Goal: Task Accomplishment & Management: Manage account settings

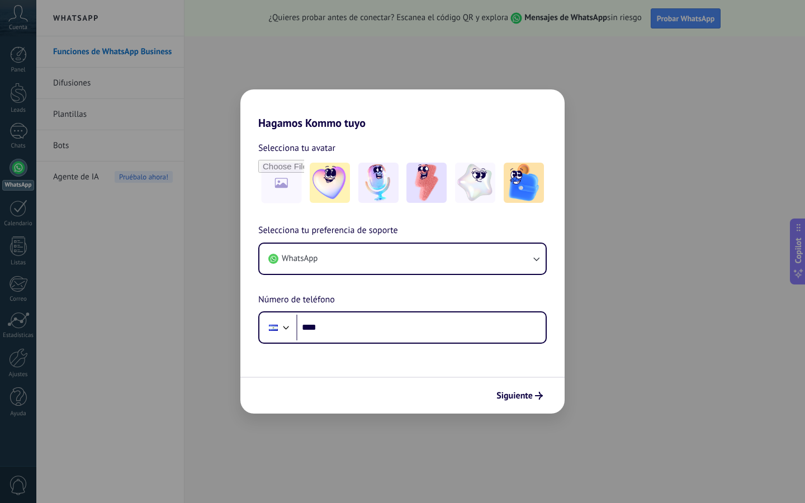
click at [426, 235] on div "Selecciona tu preferencia de soporte WhatsApp Número de teléfono Phone ****" at bounding box center [402, 284] width 324 height 120
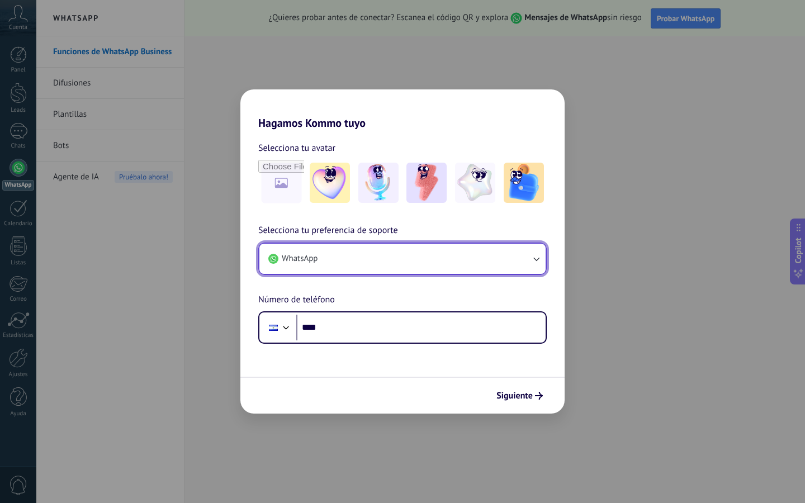
click at [433, 244] on button "WhatsApp" at bounding box center [402, 259] width 286 height 30
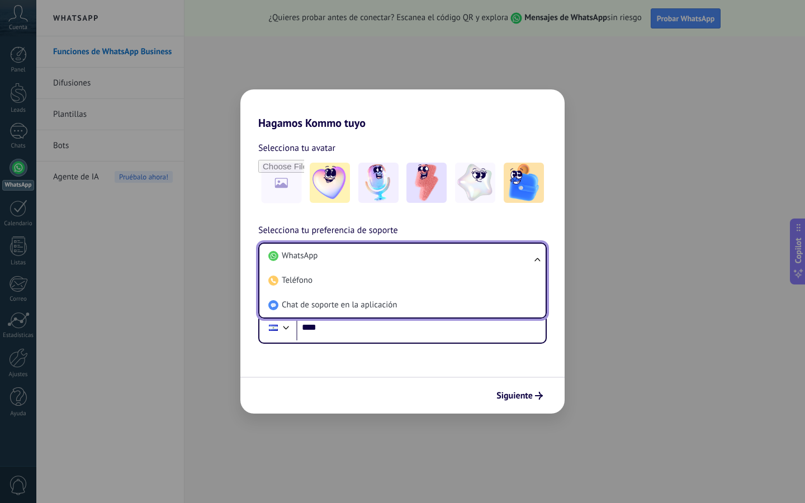
click at [458, 291] on li "Teléfono" at bounding box center [400, 280] width 273 height 25
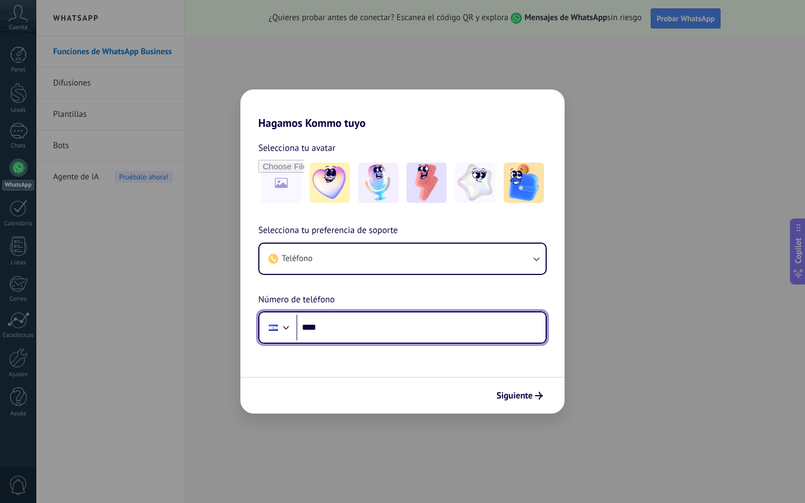
click at [439, 318] on input "****" at bounding box center [420, 328] width 249 height 26
type input "**"
type input "**********"
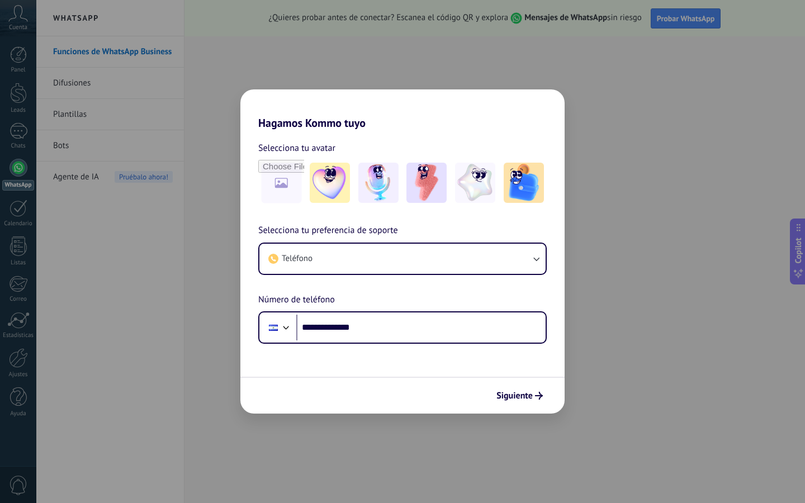
click at [528, 392] on span "Siguiente" at bounding box center [514, 396] width 36 height 8
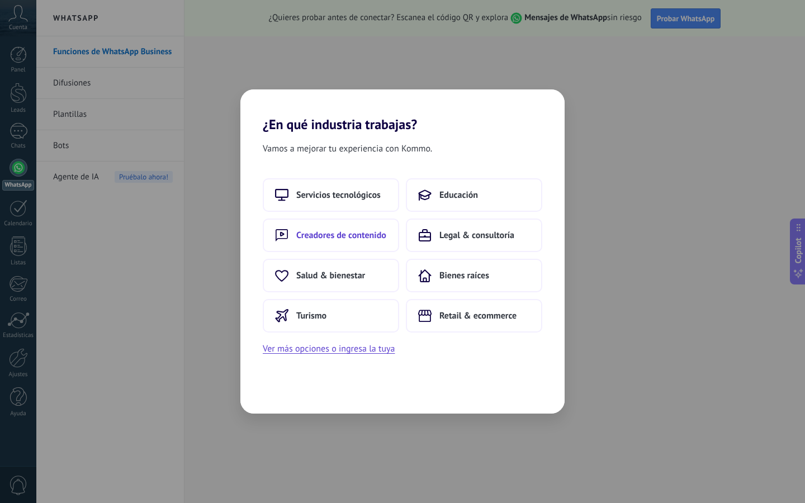
click at [377, 248] on button "Creadores de contenido" at bounding box center [331, 236] width 136 height 34
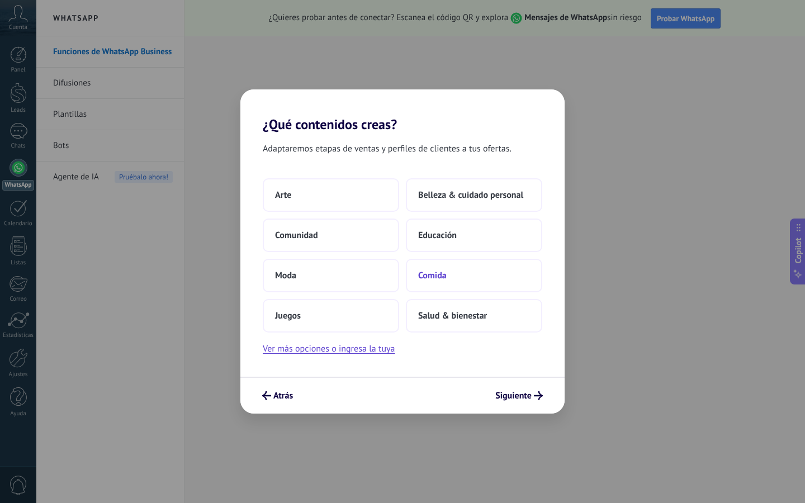
click at [482, 283] on button "Comida" at bounding box center [474, 276] width 136 height 34
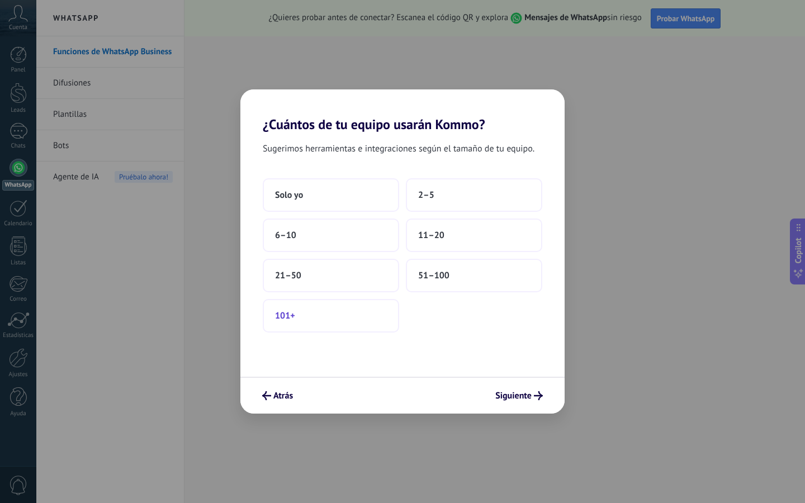
click at [386, 311] on button "101+" at bounding box center [331, 316] width 136 height 34
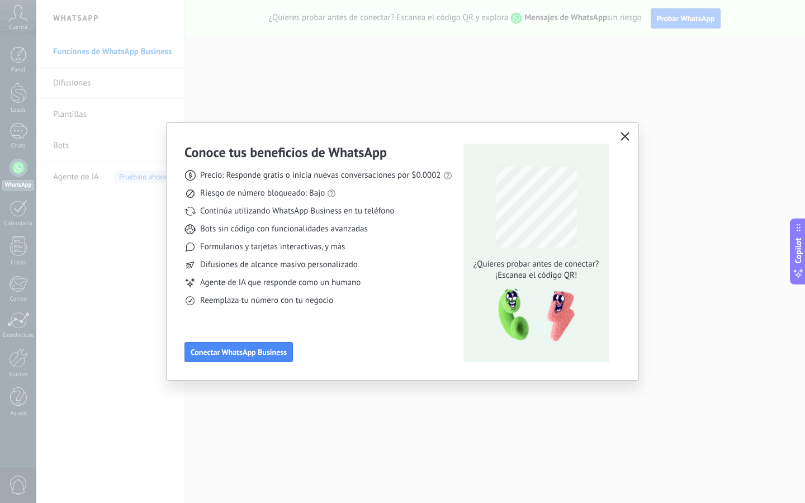
click at [619, 137] on button "button" at bounding box center [625, 137] width 15 height 16
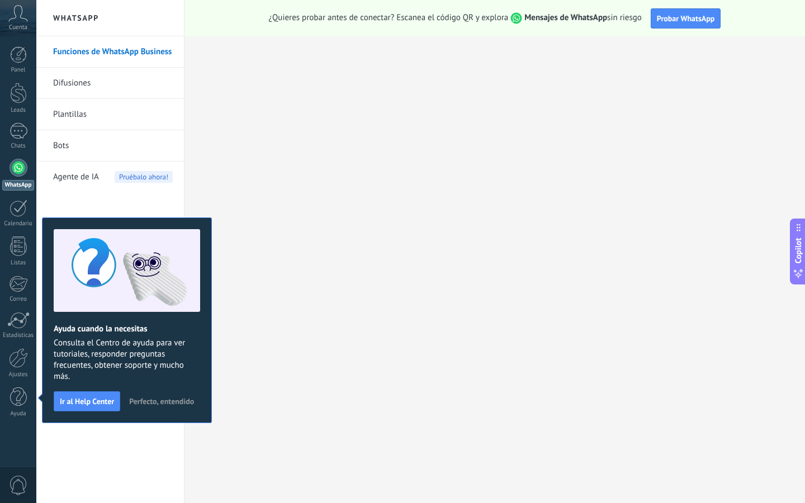
click at [146, 402] on span "Perfecto, entendido" at bounding box center [161, 402] width 65 height 8
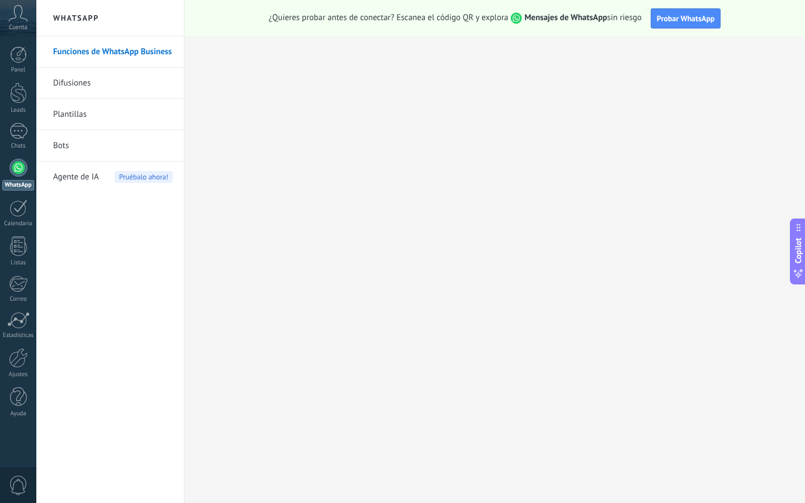
click at [132, 71] on link "Difusiones" at bounding box center [113, 83] width 120 height 31
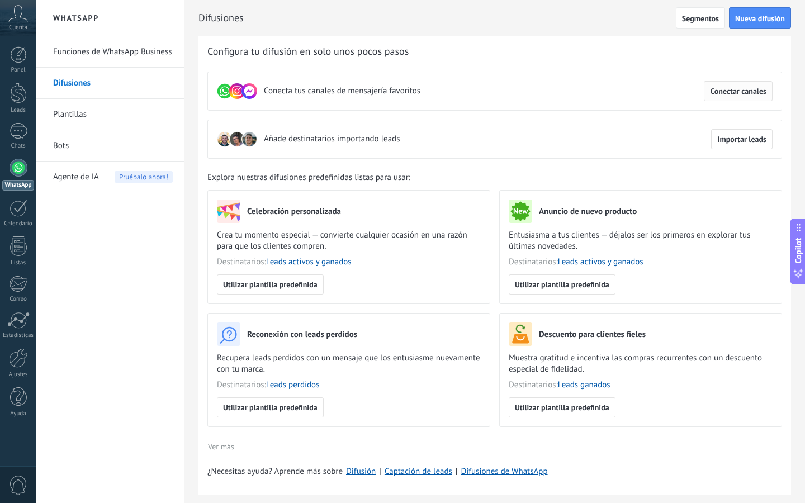
click at [752, 88] on span "Conectar canales" at bounding box center [738, 91] width 56 height 8
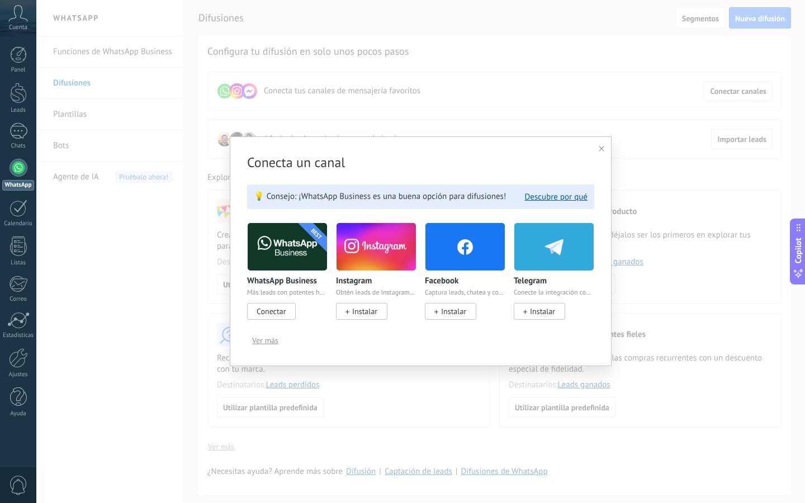
click at [592, 155] on h3 "Conecta un canal" at bounding box center [420, 162] width 347 height 17
click at [599, 150] on icon at bounding box center [602, 149] width 6 height 6
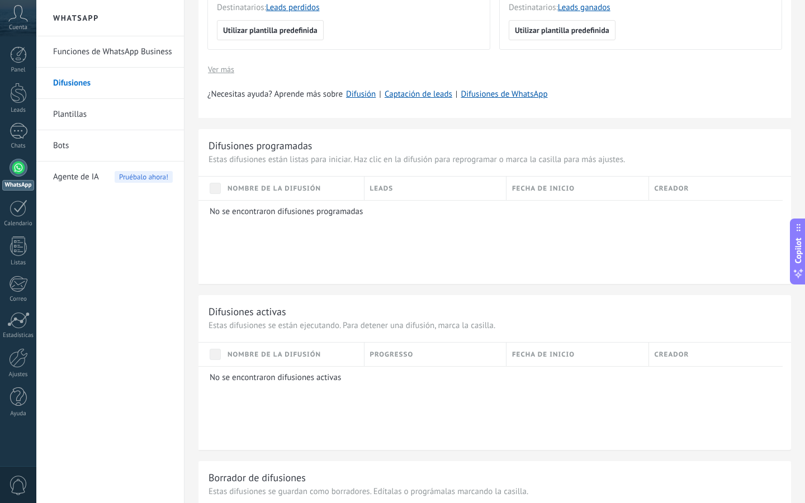
scroll to position [254, 0]
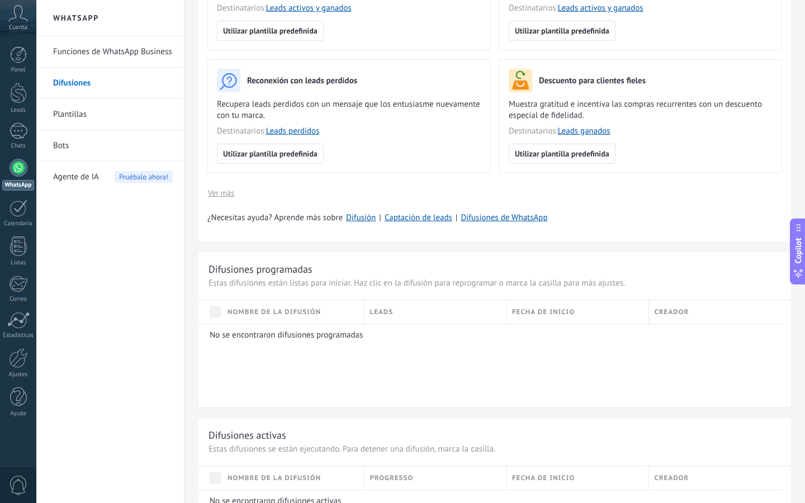
click at [226, 320] on div "Nombre de la difusión" at bounding box center [293, 311] width 142 height 23
click at [372, 289] on div "Difusiones programadas Estas difusiones están listas para iniciar. Haz clic en …" at bounding box center [494, 330] width 593 height 155
click at [543, 311] on span "Fecha de inicio" at bounding box center [543, 312] width 63 height 11
click at [542, 311] on span "Fecha de inicio" at bounding box center [543, 312] width 63 height 11
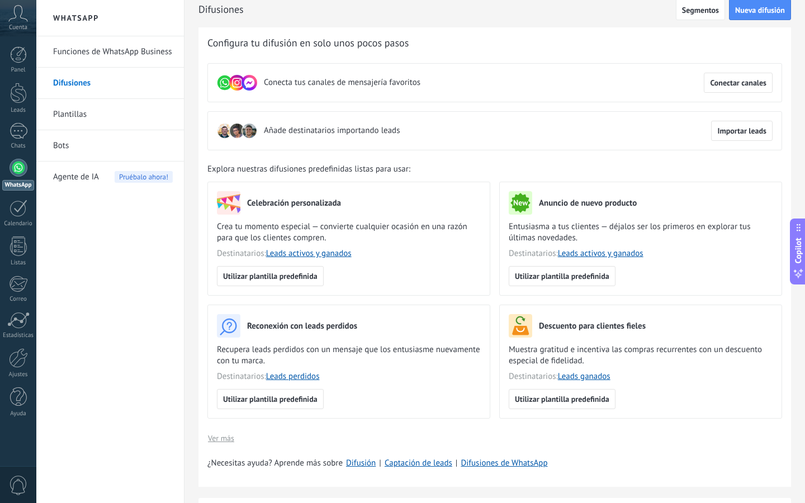
scroll to position [0, 0]
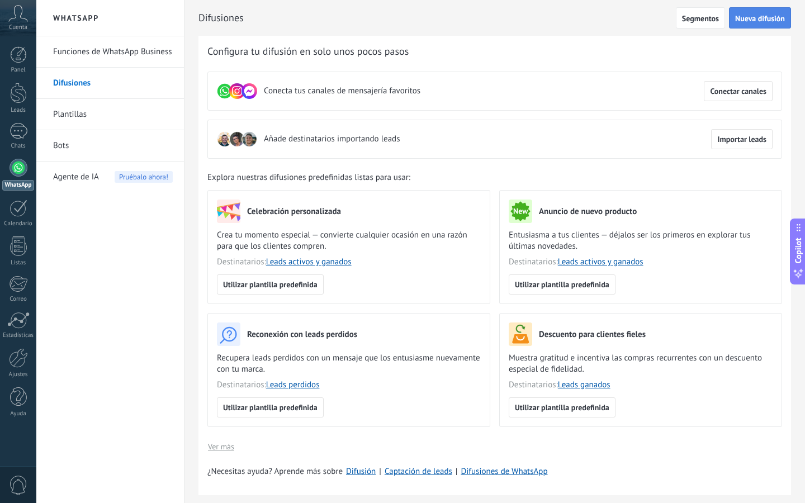
click at [752, 21] on span "Nueva difusión" at bounding box center [760, 19] width 50 height 8
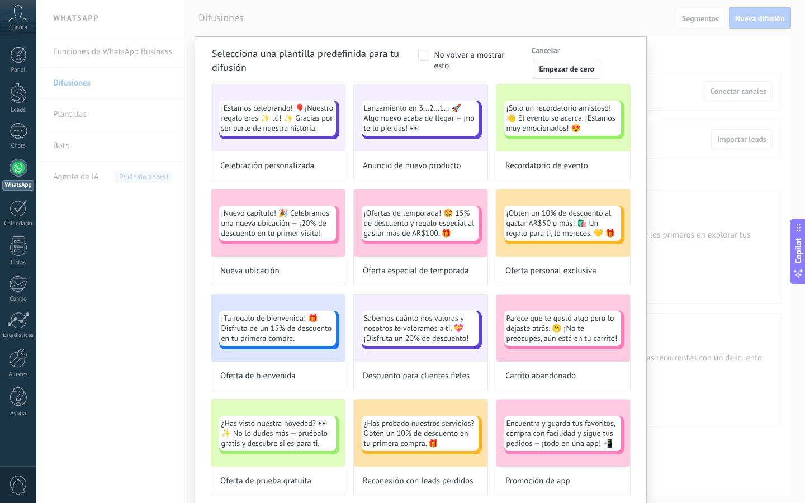
click at [585, 75] on button "Empezar de cero" at bounding box center [567, 69] width 68 height 20
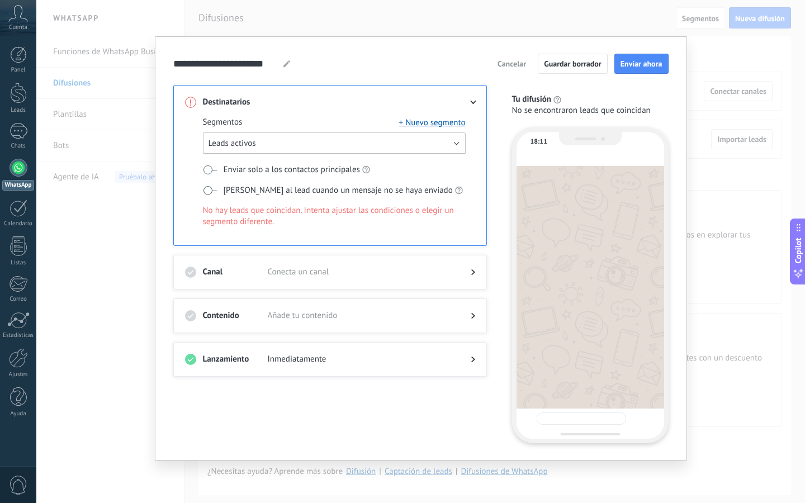
click at [270, 152] on button "Leads activos" at bounding box center [334, 144] width 263 height 22
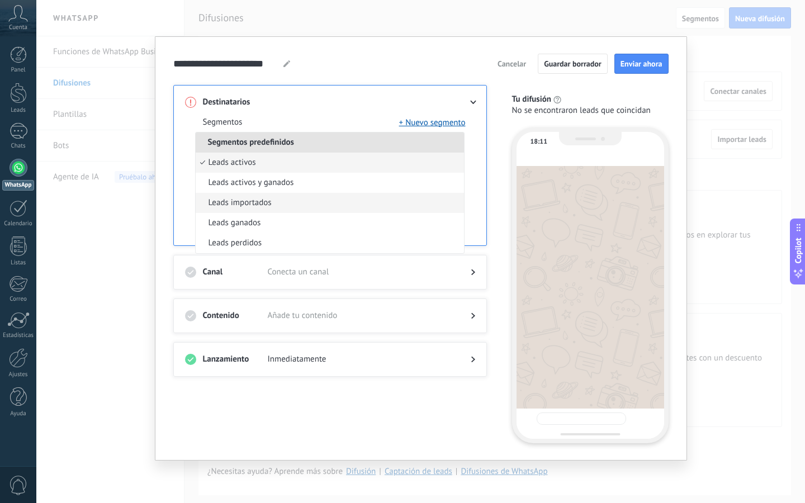
click at [265, 197] on span "Leads importados" at bounding box center [240, 202] width 63 height 11
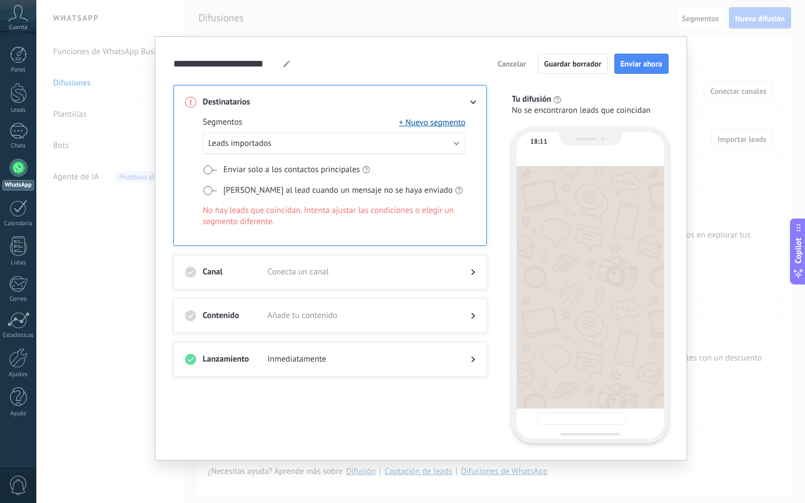
click at [211, 173] on span at bounding box center [210, 169] width 14 height 9
click at [206, 186] on span at bounding box center [210, 190] width 14 height 9
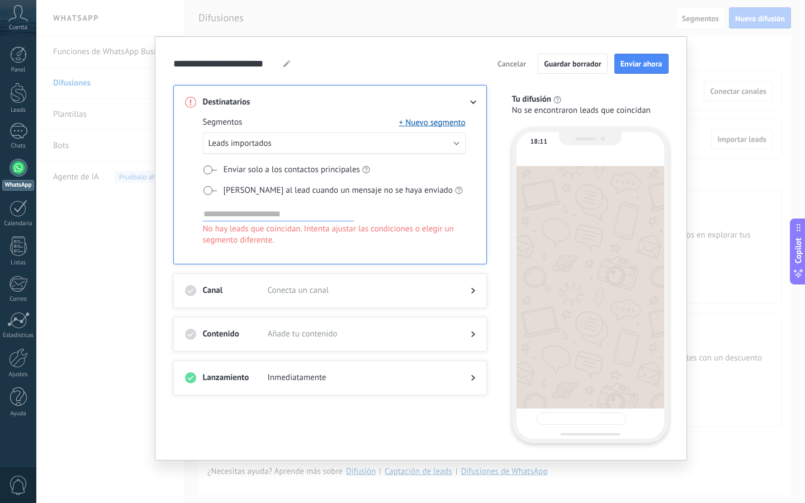
click at [256, 217] on input at bounding box center [278, 213] width 151 height 13
type input "**********"
click at [356, 277] on div "Canal Conecta un canal" at bounding box center [330, 290] width 314 height 35
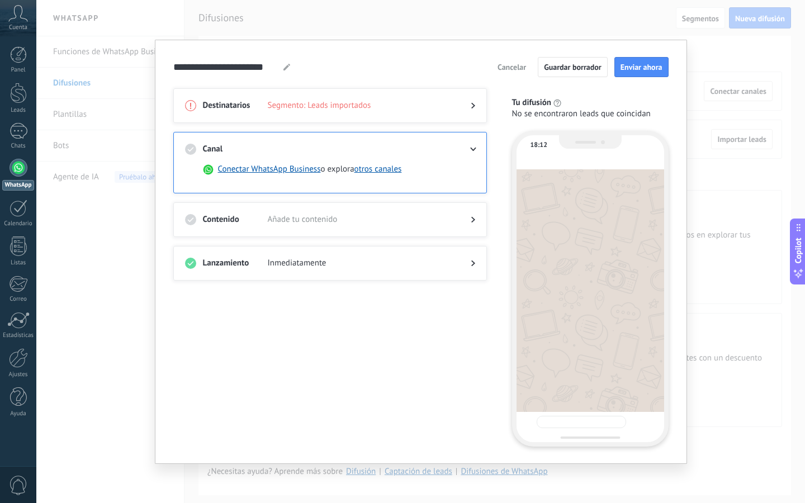
click at [396, 220] on span "Añade tu contenido" at bounding box center [360, 219] width 185 height 11
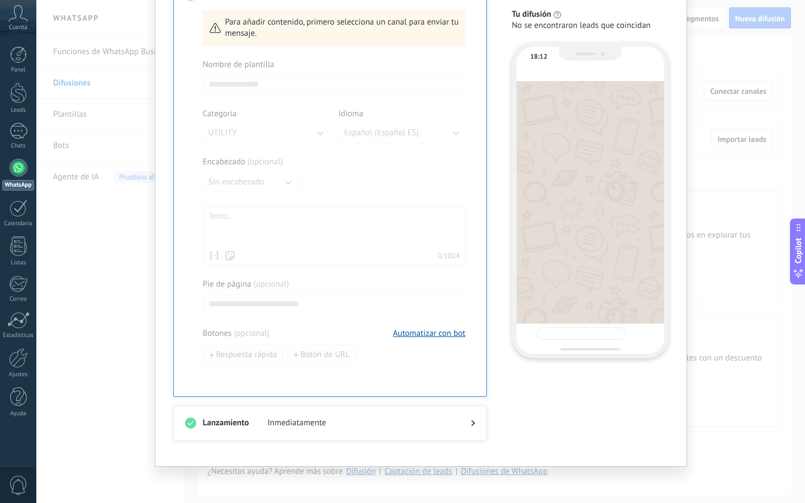
scroll to position [193, 0]
click at [358, 429] on span "Inmediatamente" at bounding box center [360, 423] width 185 height 11
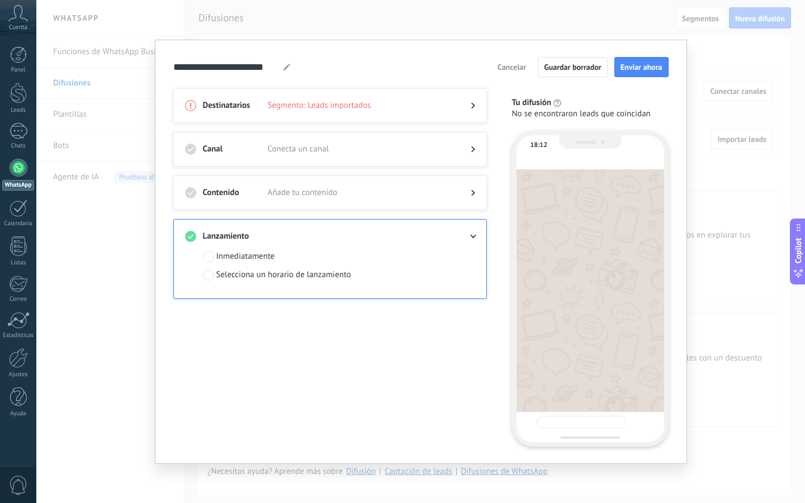
click at [243, 275] on div "Selecciona un horario de lanzamiento" at bounding box center [283, 274] width 135 height 11
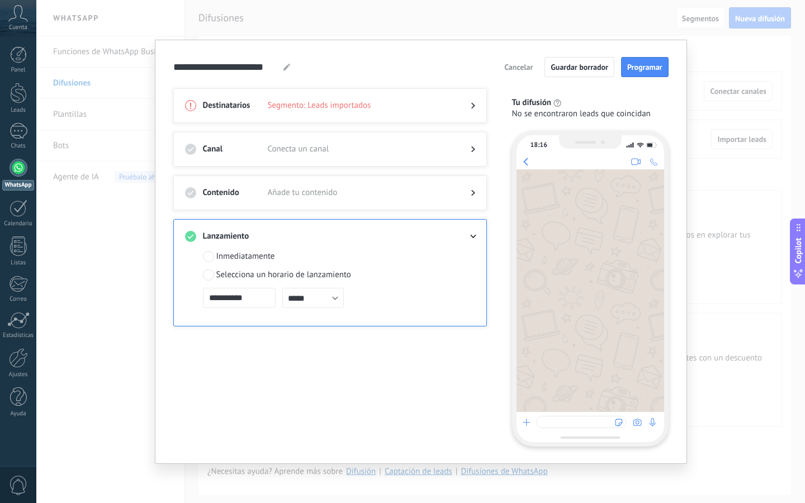
click at [535, 68] on button "Cancelar" at bounding box center [518, 67] width 39 height 17
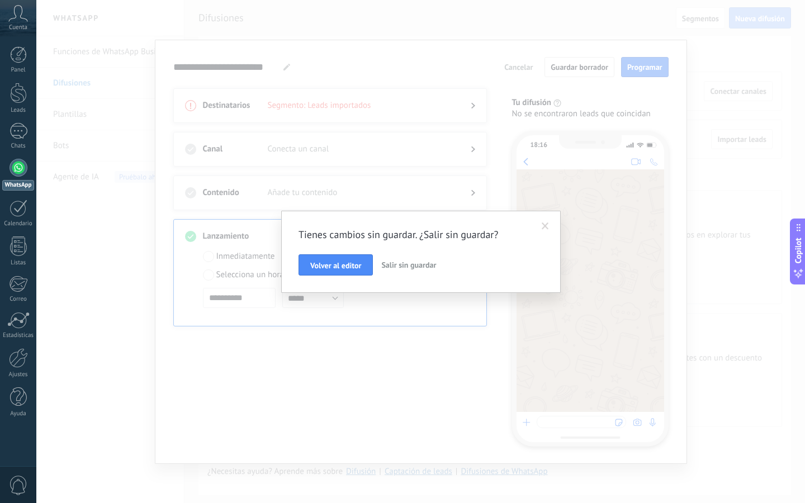
click at [392, 262] on span "Salir sin guardar" at bounding box center [408, 265] width 55 height 10
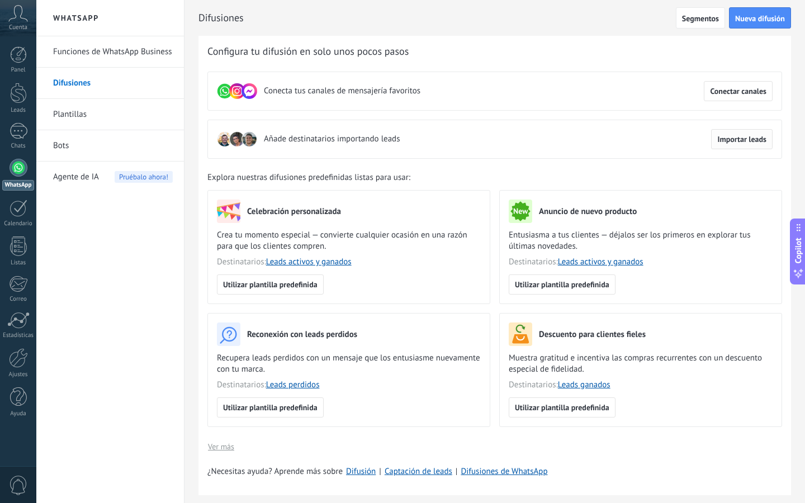
click at [742, 146] on button "Importar leads" at bounding box center [742, 139] width 62 height 20
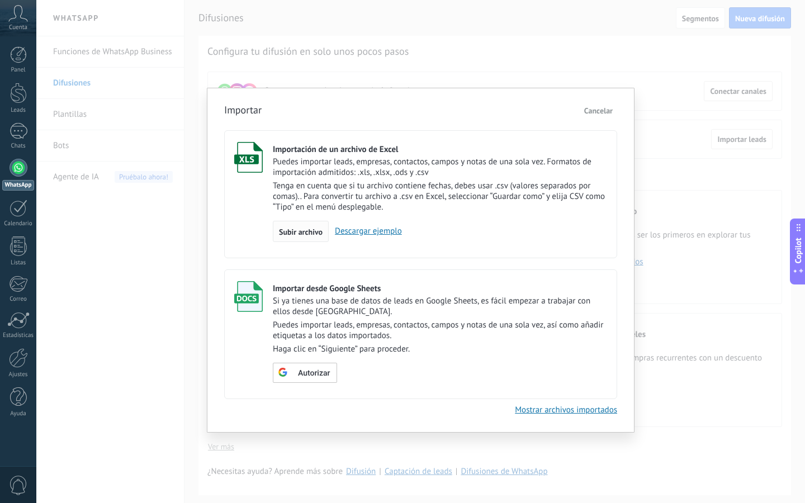
click at [292, 234] on span "Subir archivo" at bounding box center [301, 232] width 44 height 8
click at [0, 0] on input "Importación de un archivo de Excel Puedes importar leads, empresas, contactos, …" at bounding box center [0, 0] width 0 height 0
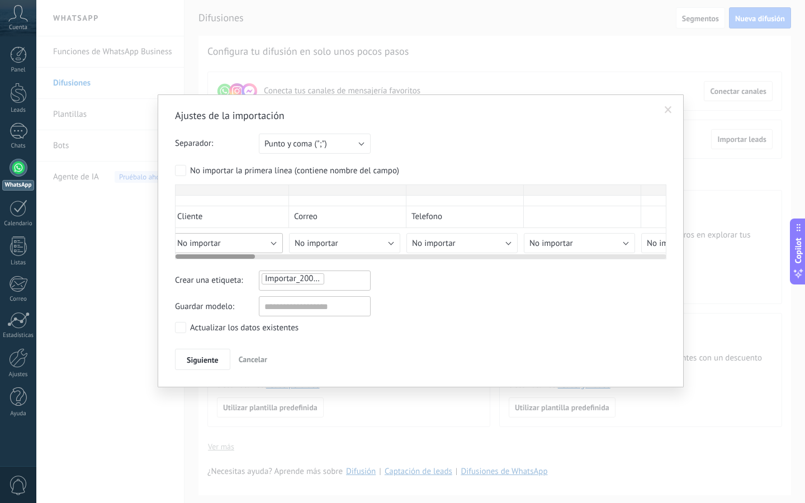
click at [250, 263] on div "Ajustes de la importación Separador: Punto y coma (";") Coma (",") Tabulación (…" at bounding box center [420, 239] width 491 height 261
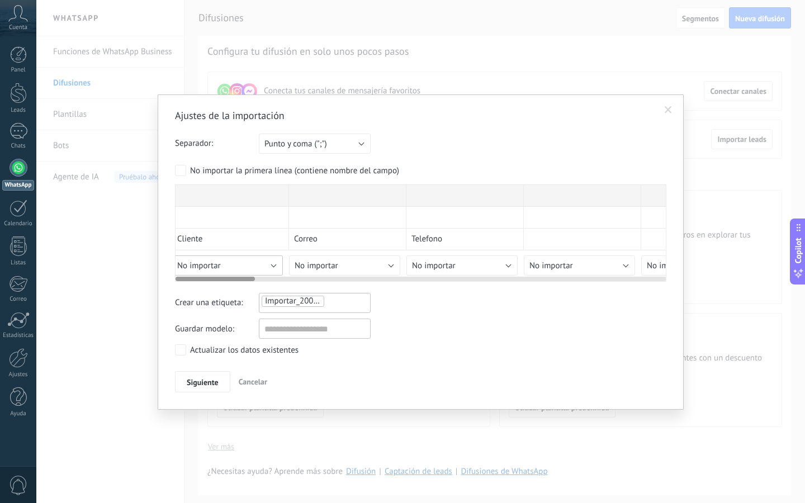
click at [250, 263] on div "Ajustes de la importación Separador: Punto y coma (";") Coma (",") Tabulación (…" at bounding box center [420, 250] width 491 height 283
click at [276, 262] on div "Ajustes de la importación Separador: Punto y coma (";") Coma (",") Tabulación (…" at bounding box center [420, 250] width 491 height 283
click at [189, 173] on label "No importar la primera línea (contiene nombre del campo)" at bounding box center [287, 170] width 224 height 11
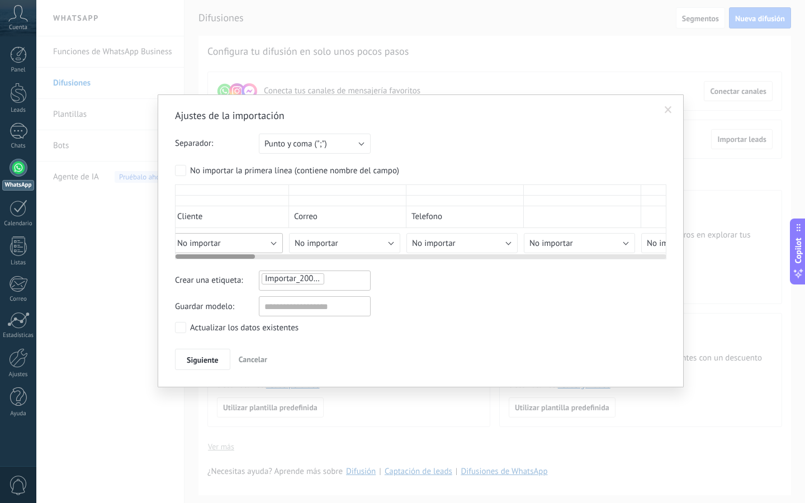
click at [268, 269] on div "Ajustes de la importación Separador: Punto y coma (";") Coma (",") Tabulación (…" at bounding box center [420, 239] width 491 height 261
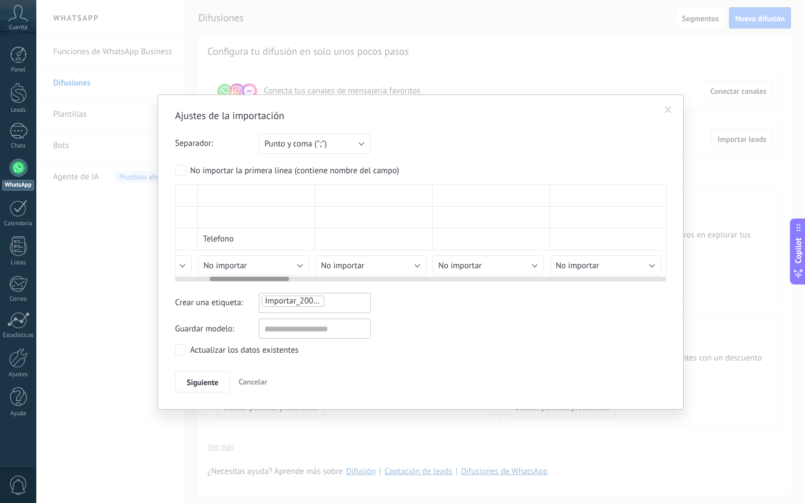
scroll to position [0, 0]
drag, startPoint x: 233, startPoint y: 280, endPoint x: 158, endPoint y: 284, distance: 75.6
click at [158, 284] on div "Ajustes de la importación Separador: Punto y coma (";") Coma (",") Tabulación (…" at bounding box center [421, 251] width 526 height 315
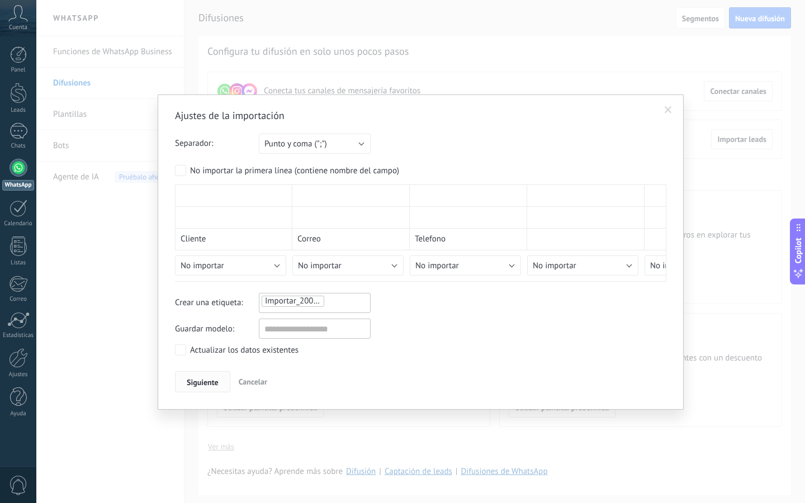
click at [211, 383] on span "Siguiente" at bounding box center [203, 383] width 32 height 8
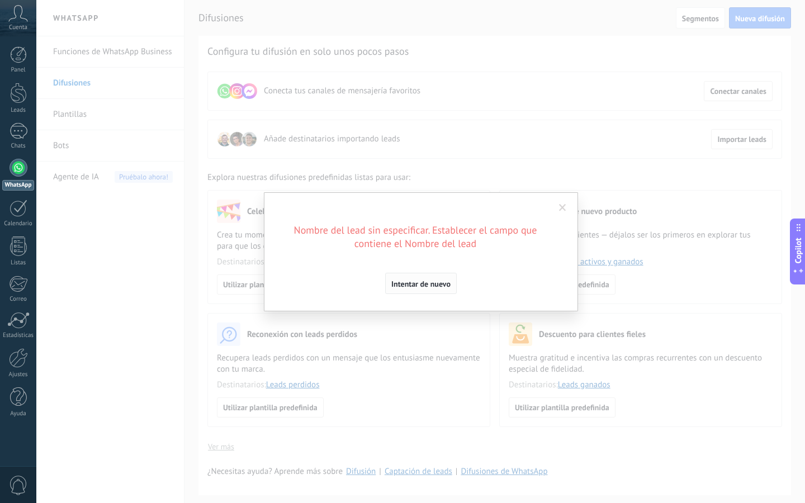
click at [403, 283] on span "Intentar de nuevo" at bounding box center [420, 284] width 59 height 8
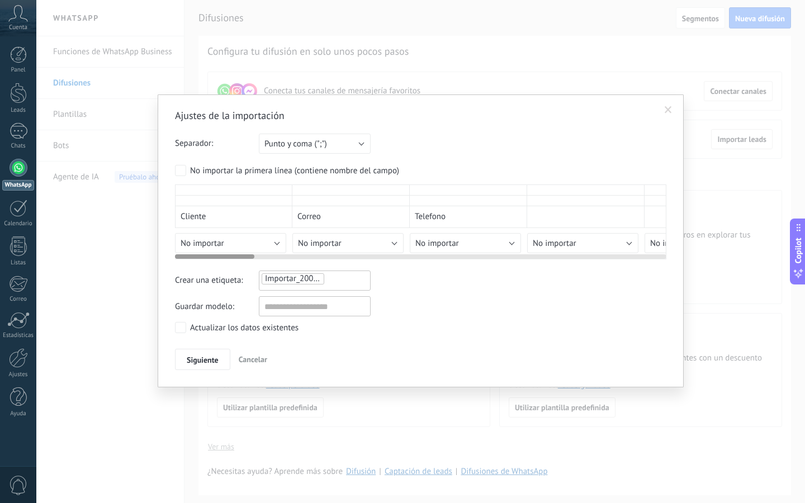
click at [256, 261] on div "Ajustes de la importación Separador: Punto y coma (";") Coma (",") Tabulación (…" at bounding box center [420, 239] width 491 height 261
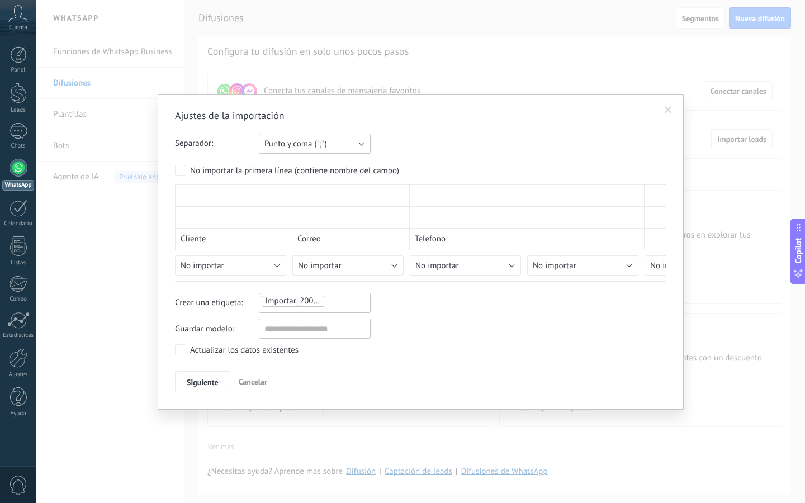
click at [293, 142] on span "Punto y coma (";")" at bounding box center [295, 144] width 63 height 11
click at [293, 165] on span "Coma (",")" at bounding box center [309, 163] width 115 height 11
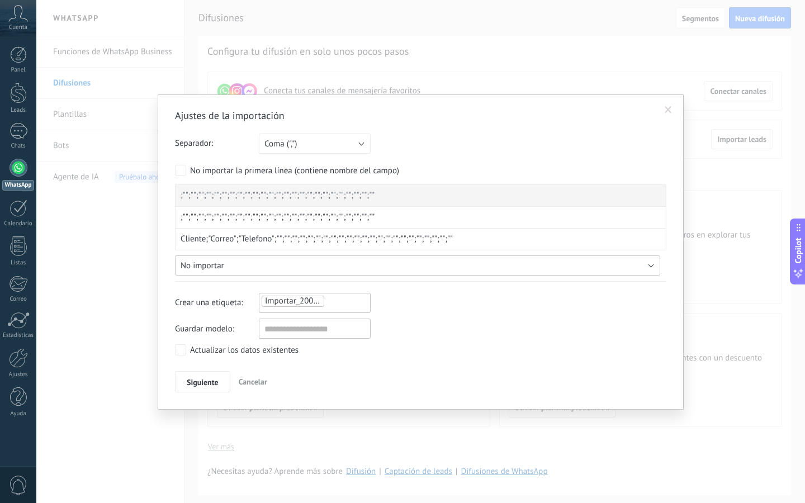
click at [244, 264] on button "No importar" at bounding box center [417, 266] width 485 height 20
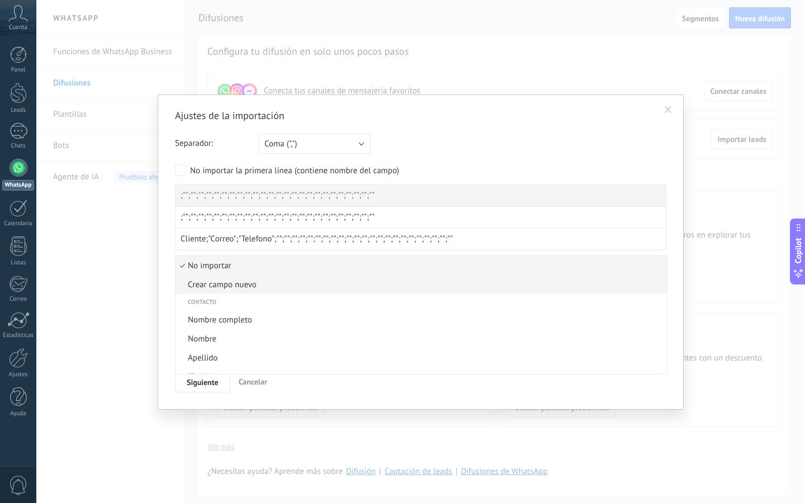
click at [244, 291] on li "Crear campo nuevo" at bounding box center [421, 284] width 491 height 19
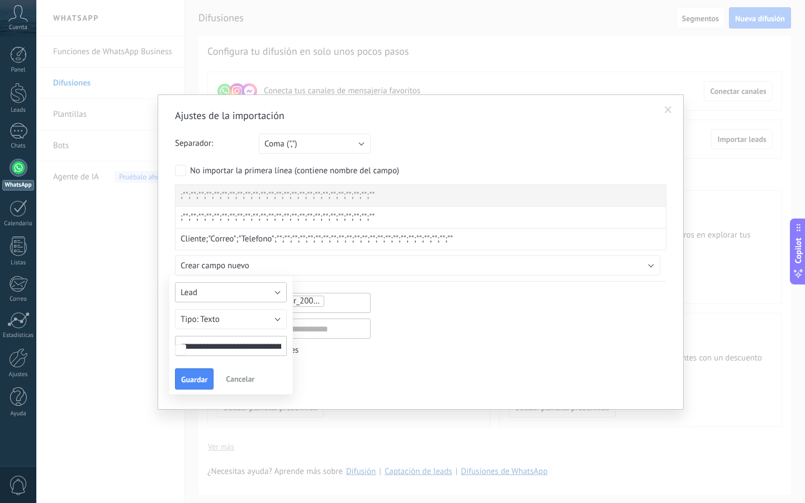
click at [245, 295] on button "Lead" at bounding box center [231, 292] width 112 height 20
click at [245, 295] on span "Contacto" at bounding box center [225, 292] width 115 height 11
click at [257, 280] on div "**********" at bounding box center [231, 335] width 124 height 119
click at [261, 266] on div at bounding box center [420, 233] width 491 height 97
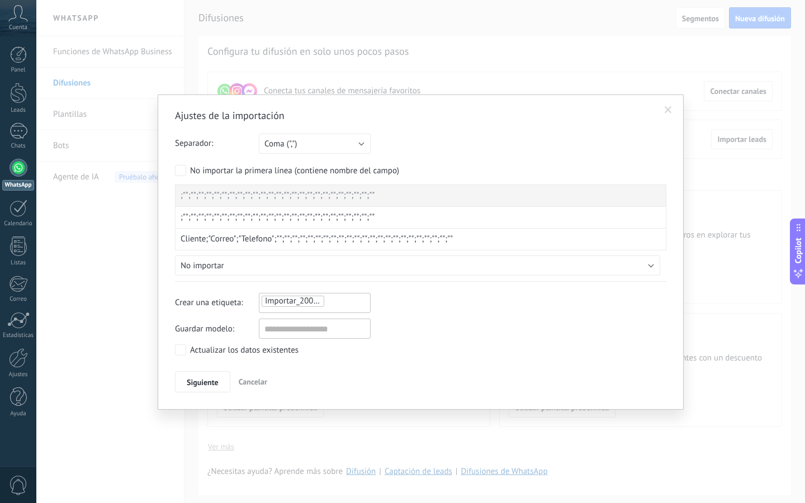
click at [188, 168] on label "No importar la primera línea (contiene nombre del campo)" at bounding box center [287, 170] width 224 height 11
click at [241, 261] on button "No importar" at bounding box center [417, 266] width 485 height 20
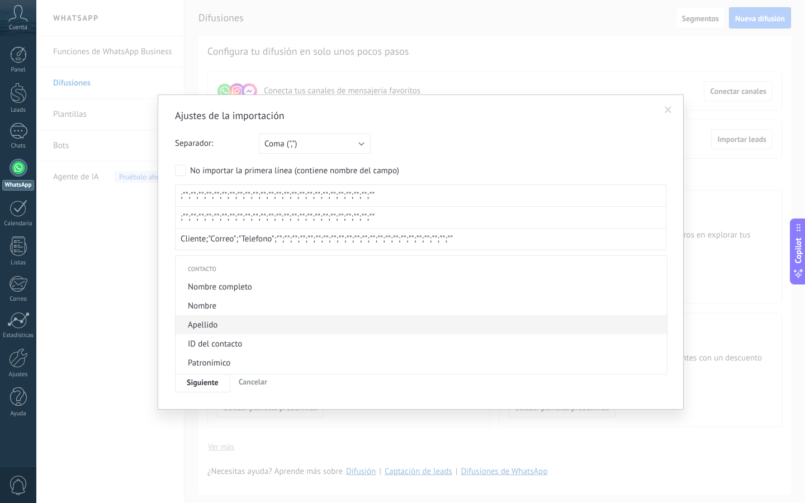
scroll to position [44, 0]
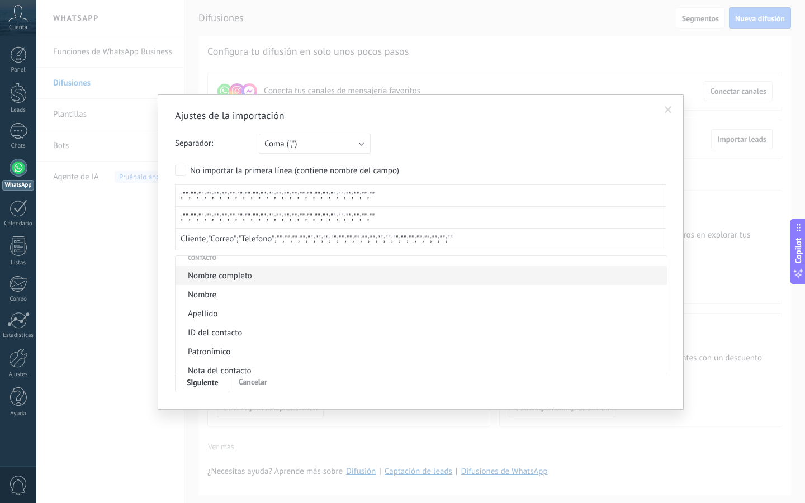
click at [249, 285] on li "Nombre completo" at bounding box center [421, 275] width 491 height 19
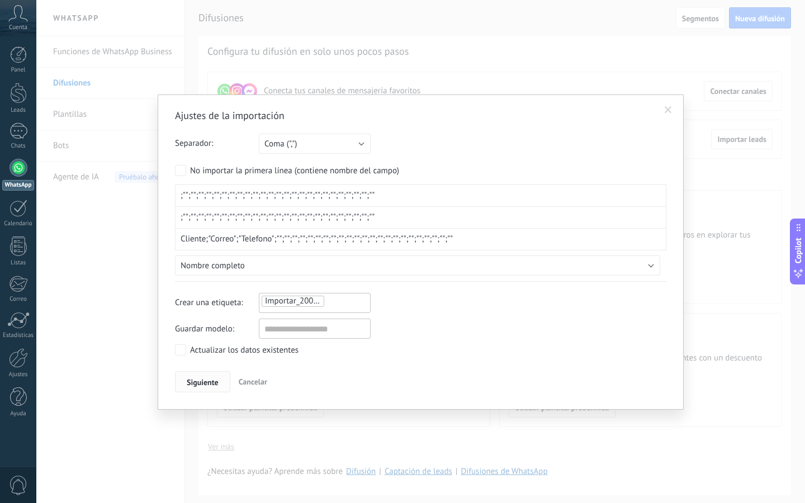
click at [217, 372] on button "Siguiente" at bounding box center [202, 381] width 55 height 21
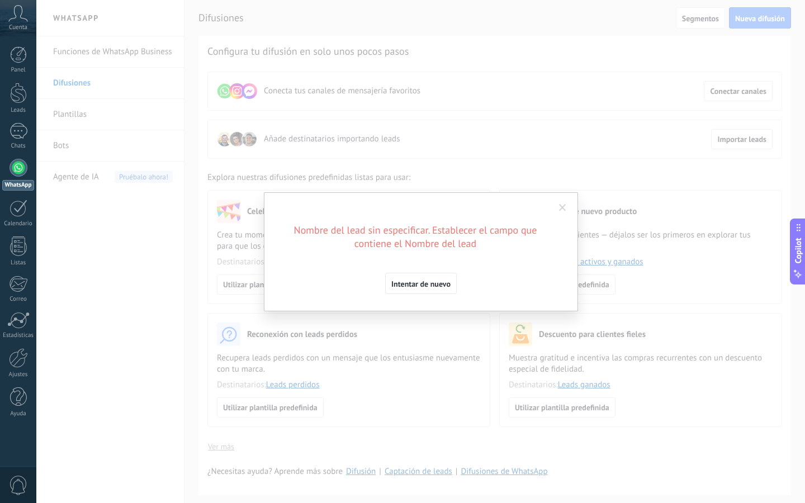
click at [418, 281] on span "Intentar de nuevo" at bounding box center [420, 284] width 59 height 8
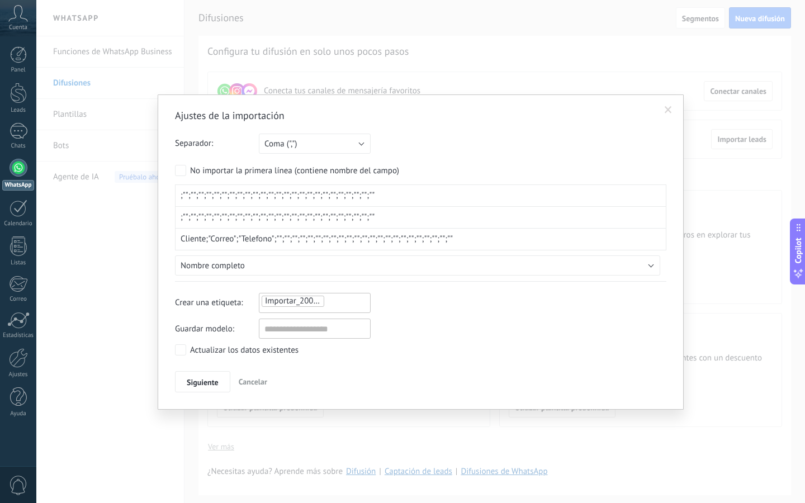
click at [259, 377] on span "Cancelar" at bounding box center [253, 382] width 29 height 10
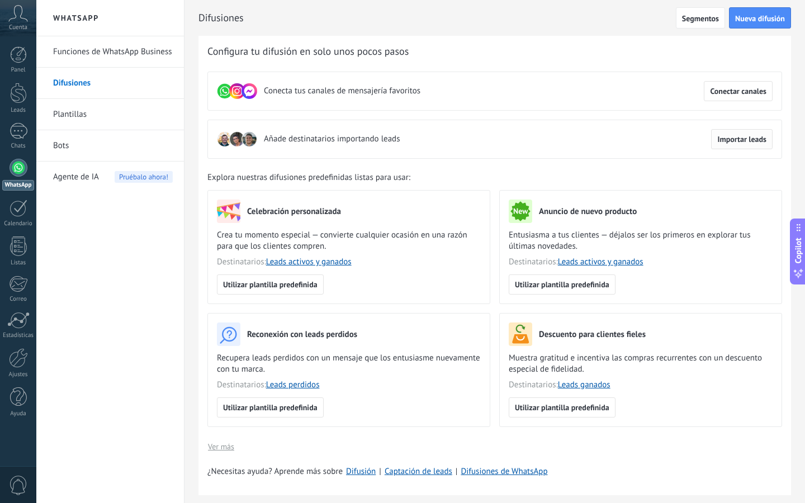
click at [745, 138] on span "Importar leads" at bounding box center [741, 139] width 49 height 8
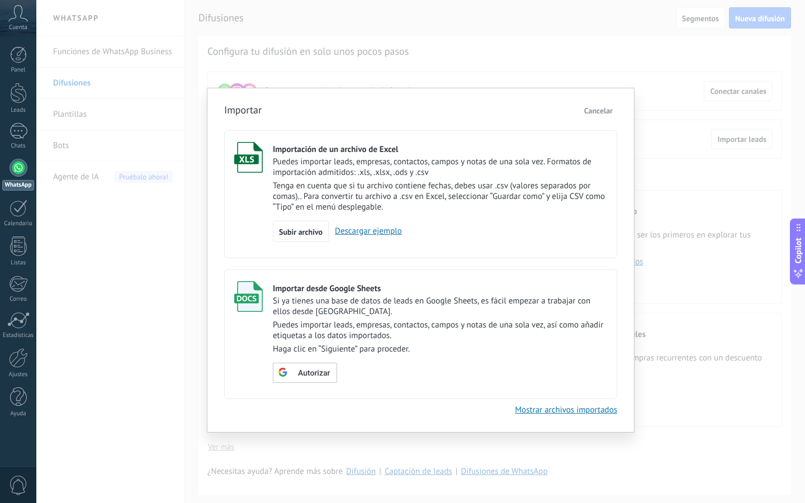
click at [361, 235] on link "Descargar ejemplo" at bounding box center [365, 231] width 73 height 11
click at [310, 231] on span "Subir archivo" at bounding box center [301, 232] width 44 height 8
click at [0, 0] on input "Importación de un archivo de Excel Puedes importar leads, empresas, contactos, …" at bounding box center [0, 0] width 0 height 0
click at [342, 371] on div "Autorizar" at bounding box center [440, 372] width 334 height 20
click at [310, 370] on div "Autorizar" at bounding box center [304, 371] width 52 height 10
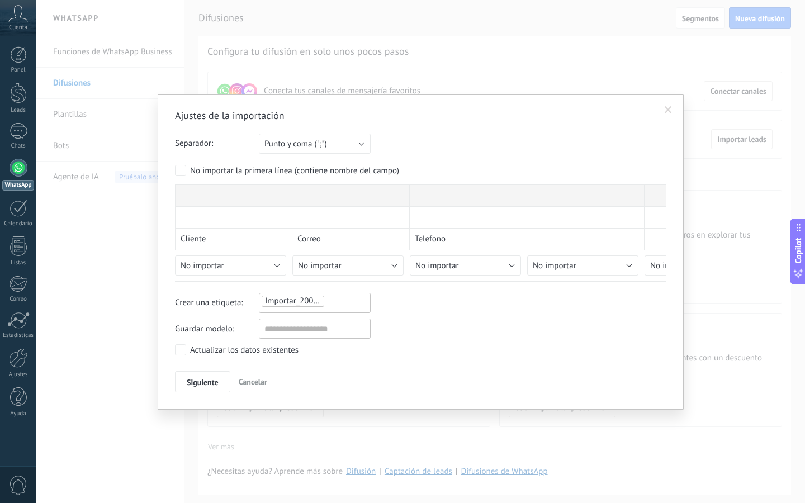
click at [241, 387] on button "Cancelar" at bounding box center [252, 381] width 37 height 21
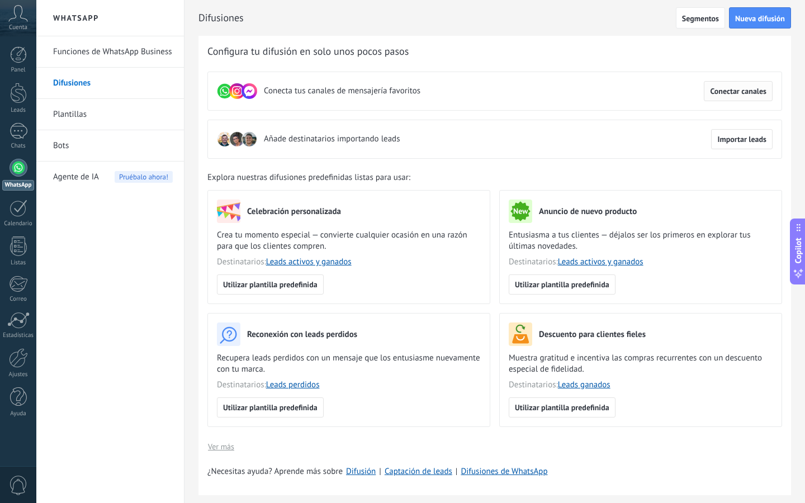
click at [726, 100] on div "Conecta tus canales de mensajería favoritos Conectar canales" at bounding box center [494, 91] width 575 height 39
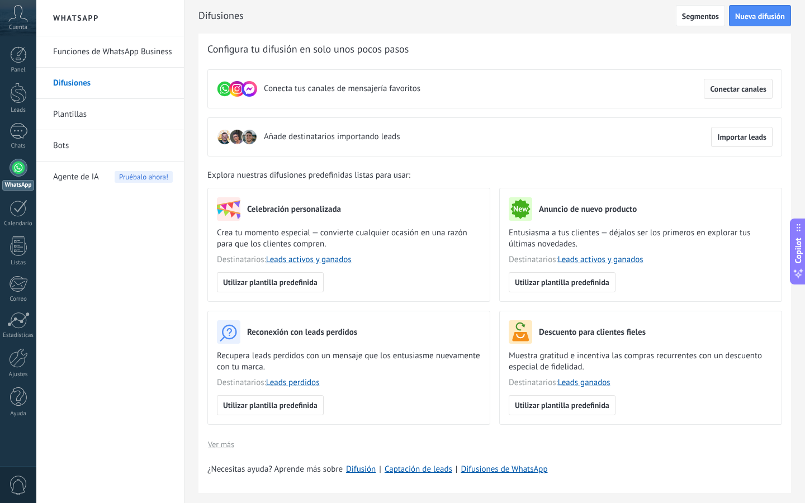
scroll to position [0, 0]
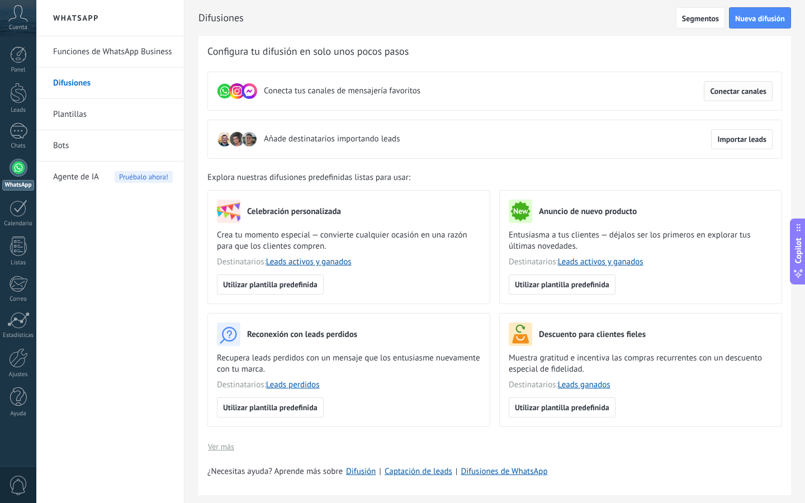
click at [719, 93] on span "Conectar canales" at bounding box center [738, 91] width 56 height 8
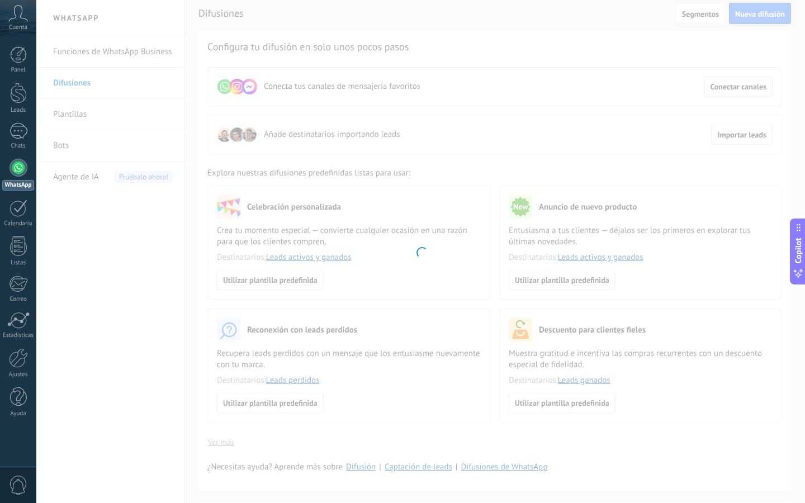
scroll to position [3, 0]
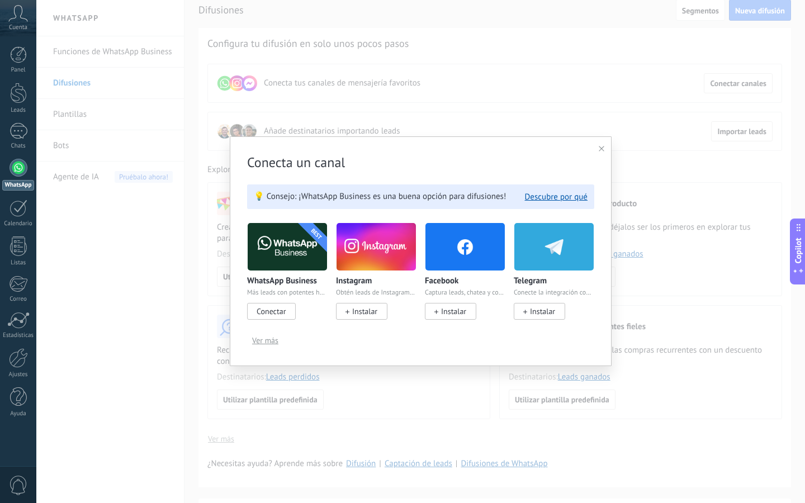
drag, startPoint x: 610, startPoint y: 145, endPoint x: 604, endPoint y: 147, distance: 5.8
click at [609, 145] on div "Conecta un canal 💡 Consejo: ¡WhatsApp Business es una buena opción para difusio…" at bounding box center [421, 251] width 382 height 230
click at [604, 147] on div "Conecta un canal 💡 Consejo: ¡WhatsApp Business es una buena opción para difusio…" at bounding box center [421, 251] width 382 height 230
click at [602, 149] on icon at bounding box center [602, 149] width 6 height 6
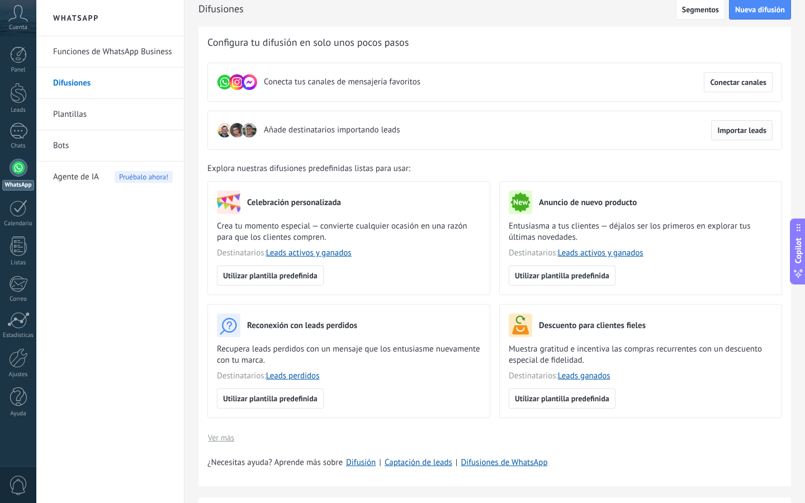
click at [754, 127] on span "Importar leads" at bounding box center [741, 130] width 49 height 8
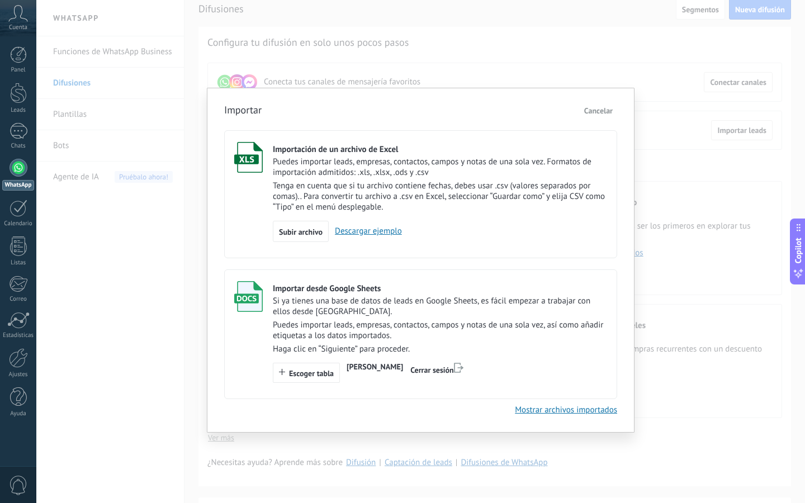
click at [356, 337] on p "Puedes importar leads, empresas, contactos, campos y notas de una sola vez, así…" at bounding box center [440, 330] width 334 height 21
click at [333, 375] on span "Escoger tabla" at bounding box center [311, 374] width 45 height 8
click at [325, 377] on span "Escoger tabla" at bounding box center [311, 374] width 45 height 8
click at [284, 386] on label "Importar desde Google Sheets Si ya tienes una base de datos de leads en Google …" at bounding box center [420, 334] width 393 height 130
click at [604, 107] on span "Cancelar" at bounding box center [598, 111] width 29 height 10
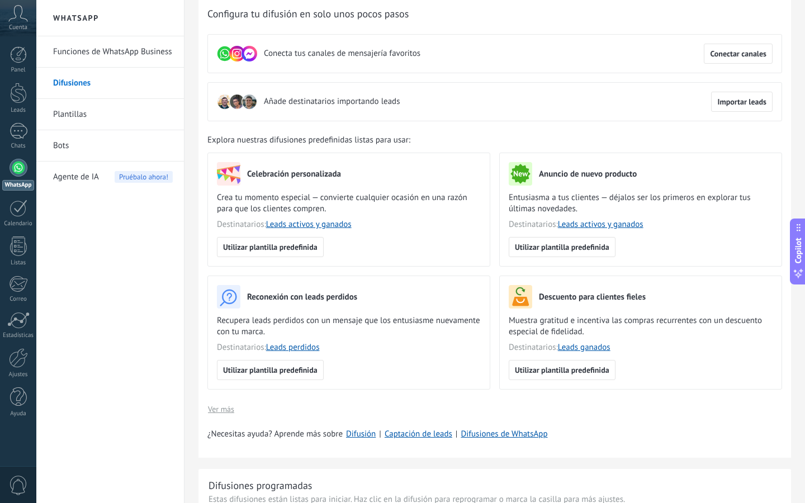
scroll to position [0, 0]
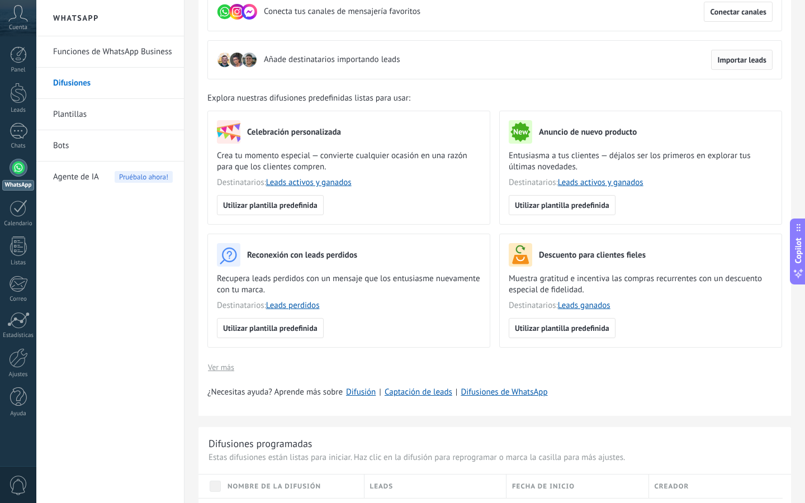
click at [723, 65] on button "Importar leads" at bounding box center [742, 60] width 62 height 20
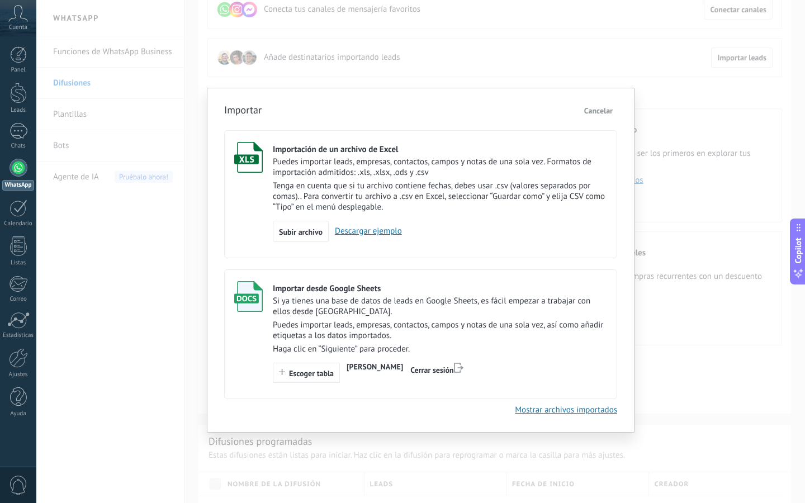
click at [305, 383] on button "Escoger tabla" at bounding box center [306, 373] width 67 height 20
click at [545, 409] on link "Mostrar archivos importados" at bounding box center [566, 410] width 102 height 11
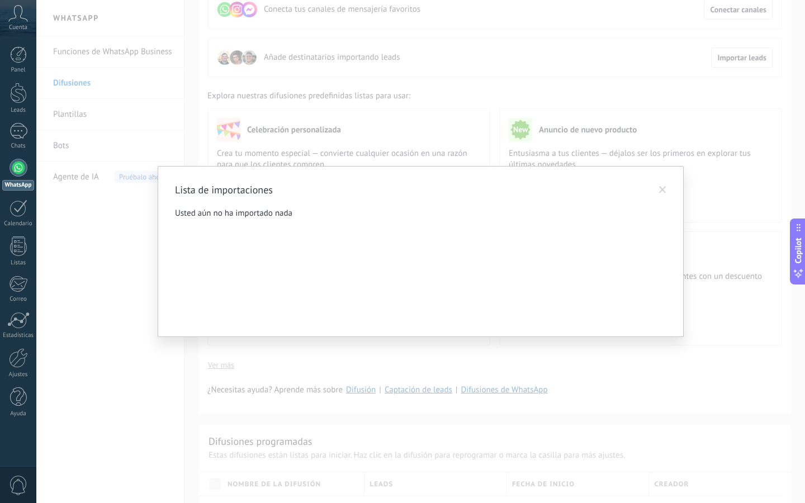
click at [545, 409] on div "Lista de importaciones Usted aún no ha importado nada" at bounding box center [420, 251] width 769 height 503
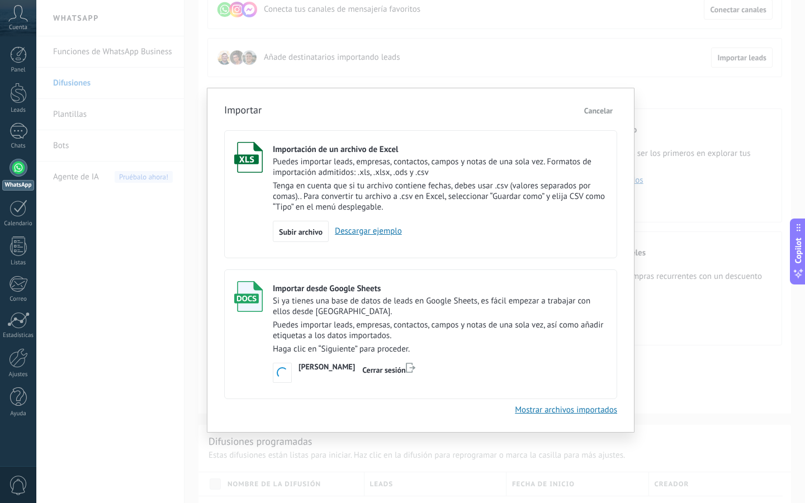
click at [602, 125] on div "Importación de un archivo de Excel Puedes importar leads, empresas, contactos, …" at bounding box center [420, 265] width 393 height 280
click at [593, 115] on span "Cancelar" at bounding box center [598, 111] width 29 height 10
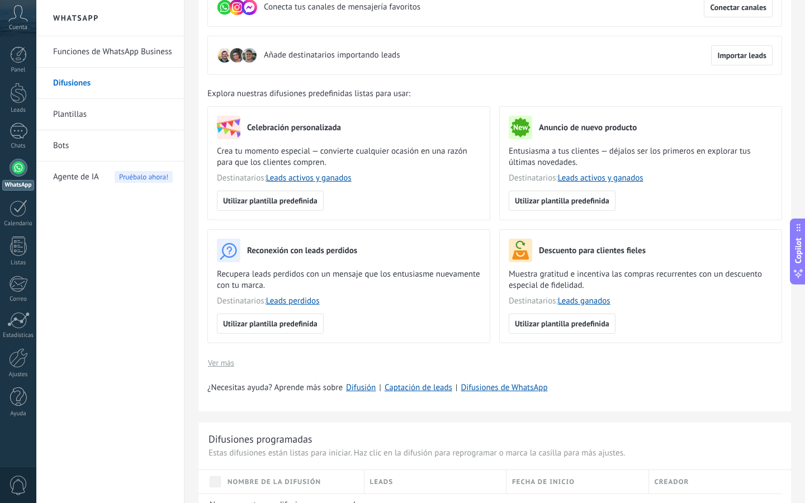
scroll to position [0, 0]
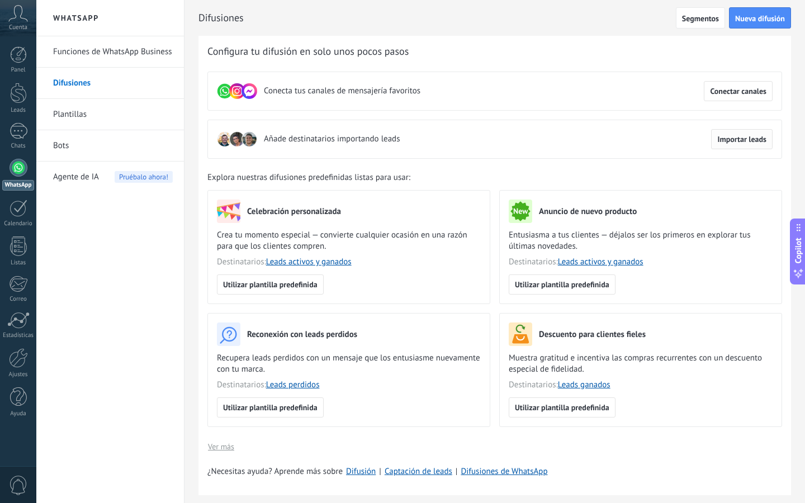
click at [742, 145] on button "Importar leads" at bounding box center [742, 139] width 62 height 20
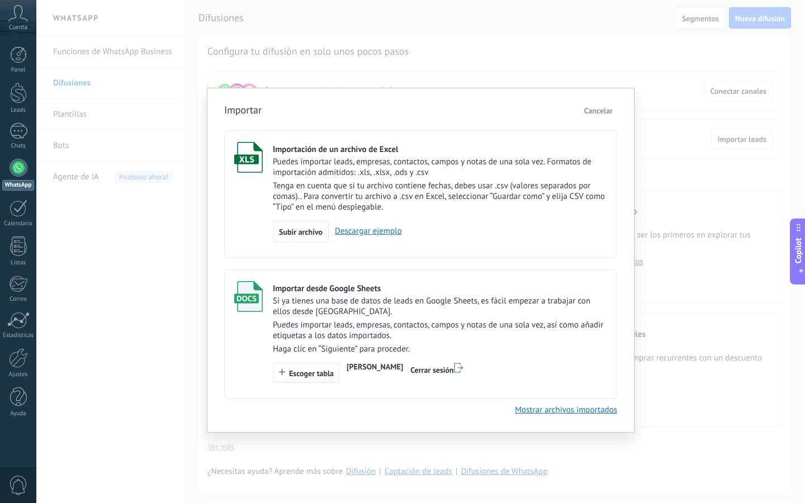
click at [294, 235] on span "Subir archivo" at bounding box center [301, 232] width 44 height 8
click at [0, 0] on input "Importación de un archivo de Excel Puedes importar leads, empresas, contactos, …" at bounding box center [0, 0] width 0 height 0
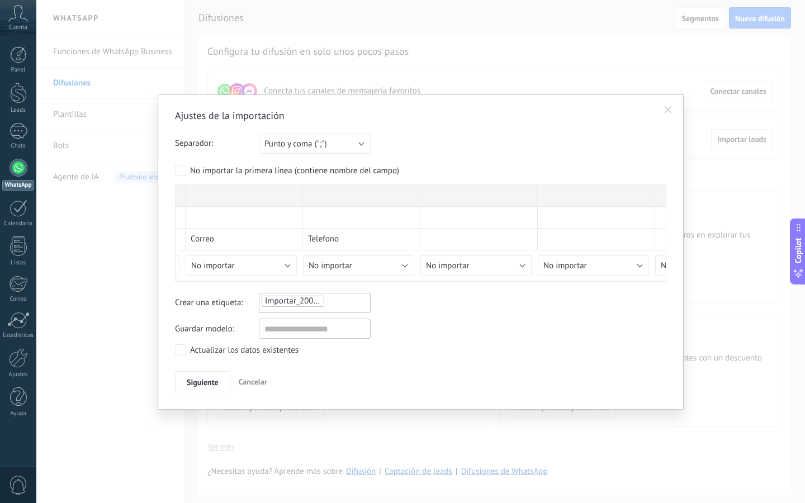
scroll to position [0, 114]
click at [263, 174] on div "No importar la primera línea (contiene nombre del campo)" at bounding box center [294, 170] width 209 height 11
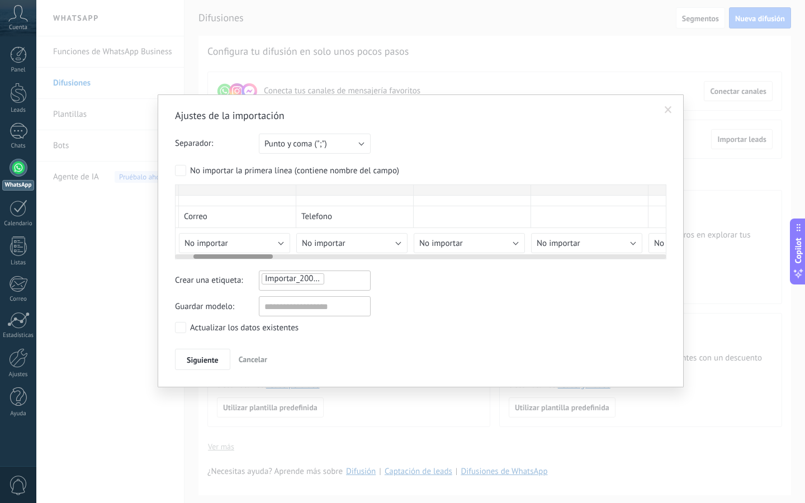
click at [247, 192] on div at bounding box center [237, 190] width 117 height 11
drag, startPoint x: 237, startPoint y: 242, endPoint x: 238, endPoint y: 221, distance: 20.1
click at [238, 221] on div "Correo" at bounding box center [237, 217] width 117 height 22
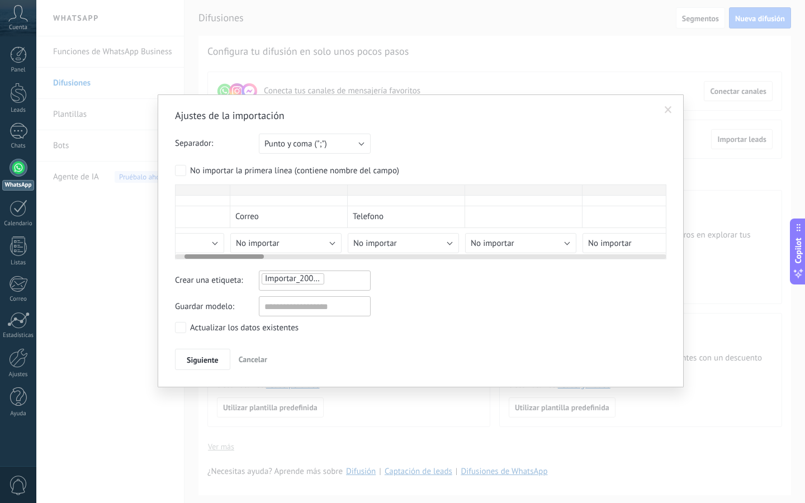
scroll to position [0, 25]
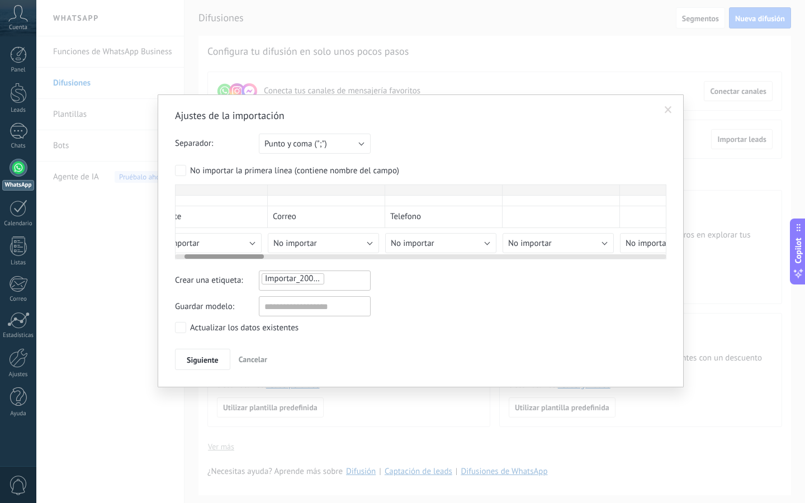
drag, startPoint x: 231, startPoint y: 236, endPoint x: 456, endPoint y: 244, distance: 224.9
drag, startPoint x: 472, startPoint y: 246, endPoint x: 660, endPoint y: 246, distance: 187.9
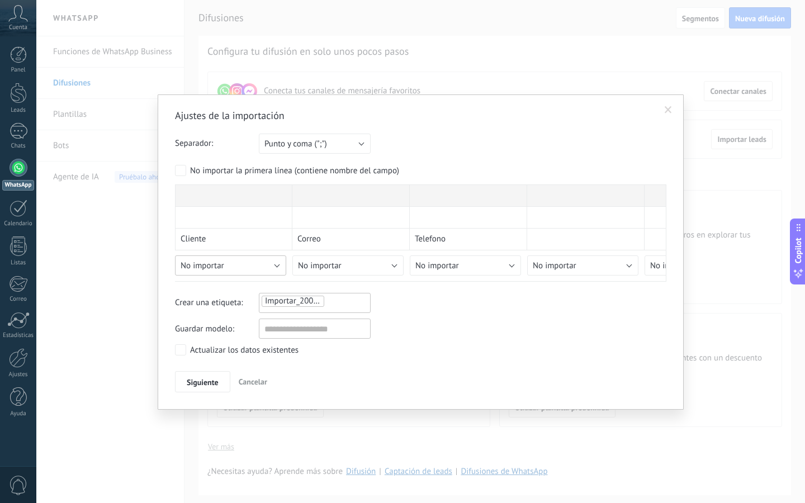
click at [204, 272] on div "Ajustes de la importación Separador: Punto y coma (";") Coma (",") Tabulación (…" at bounding box center [420, 250] width 491 height 283
click at [204, 271] on div "Ajustes de la importación Separador: Punto y coma (";") Coma (",") Tabulación (…" at bounding box center [420, 250] width 491 height 283
click at [215, 266] on span "No importar" at bounding box center [203, 266] width 44 height 11
click at [225, 263] on div "Ajustes de la importación Separador: Punto y coma (";") Coma (",") Tabulación (…" at bounding box center [420, 250] width 491 height 283
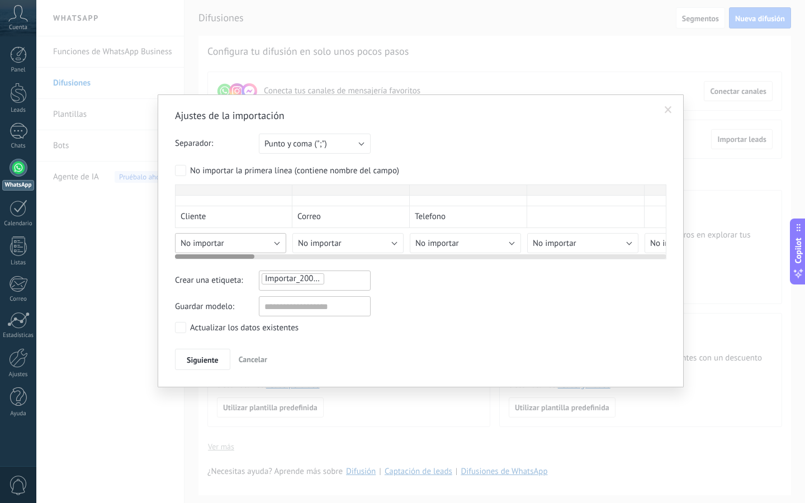
click at [225, 263] on div "Ajustes de la importación Separador: Punto y coma (";") Coma (",") Tabulación (…" at bounding box center [420, 239] width 491 height 261
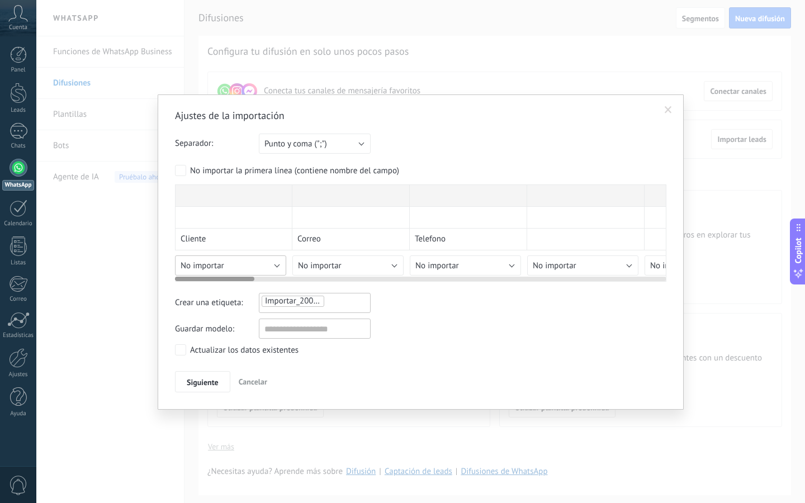
click at [279, 264] on div "Ajustes de la importación Separador: Punto y coma (";") Coma (",") Tabulación (…" at bounding box center [420, 250] width 491 height 283
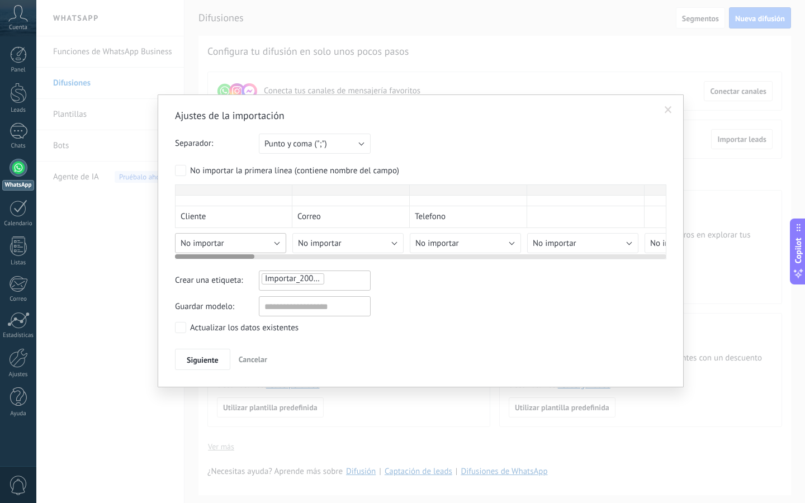
click at [241, 258] on div "Cliente Correo Telefono Pablo 7995-4915 Jorge 7529-7738 Jorge Miranda 7870-8003…" at bounding box center [420, 222] width 491 height 75
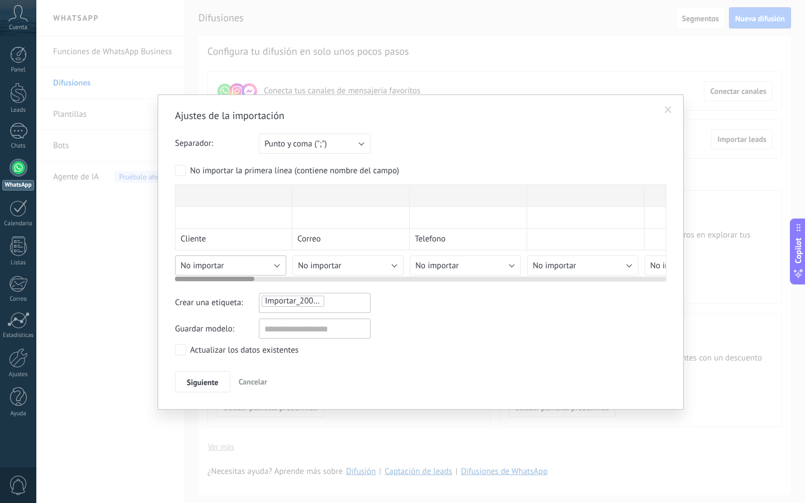
click at [241, 258] on div "Cliente Correo Telefono Pablo 7995-4915 Jorge 7529-7738 Jorge Miranda 7870-8003…" at bounding box center [420, 233] width 491 height 97
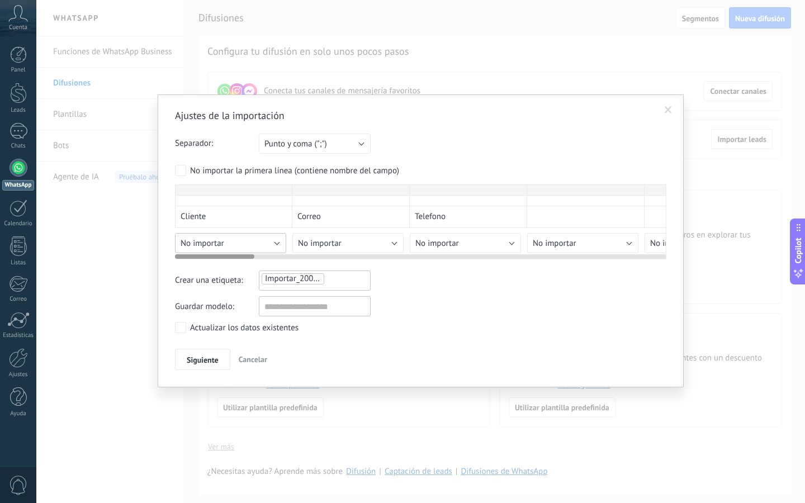
click at [225, 243] on button "No importar" at bounding box center [230, 243] width 111 height 20
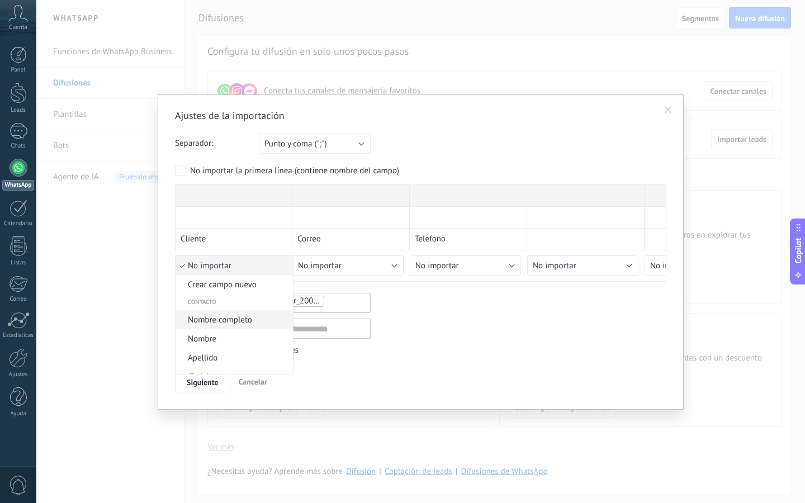
scroll to position [12, 0]
click at [235, 329] on span "Nombre" at bounding box center [233, 326] width 114 height 11
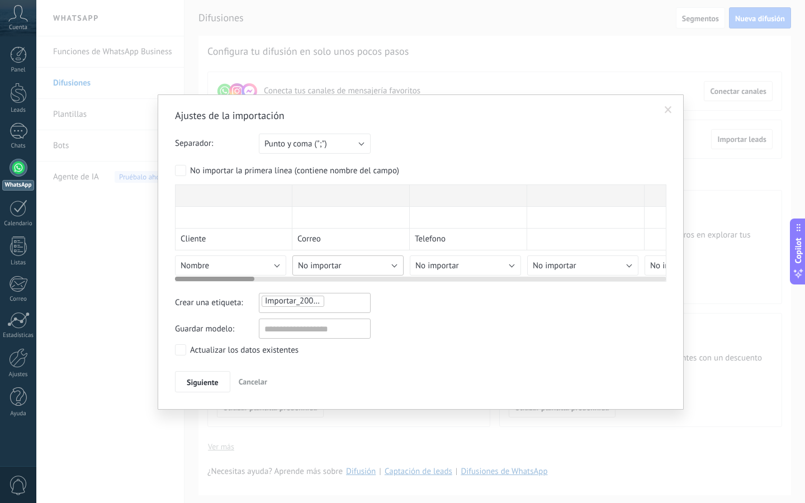
click at [327, 265] on span "No importar" at bounding box center [320, 266] width 44 height 11
click at [229, 268] on div "Ajustes de la importación Separador: Punto y coma (";") Coma (",") Tabulación (…" at bounding box center [420, 250] width 491 height 283
click at [277, 264] on div "Ajustes de la importación Separador: Punto y coma (";") Coma (",") Tabulación (…" at bounding box center [420, 250] width 491 height 283
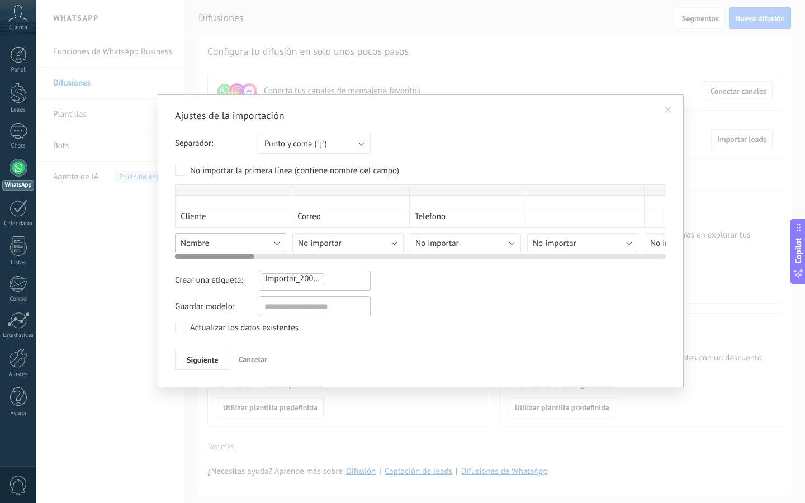
click at [277, 264] on div "Ajustes de la importación Separador: Punto y coma (";") Coma (",") Tabulación (…" at bounding box center [420, 239] width 491 height 261
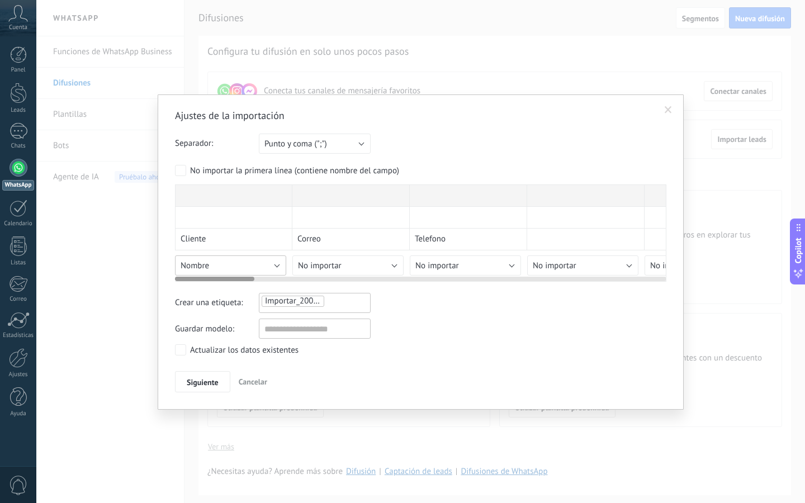
click at [276, 266] on div "Ajustes de la importación Separador: Punto y coma (";") Coma (",") Tabulación (…" at bounding box center [420, 250] width 491 height 283
click at [264, 266] on div "Ajustes de la importación Separador: Punto y coma (";") Coma (",") Tabulación (…" at bounding box center [420, 250] width 491 height 283
click at [284, 265] on div "Ajustes de la importación Separador: Punto y coma (";") Coma (",") Tabulación (…" at bounding box center [420, 250] width 491 height 283
click at [277, 264] on div "Ajustes de la importación Separador: Punto y coma (";") Coma (",") Tabulación (…" at bounding box center [420, 250] width 491 height 283
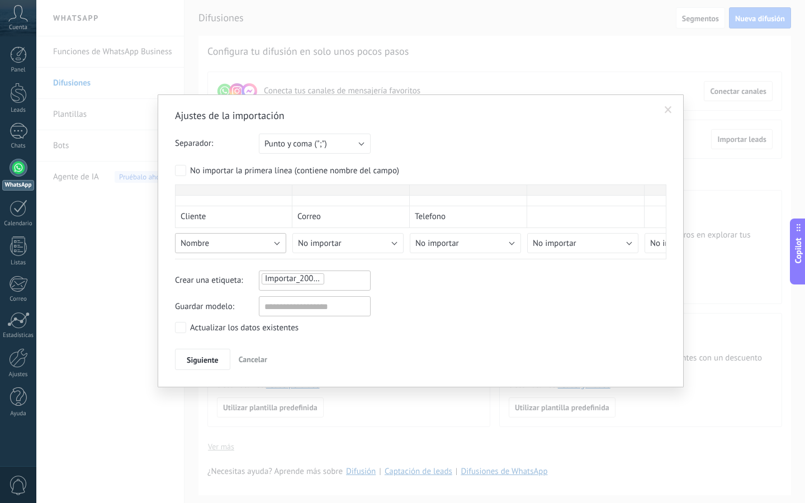
click at [229, 264] on div "Ajustes de la importación Separador: Punto y coma (";") Coma (",") Tabulación (…" at bounding box center [420, 239] width 491 height 261
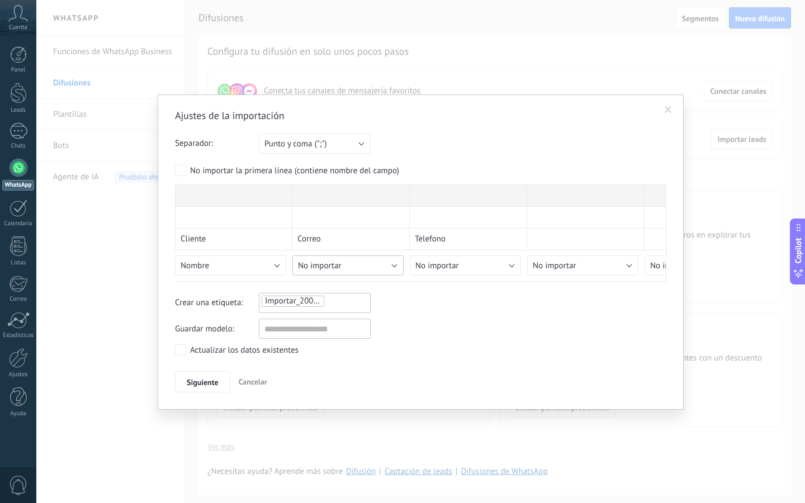
click at [319, 263] on span "No importar" at bounding box center [320, 266] width 44 height 11
click at [343, 301] on span "Correo" at bounding box center [350, 296] width 114 height 11
click at [443, 262] on span "No importar" at bounding box center [437, 266] width 44 height 11
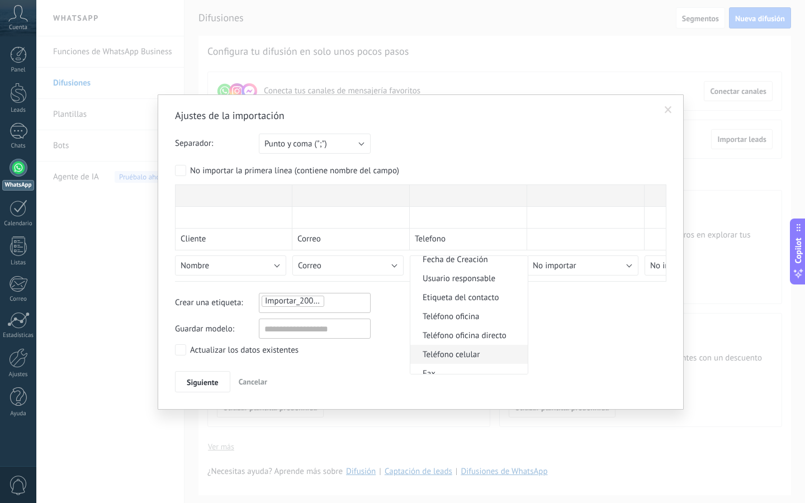
click at [464, 360] on span "Teléfono celular" at bounding box center [467, 354] width 114 height 11
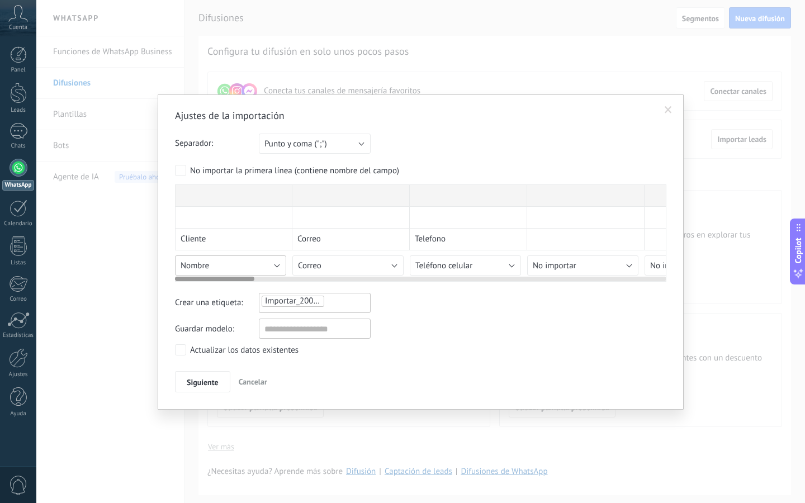
click at [247, 268] on div "Ajustes de la importación Separador: Punto y coma (";") Coma (",") Tabulación (…" at bounding box center [420, 250] width 491 height 283
click at [271, 267] on div "Ajustes de la importación Separador: Punto y coma (";") Coma (",") Tabulación (…" at bounding box center [420, 250] width 491 height 283
click at [282, 263] on div "Ajustes de la importación Separador: Punto y coma (";") Coma (",") Tabulación (…" at bounding box center [420, 250] width 491 height 283
click at [277, 263] on div "Ajustes de la importación Separador: Punto y coma (";") Coma (",") Tabulación (…" at bounding box center [420, 250] width 491 height 283
click at [172, 261] on div "Ajustes de la importación Separador: Punto y coma (";") Coma (",") Tabulación (…" at bounding box center [421, 251] width 526 height 315
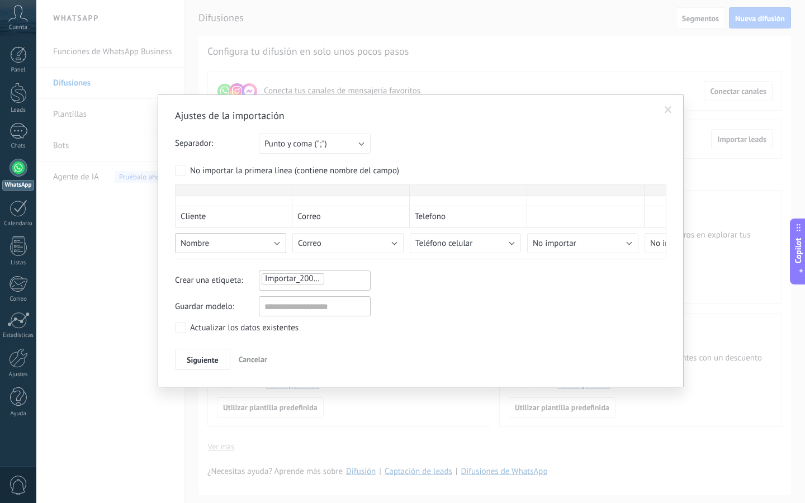
click at [197, 259] on div "Ajustes de la importación Separador: Punto y coma (";") Coma (",") Tabulación (…" at bounding box center [420, 239] width 491 height 261
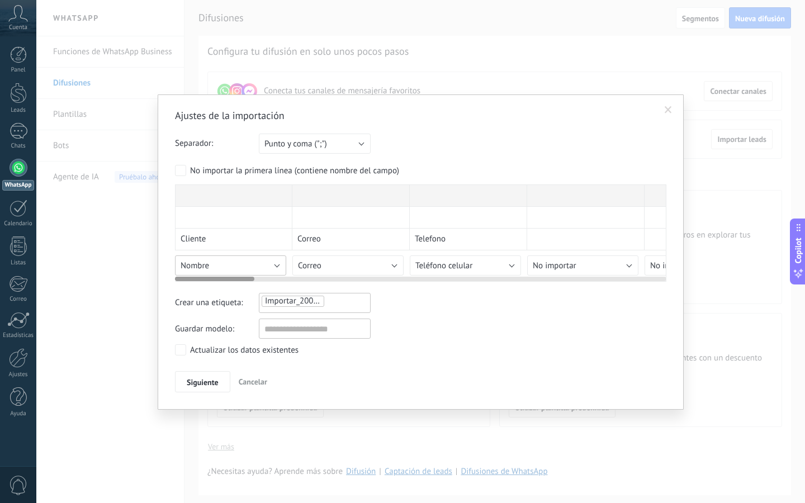
click at [264, 258] on div "Cliente Correo Telefono Pablo 7995-4915 Jorge 7529-7738 Jorge Miranda 7870-8003…" at bounding box center [420, 233] width 491 height 97
drag, startPoint x: 242, startPoint y: 275, endPoint x: 233, endPoint y: 276, distance: 9.0
click at [233, 276] on div at bounding box center [420, 276] width 491 height 9
drag, startPoint x: 226, startPoint y: 281, endPoint x: 215, endPoint y: 279, distance: 11.3
click at [216, 280] on div at bounding box center [214, 279] width 79 height 4
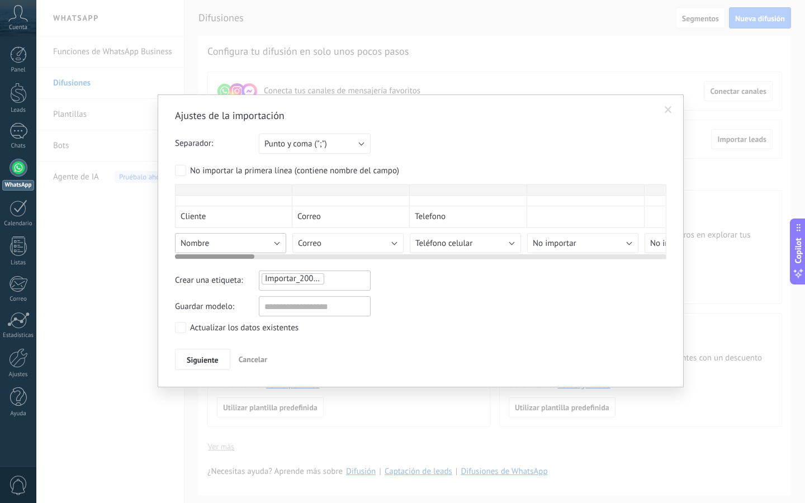
click at [280, 267] on div "Ajustes de la importación Separador: Punto y coma (";") Coma (",") Tabulación (…" at bounding box center [420, 239] width 491 height 261
click at [278, 264] on div "Ajustes de la importación Separador: Punto y coma (";") Coma (",") Tabulación (…" at bounding box center [420, 239] width 491 height 261
click at [262, 245] on button "Nombre" at bounding box center [230, 243] width 111 height 20
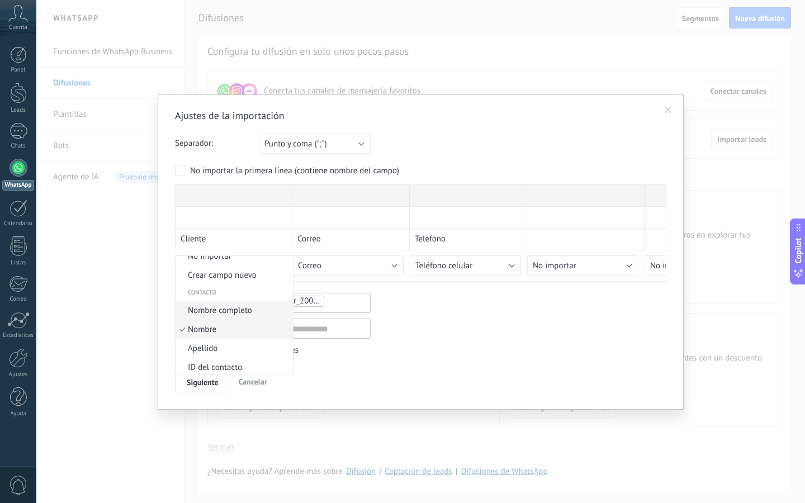
scroll to position [0, 0]
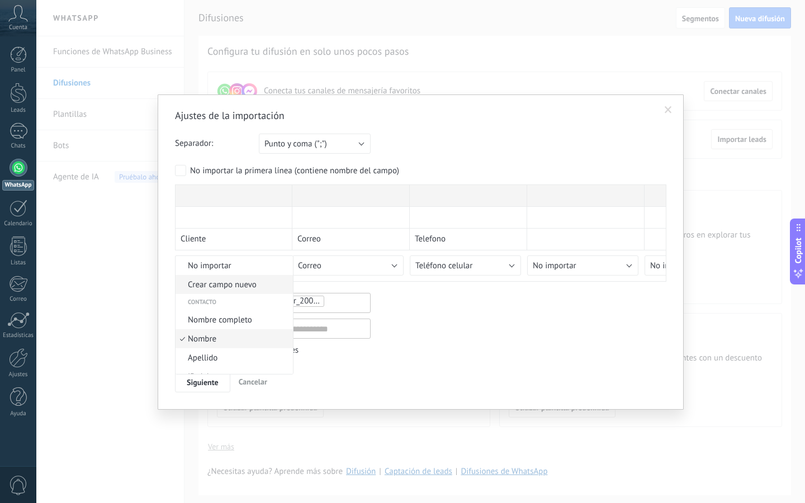
click at [239, 284] on span "Crear campo nuevo" at bounding box center [233, 285] width 114 height 11
click at [235, 295] on button "Lead" at bounding box center [231, 292] width 112 height 20
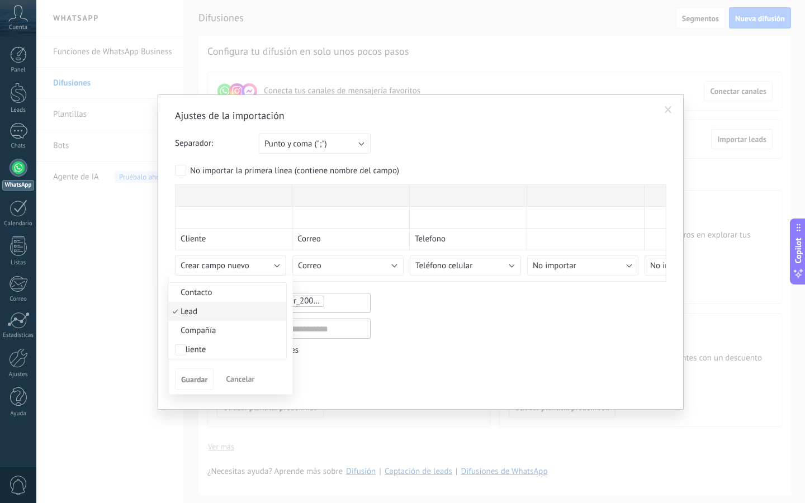
click at [229, 308] on span "Lead" at bounding box center [225, 311] width 115 height 11
click at [230, 330] on div "Contacto Lead Compañía Cliente Lead Texto Número Interruptor Selección Multisel…" at bounding box center [231, 335] width 124 height 119
click at [227, 344] on input "text" at bounding box center [231, 346] width 112 height 20
type input "*******"
click at [190, 369] on button "Guardar" at bounding box center [194, 378] width 39 height 21
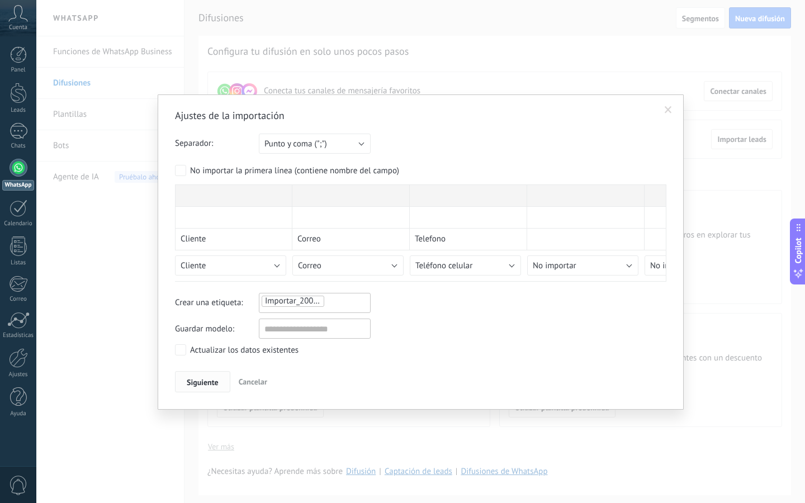
click at [197, 375] on button "Siguiente" at bounding box center [202, 381] width 55 height 21
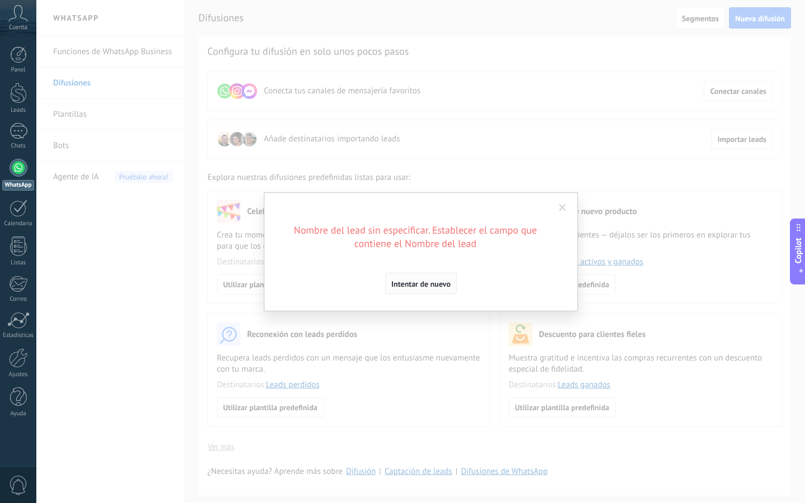
click at [429, 291] on button "Intentar de nuevo" at bounding box center [421, 283] width 72 height 21
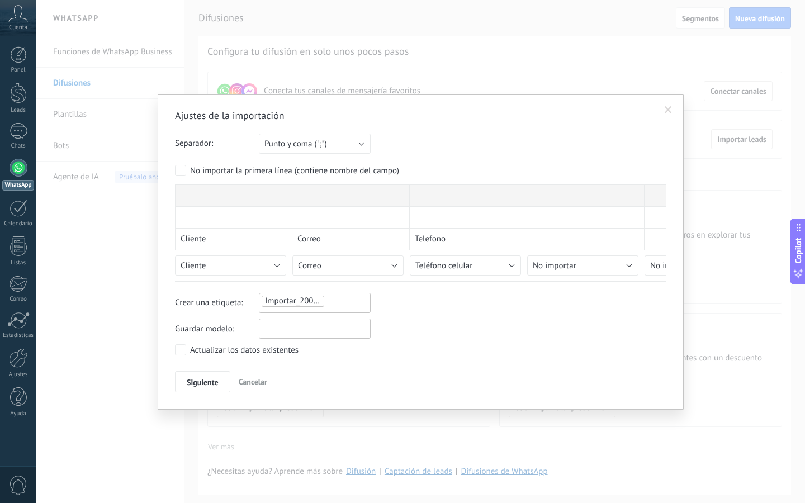
click at [306, 327] on input "text" at bounding box center [315, 329] width 112 height 20
type input "********"
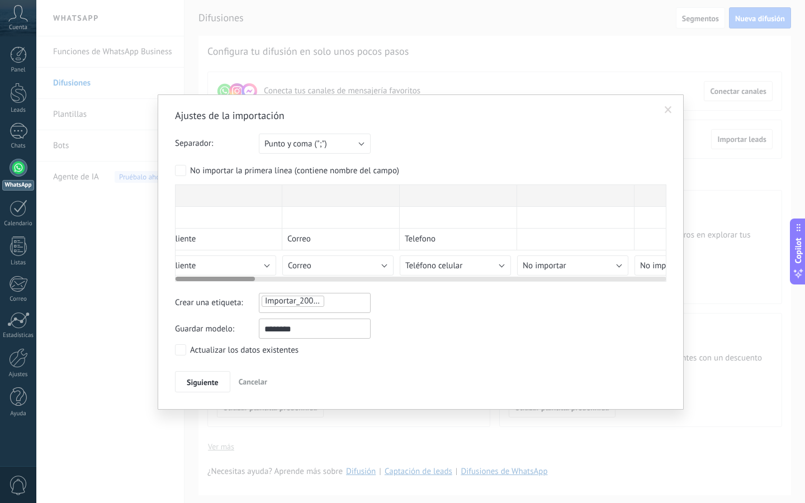
click at [243, 278] on div at bounding box center [215, 279] width 79 height 4
click at [214, 350] on div "Actualizar los datos existentes" at bounding box center [244, 350] width 108 height 11
click at [203, 387] on button "Siguiente" at bounding box center [202, 381] width 55 height 21
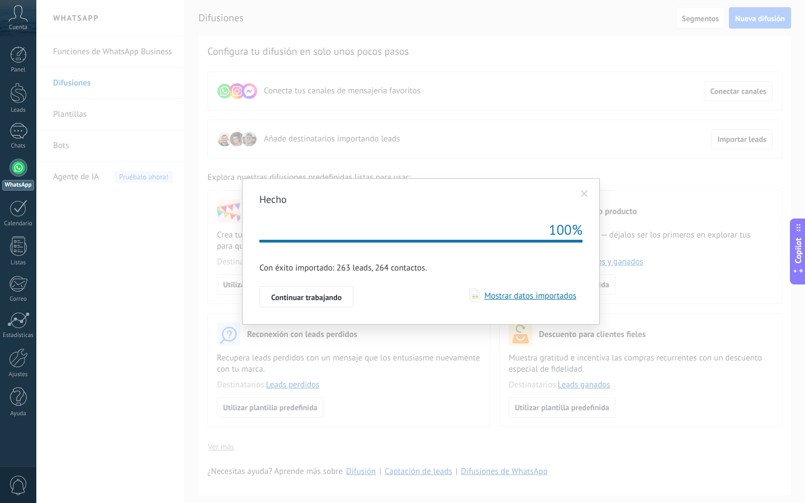
click at [203, 387] on div "Hecho Repetir 100% Importación esta en la cola, una vez que sus datos serán imp…" at bounding box center [420, 251] width 769 height 503
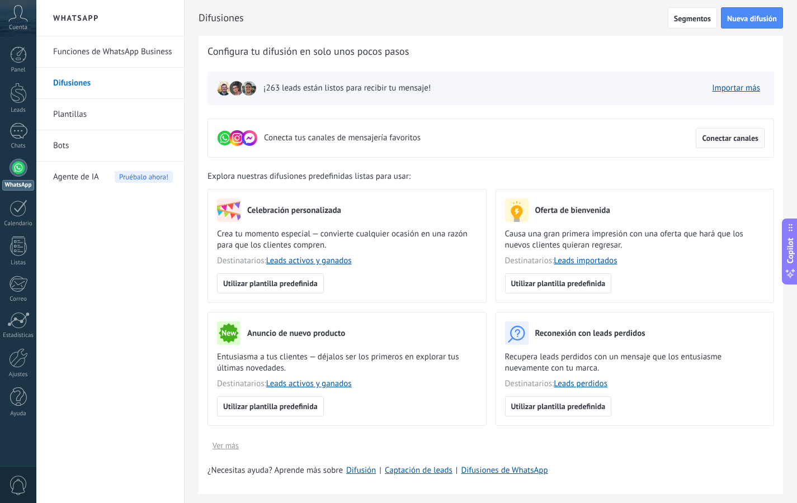
click at [723, 141] on span "Conectar canales" at bounding box center [730, 138] width 56 height 8
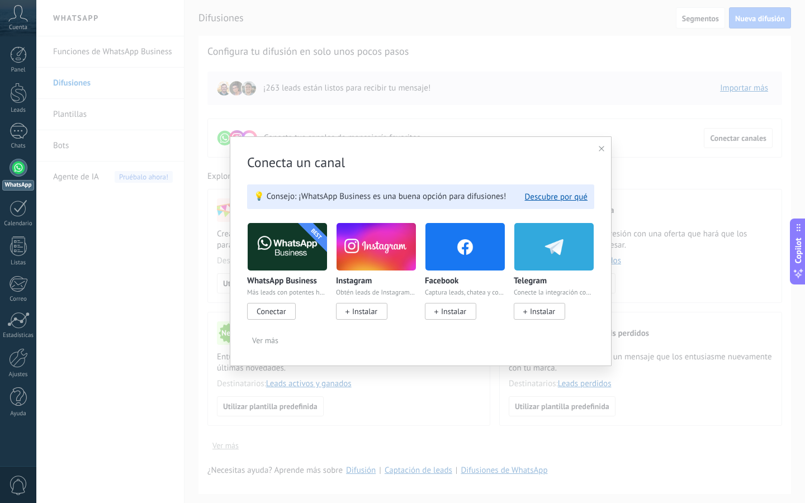
click at [290, 305] on span "Conectar" at bounding box center [271, 311] width 49 height 17
click at [286, 313] on span "Conectar" at bounding box center [271, 311] width 49 height 17
click at [279, 311] on span "Conectar" at bounding box center [271, 311] width 29 height 10
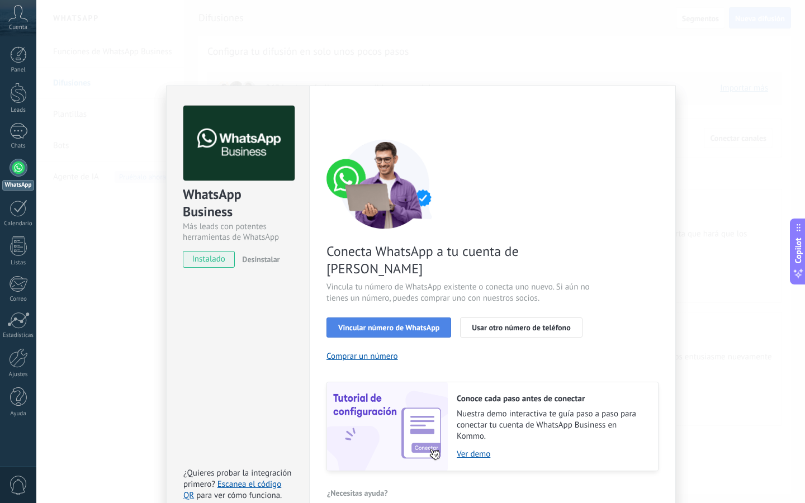
click at [409, 324] on span "Vincular número de WhatsApp" at bounding box center [388, 328] width 101 height 8
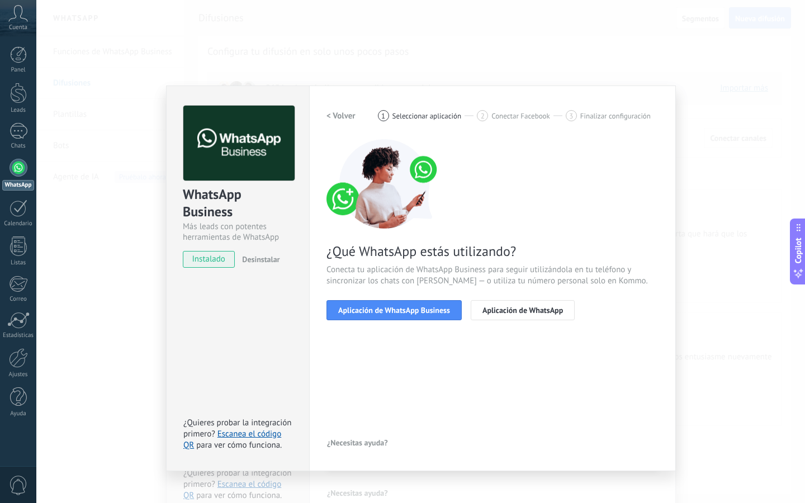
click at [425, 295] on div "¿Qué WhatsApp estás utilizando? Conecta tu aplicación de WhatsApp Business para…" at bounding box center [493, 229] width 332 height 181
click at [420, 311] on span "Aplicación de WhatsApp Business" at bounding box center [394, 310] width 112 height 8
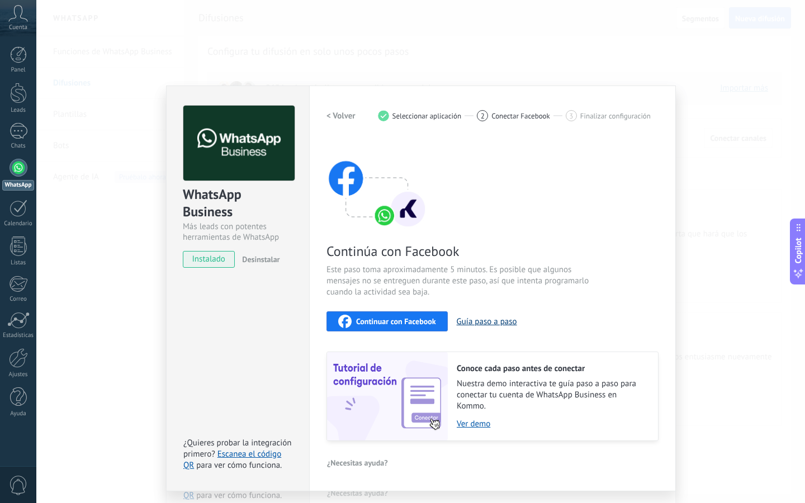
click at [476, 323] on button "Guía paso a paso" at bounding box center [487, 321] width 60 height 11
click at [404, 315] on div "Continuar con Facebook" at bounding box center [387, 321] width 98 height 13
click at [215, 259] on span "instalado" at bounding box center [208, 259] width 51 height 17
click at [677, 115] on div "WhatsApp Business Más leads con potentes herramientas de WhatsApp instalado Des…" at bounding box center [420, 251] width 769 height 503
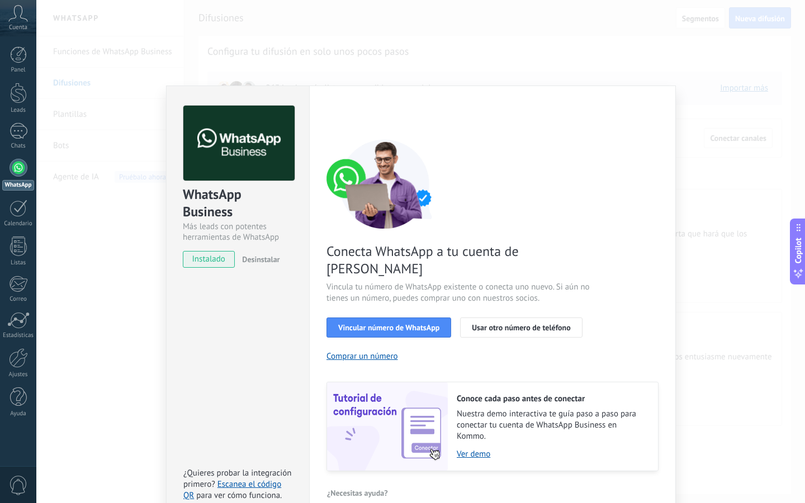
click at [126, 154] on div "WhatsApp Business Más leads con potentes herramientas de WhatsApp instalado Des…" at bounding box center [420, 251] width 769 height 503
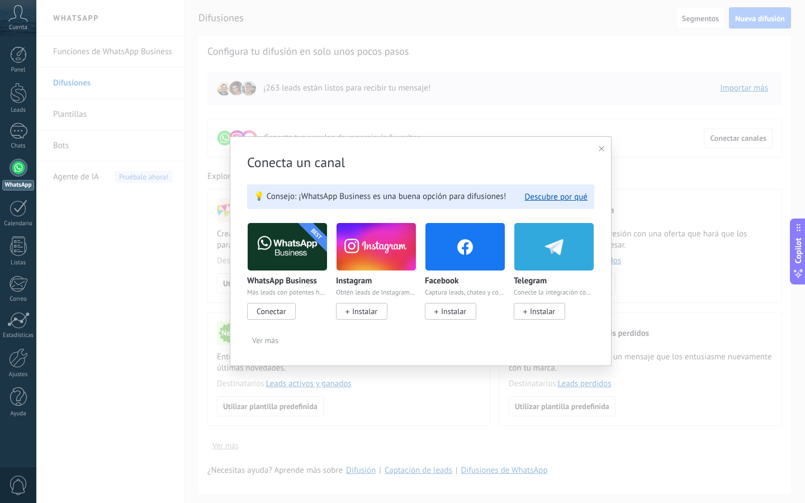
click at [286, 315] on span "Conectar" at bounding box center [271, 311] width 49 height 17
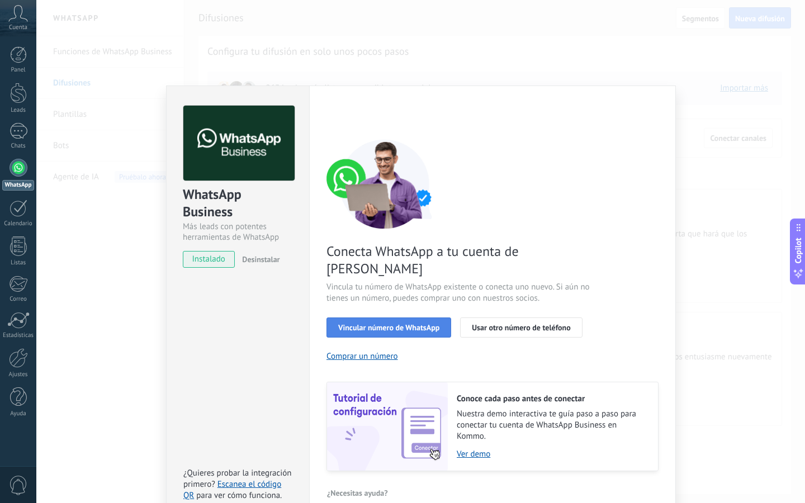
click at [422, 324] on span "Vincular número de WhatsApp" at bounding box center [388, 328] width 101 height 8
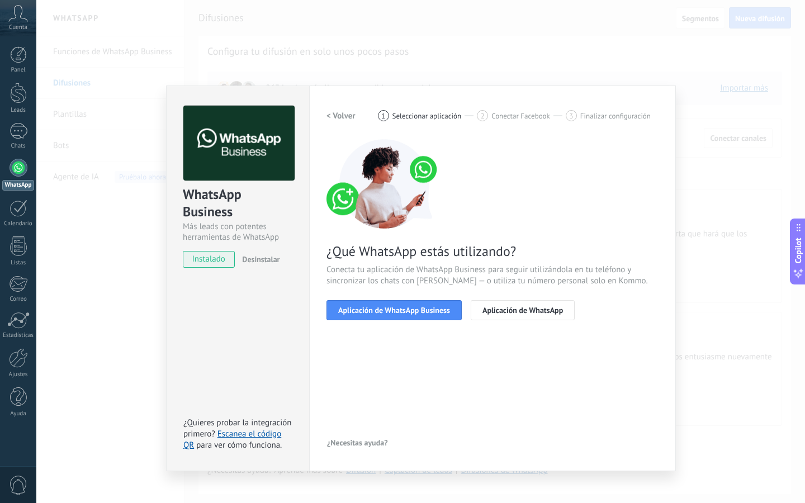
click at [422, 310] on span "Aplicación de WhatsApp Business" at bounding box center [394, 310] width 112 height 8
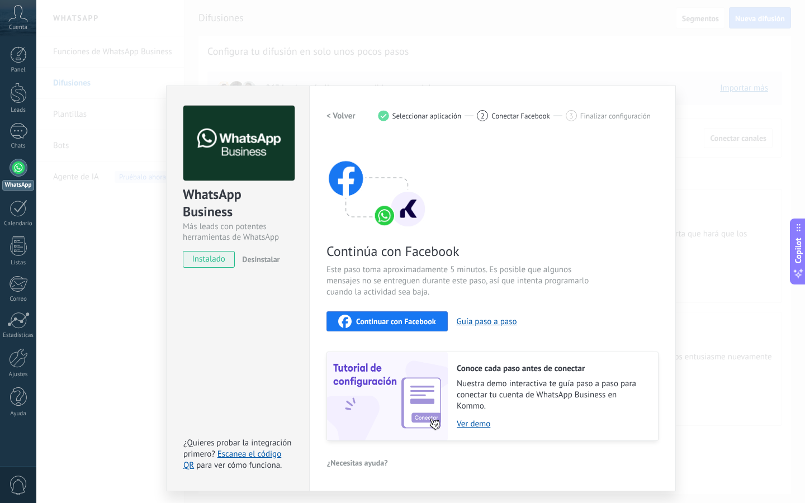
click at [341, 112] on h2 "< Volver" at bounding box center [341, 116] width 29 height 11
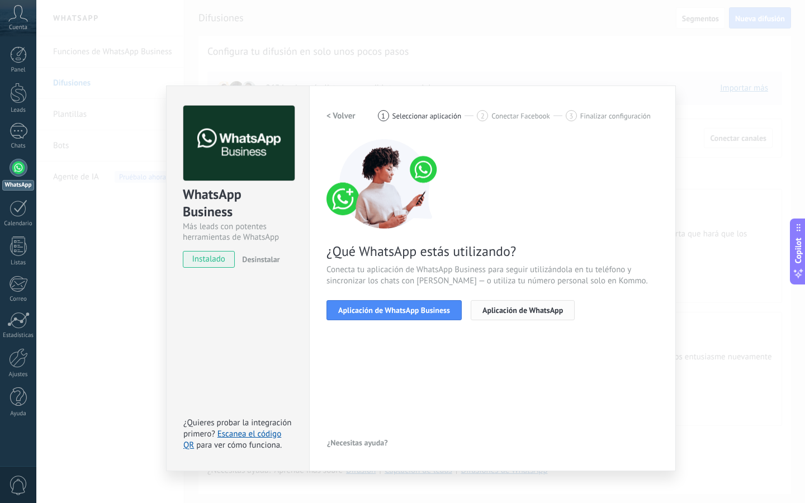
click at [524, 310] on span "Aplicación de WhatsApp" at bounding box center [523, 310] width 81 height 8
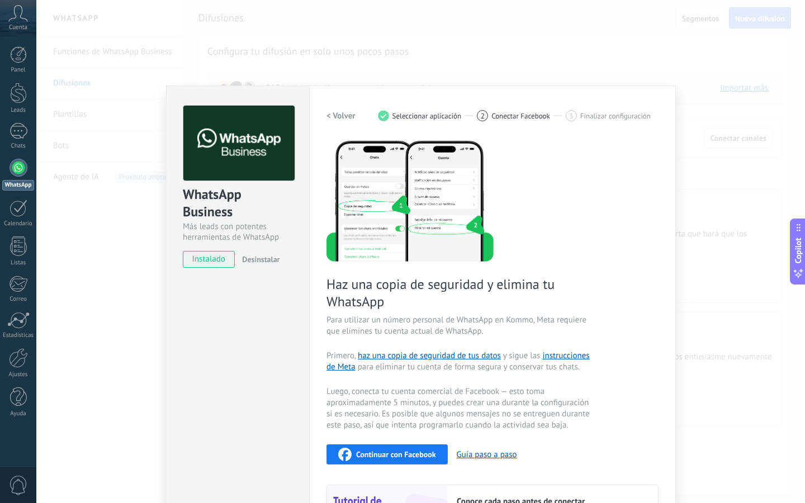
click at [341, 117] on h2 "< Volver" at bounding box center [341, 116] width 29 height 11
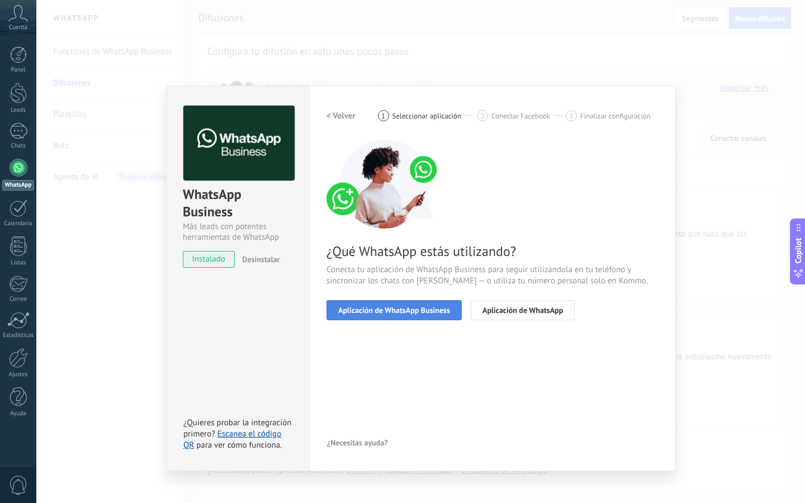
click at [440, 304] on button "Aplicación de WhatsApp Business" at bounding box center [394, 310] width 135 height 20
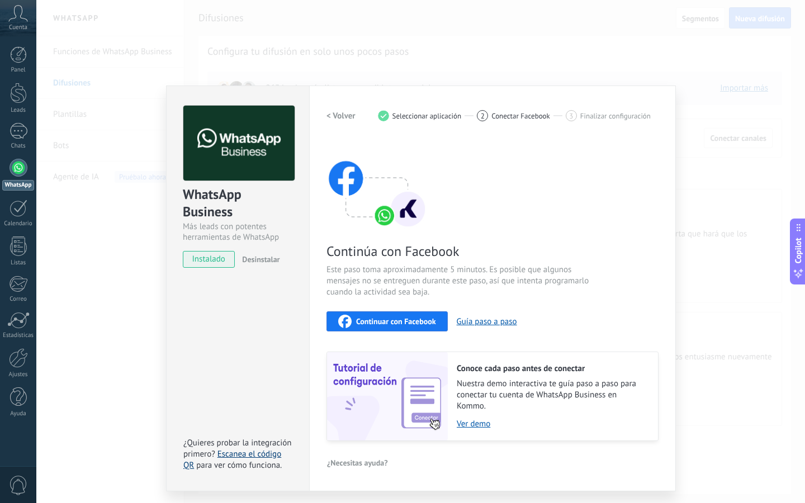
click at [264, 457] on link "Escanea el código QR" at bounding box center [232, 460] width 98 height 22
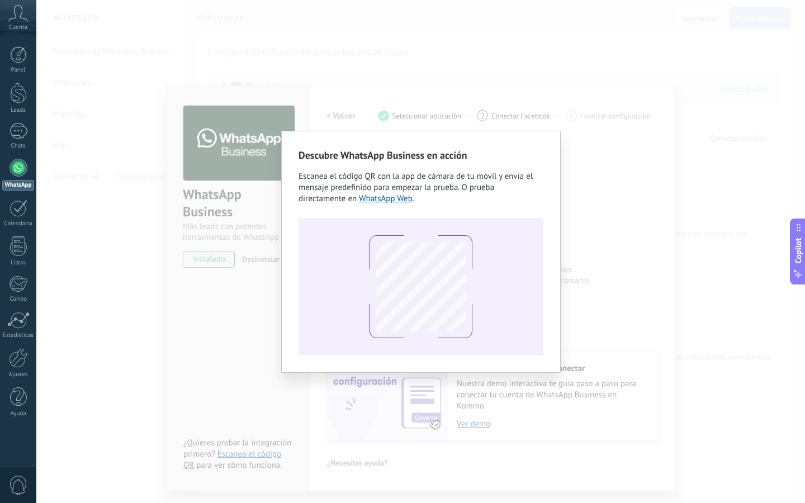
click at [617, 149] on div "Descubre WhatsApp Business en acción Escanea el código QR con la app de cámara …" at bounding box center [420, 251] width 769 height 503
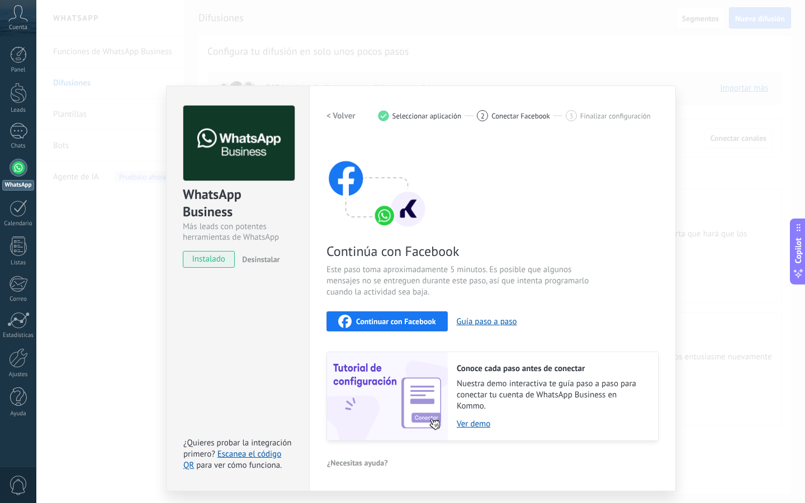
click at [381, 323] on span "Continuar con Facebook" at bounding box center [396, 322] width 80 height 8
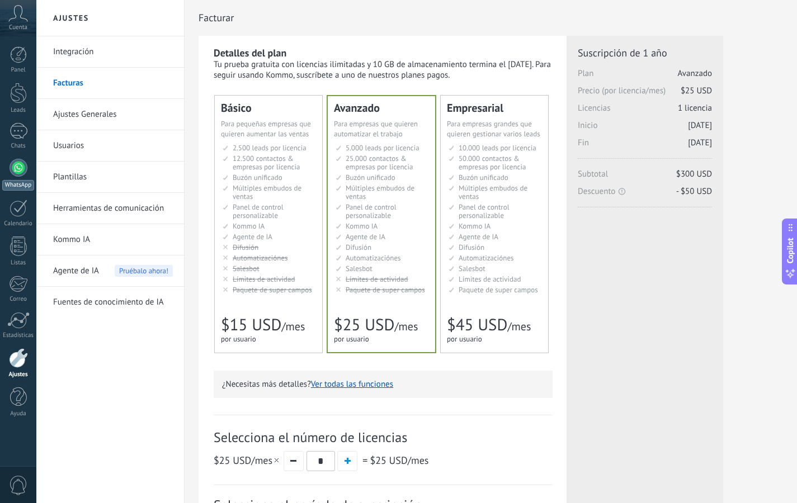
click at [18, 159] on div at bounding box center [19, 168] width 18 height 18
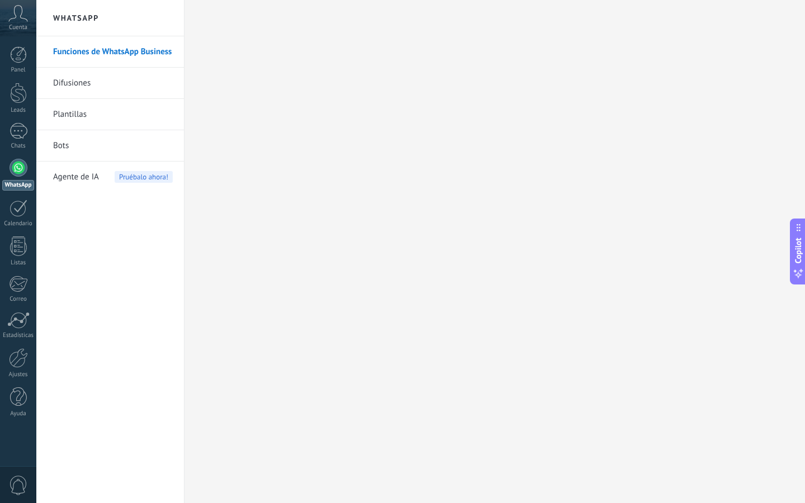
click at [106, 74] on link "Difusiones" at bounding box center [113, 83] width 120 height 31
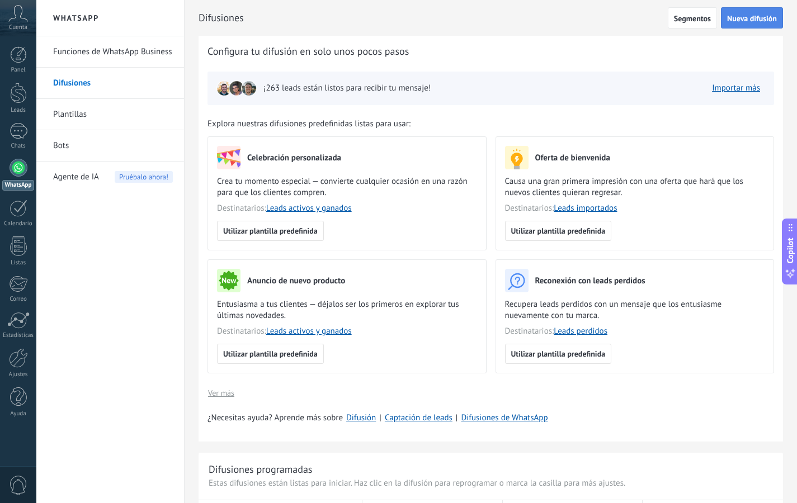
click at [749, 18] on span "Nueva difusión" at bounding box center [752, 19] width 50 height 8
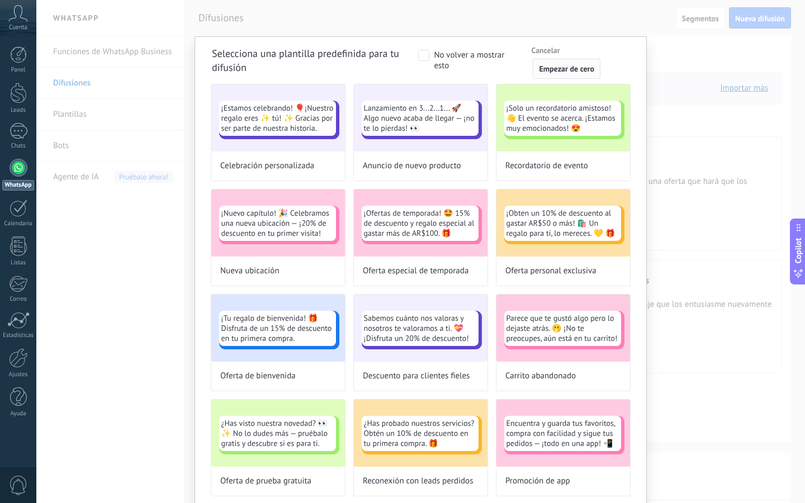
click at [554, 68] on span "Empezar de cero" at bounding box center [566, 69] width 55 height 8
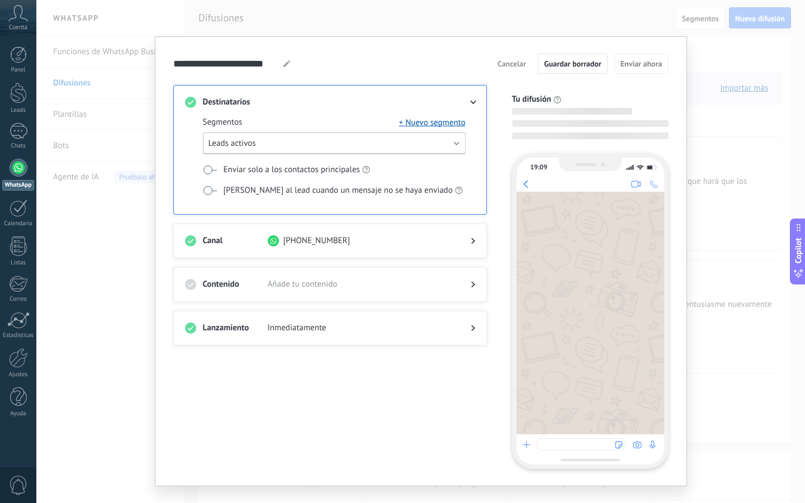
click at [346, 144] on button "Leads activos" at bounding box center [334, 144] width 263 height 22
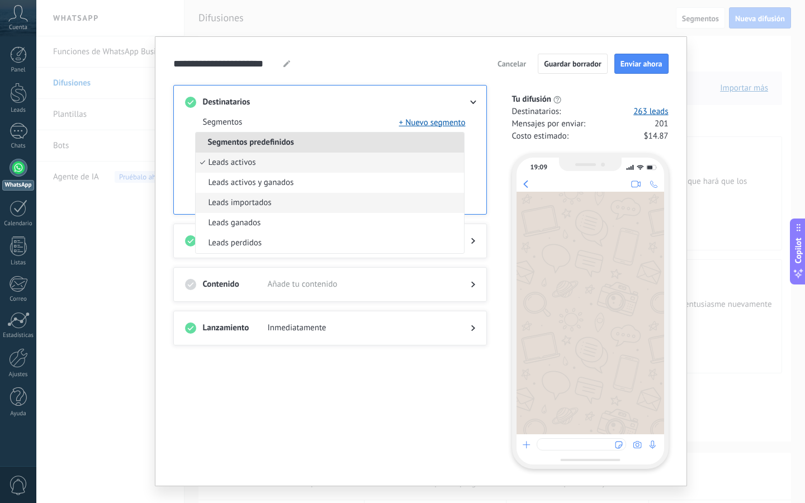
click at [303, 204] on li "Leads importados" at bounding box center [330, 203] width 268 height 20
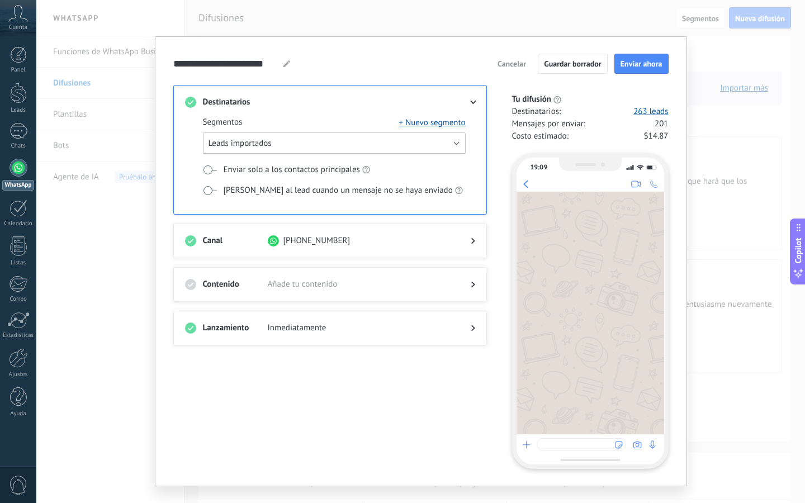
click at [374, 138] on button "Leads importados" at bounding box center [334, 144] width 263 height 22
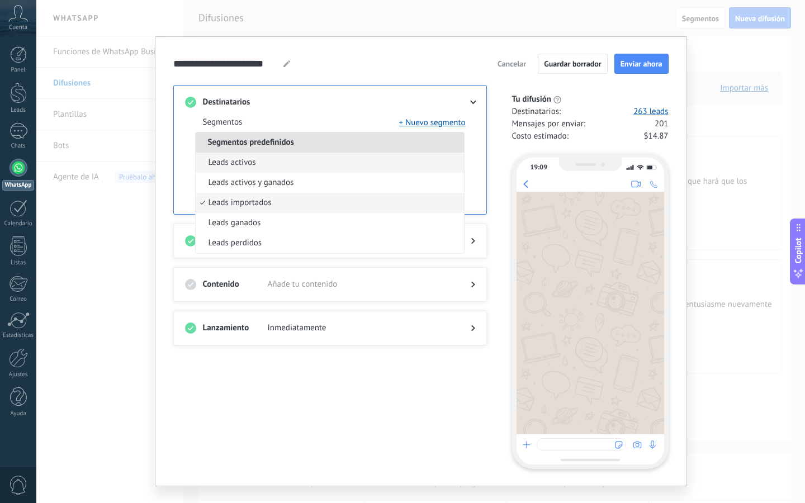
click at [335, 160] on li "Leads activos" at bounding box center [330, 163] width 268 height 20
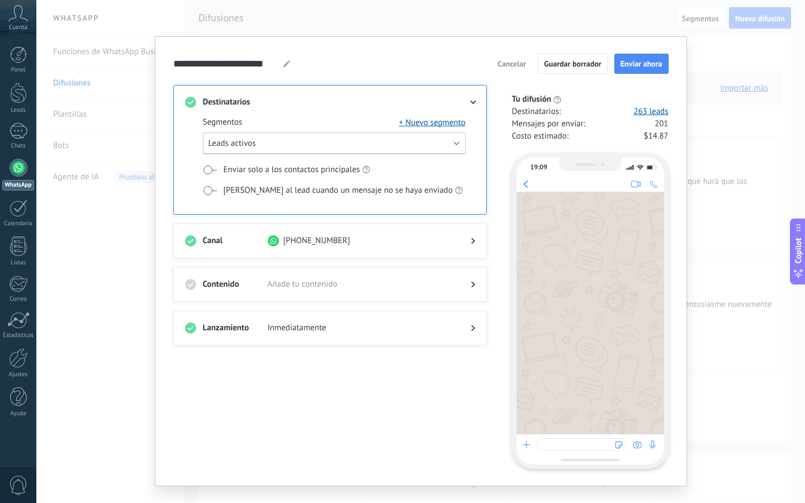
click at [352, 140] on button "Leads activos" at bounding box center [334, 144] width 263 height 22
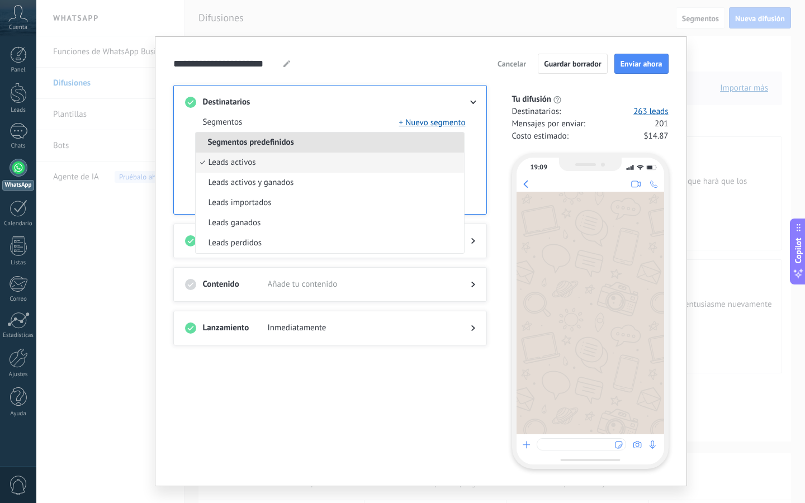
click at [504, 60] on span "Cancelar" at bounding box center [512, 64] width 29 height 8
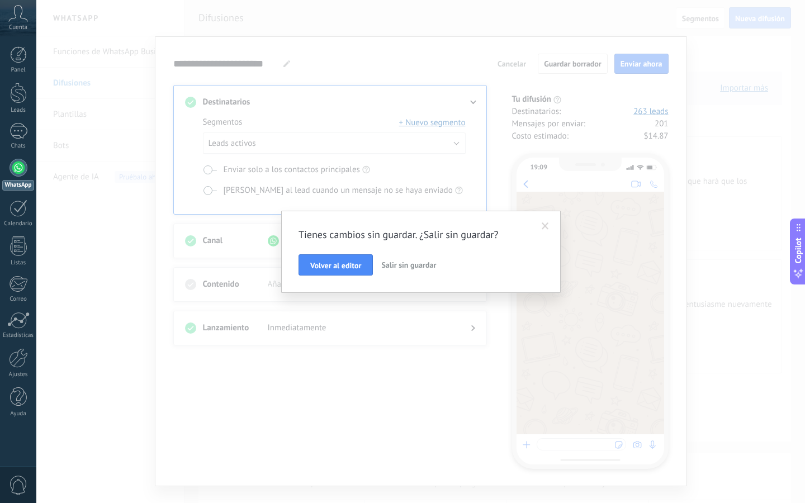
click at [394, 271] on button "Salir sin guardar" at bounding box center [409, 264] width 64 height 21
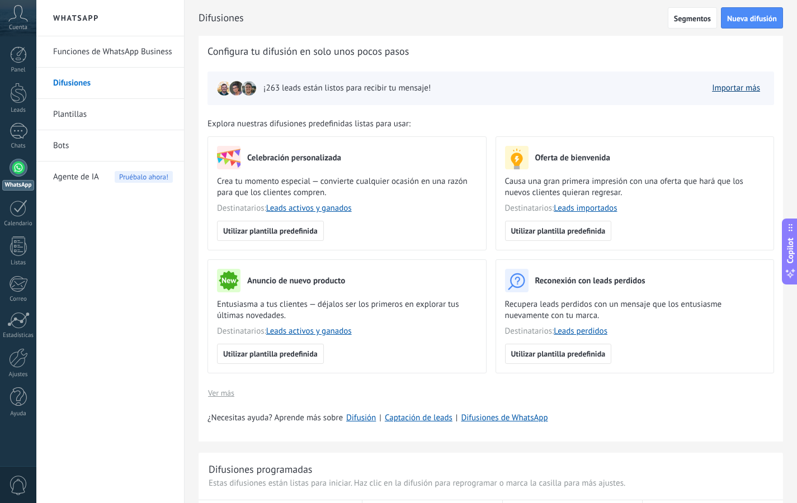
click at [728, 88] on link "Importar más" at bounding box center [736, 88] width 48 height 11
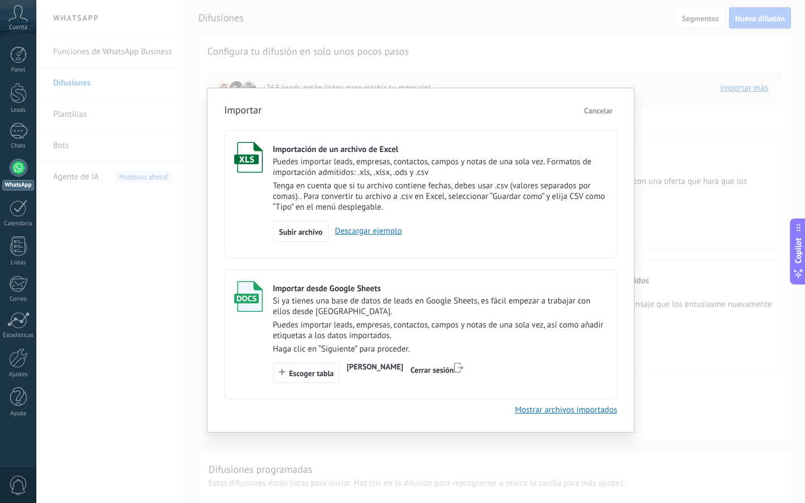
click at [589, 111] on span "Cancelar" at bounding box center [598, 111] width 29 height 10
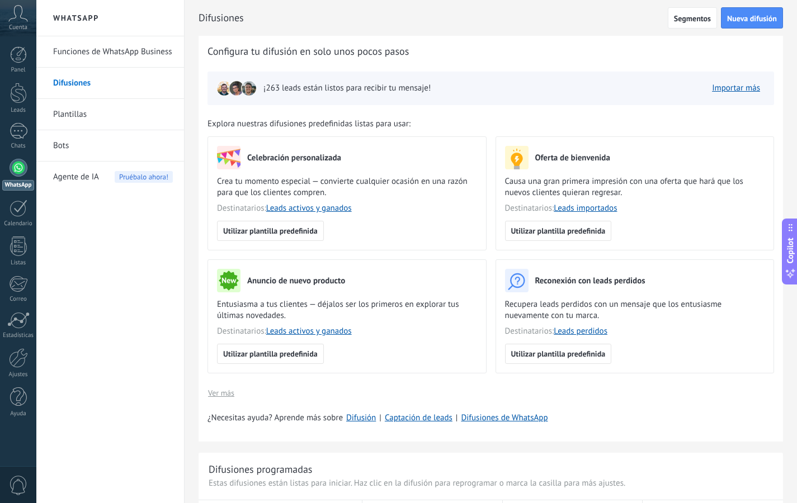
click at [139, 57] on link "Funciones de WhatsApp Business" at bounding box center [113, 51] width 120 height 31
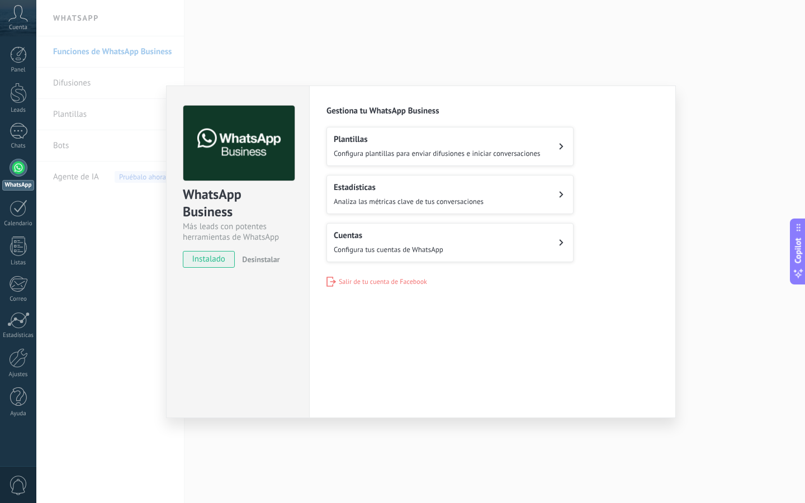
click at [394, 249] on span "Configura tus cuentas de WhatsApp" at bounding box center [389, 250] width 110 height 10
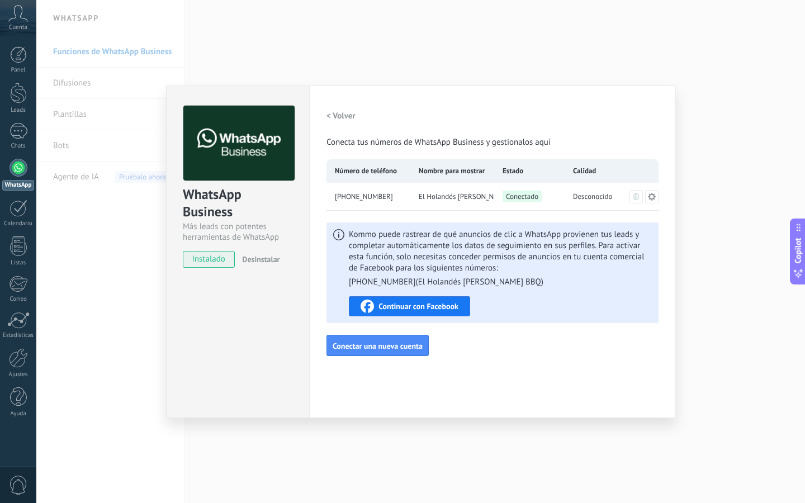
click at [327, 121] on button "< Volver" at bounding box center [341, 116] width 29 height 20
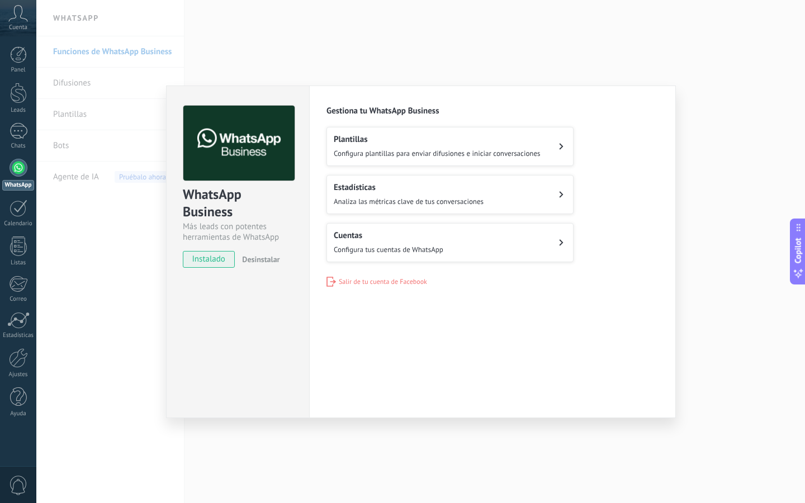
click at [363, 148] on div "Plantillas Configura plantillas para enviar difusiones e iniciar conversaciones" at bounding box center [437, 146] width 207 height 25
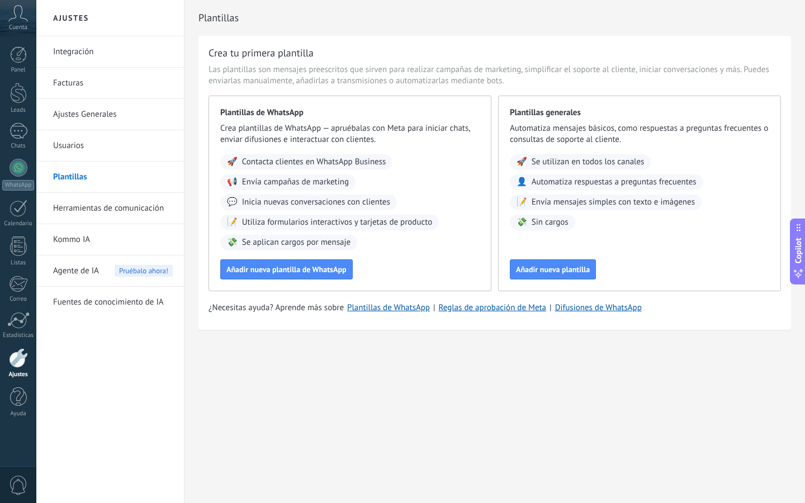
click at [98, 122] on link "Ajustes Generales" at bounding box center [113, 114] width 120 height 31
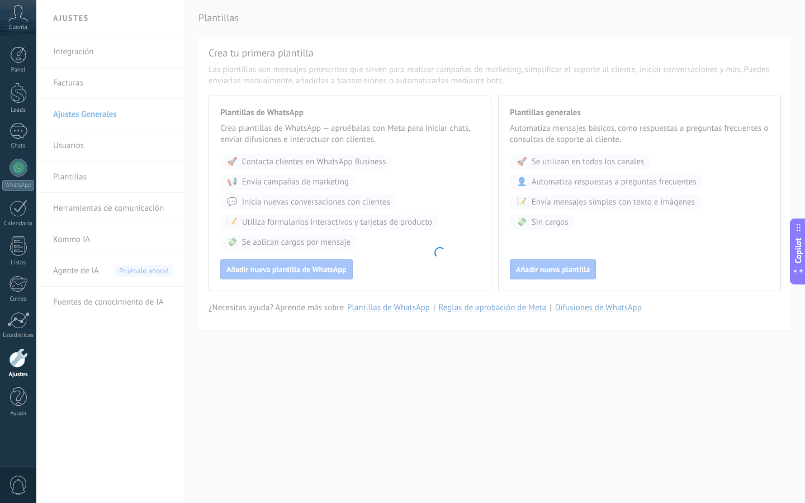
click at [102, 92] on body ".abccls-1,.abccls-2{fill-rule:evenodd}.abccls-2{fill:#fff} .abfcls-1{fill:none}…" at bounding box center [402, 251] width 805 height 503
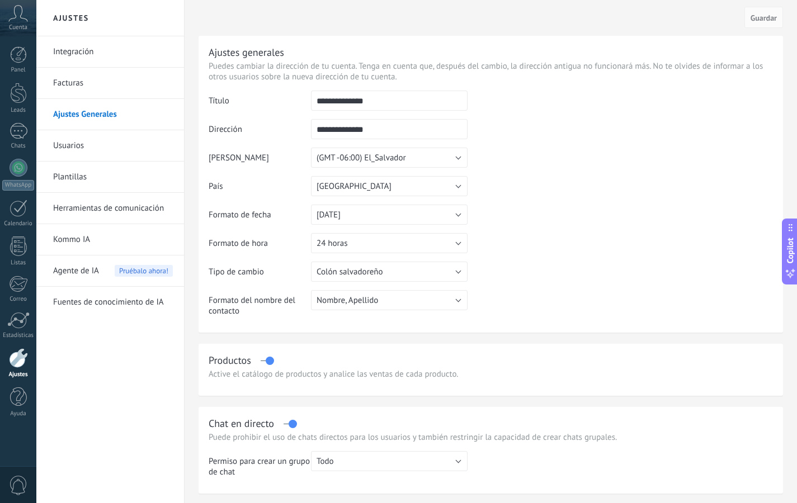
click at [94, 84] on link "Facturas" at bounding box center [113, 83] width 120 height 31
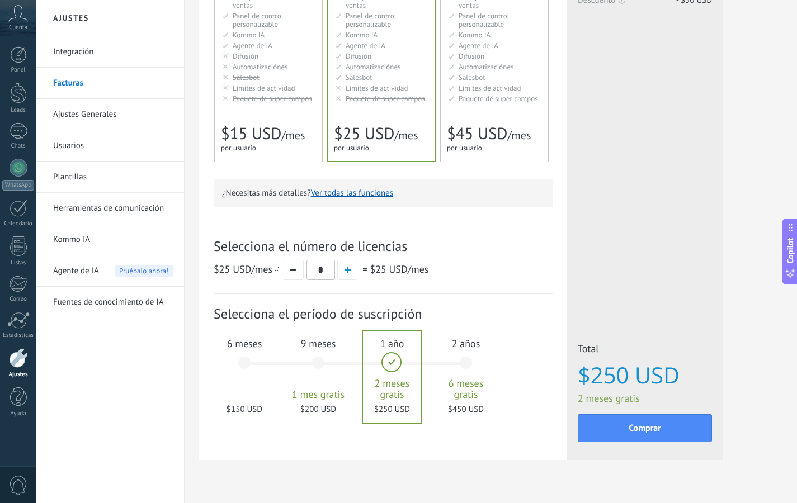
scroll to position [214, 0]
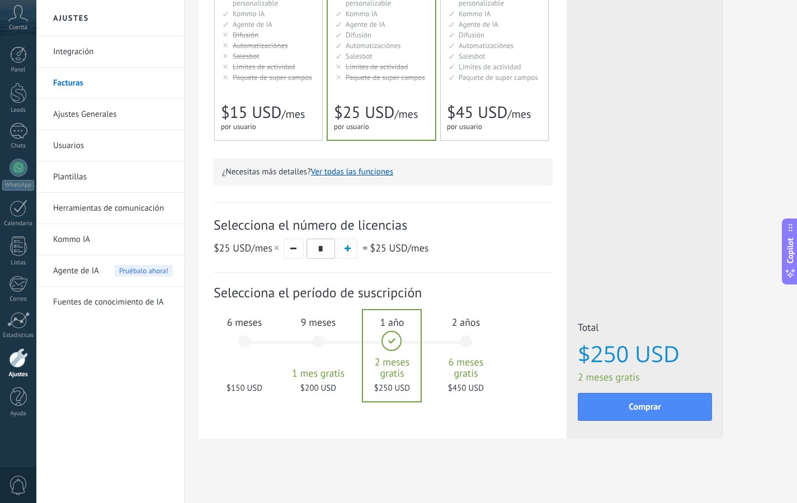
click at [248, 343] on div "6 meses $150 USD" at bounding box center [244, 347] width 60 height 79
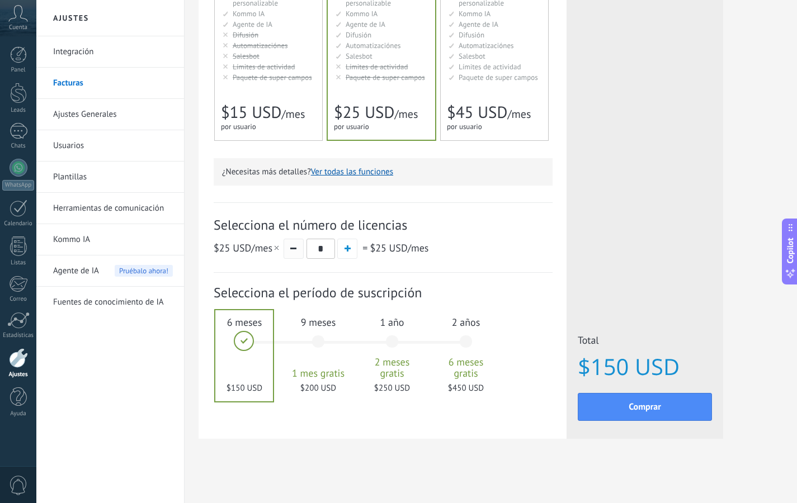
click at [297, 251] on button "button" at bounding box center [293, 249] width 20 height 20
click at [321, 344] on div "9 meses 1 mes gratis $200 USD" at bounding box center [318, 347] width 60 height 79
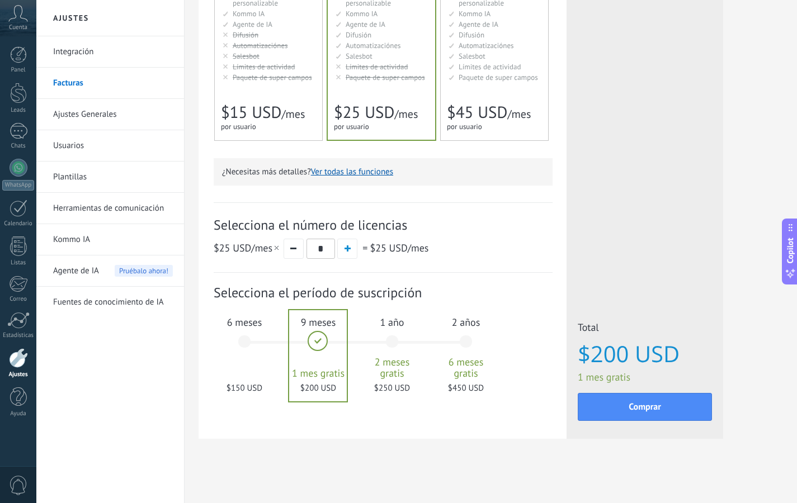
click at [243, 343] on div "6 meses $150 USD" at bounding box center [244, 347] width 60 height 79
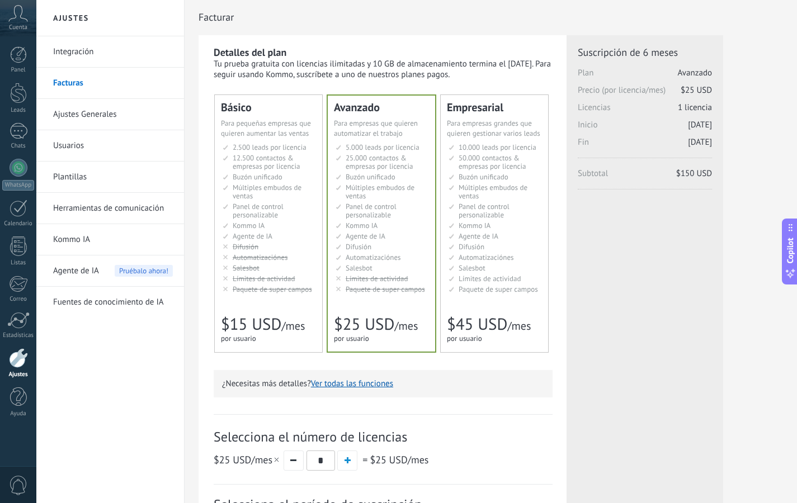
scroll to position [0, 0]
click at [272, 263] on ul "2.500 сделок на место 2.500 leads per seat 2.500 leads por licencia 添加线索和联系人 2.…" at bounding box center [269, 219] width 93 height 150
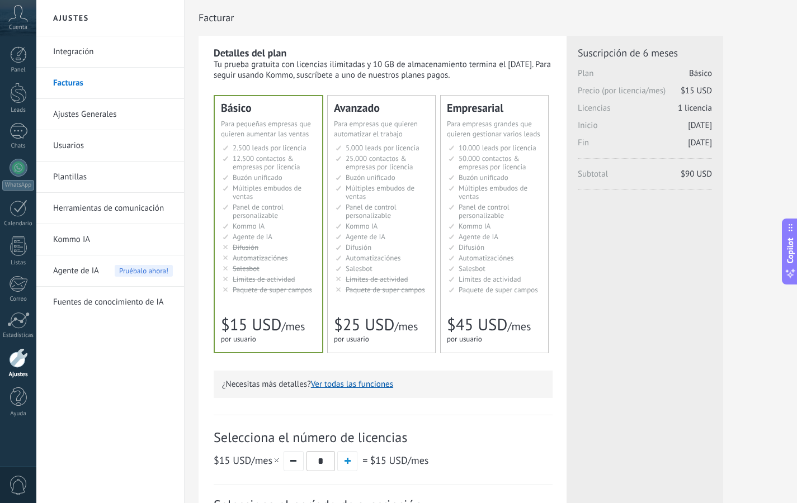
click at [107, 114] on link "Ajustes Generales" at bounding box center [113, 114] width 120 height 31
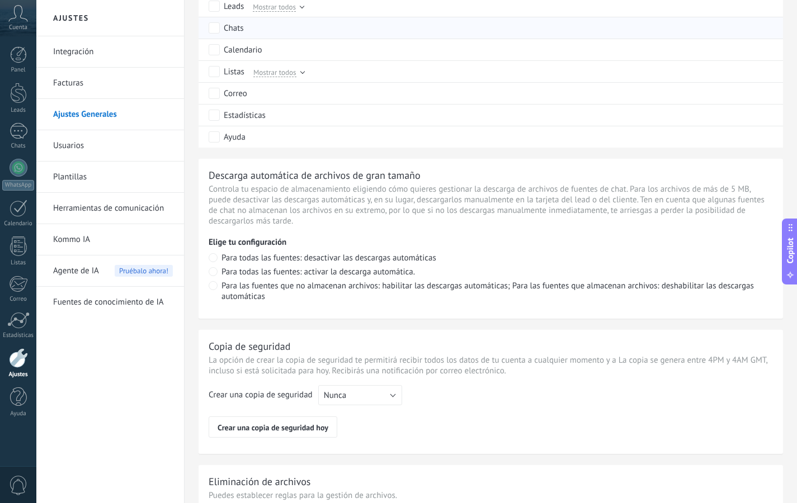
scroll to position [668, 0]
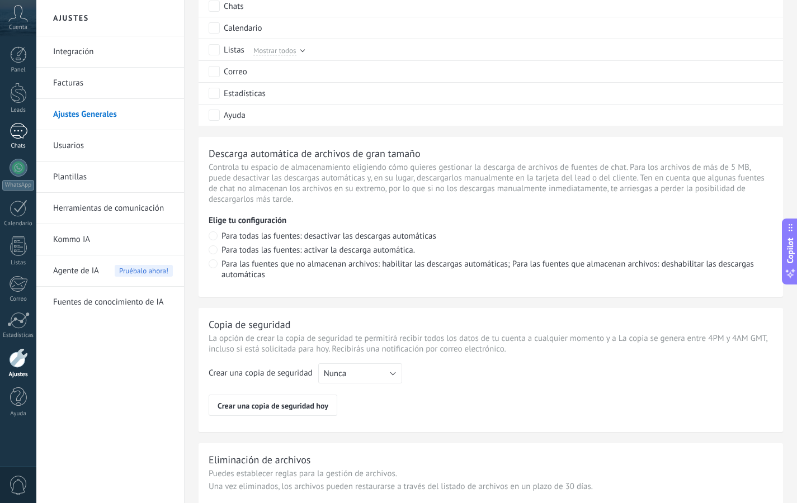
click at [18, 137] on div at bounding box center [19, 131] width 18 height 16
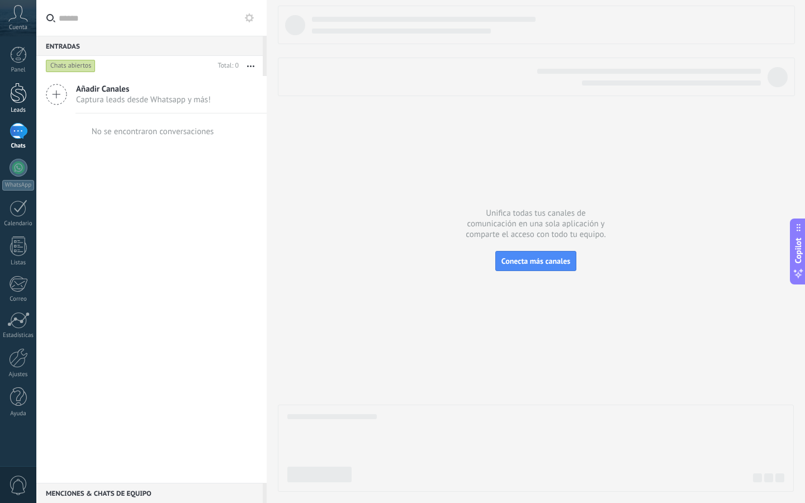
click at [24, 89] on div at bounding box center [18, 93] width 17 height 21
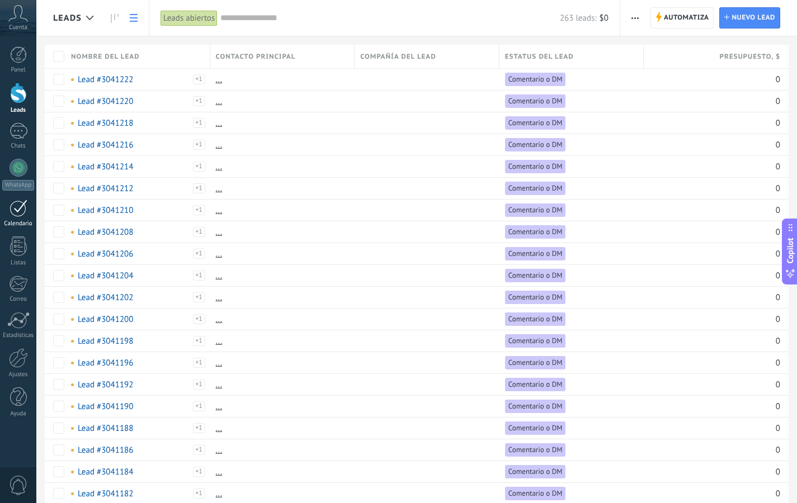
click at [20, 211] on div at bounding box center [19, 208] width 18 height 17
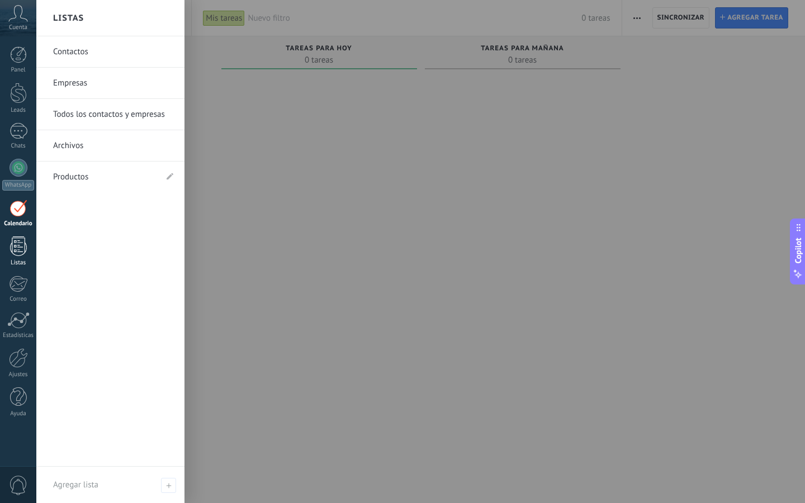
click at [7, 256] on link "Listas" at bounding box center [18, 252] width 36 height 30
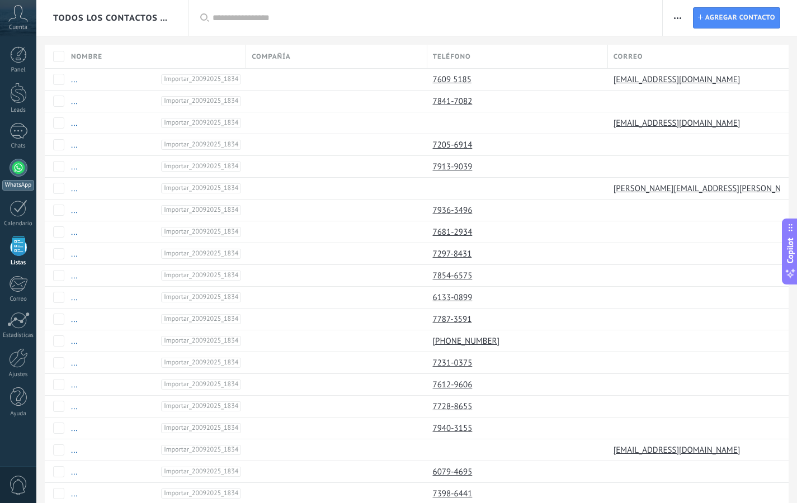
click at [26, 165] on div at bounding box center [19, 168] width 18 height 18
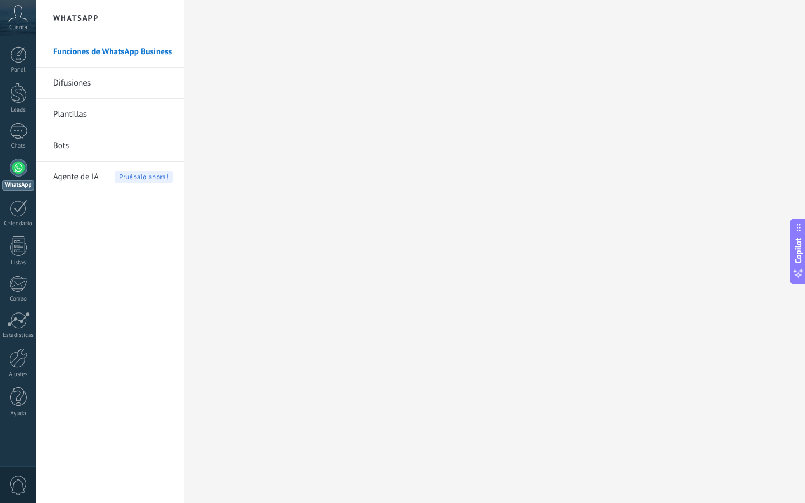
click at [92, 93] on link "Difusiones" at bounding box center [113, 83] width 120 height 31
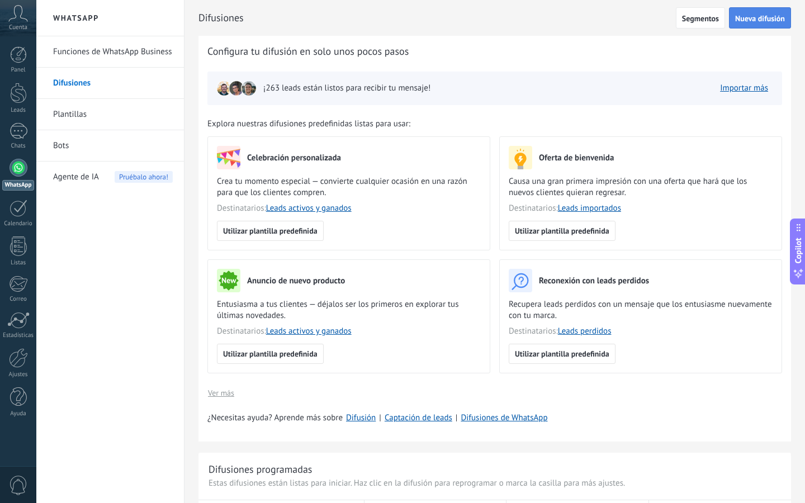
click at [741, 19] on span "Nueva difusión" at bounding box center [760, 19] width 50 height 8
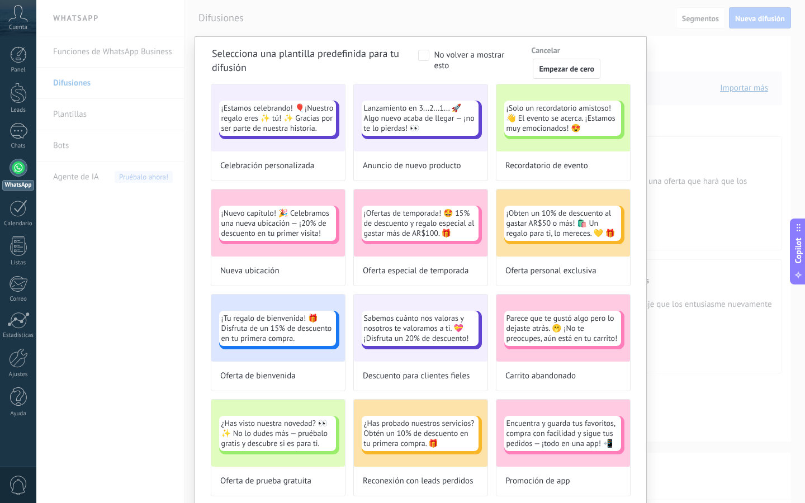
click at [572, 79] on div "Selecciona una plantilla predefinida para tu difusión No volver a mostrar esto …" at bounding box center [421, 431] width 418 height 762
click at [566, 70] on span "Empezar de cero" at bounding box center [566, 69] width 55 height 8
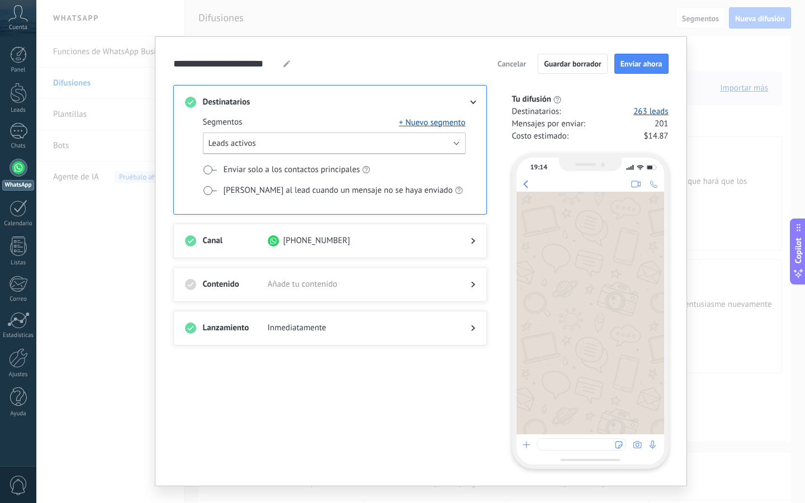
click at [392, 144] on button "Leads activos" at bounding box center [334, 144] width 263 height 22
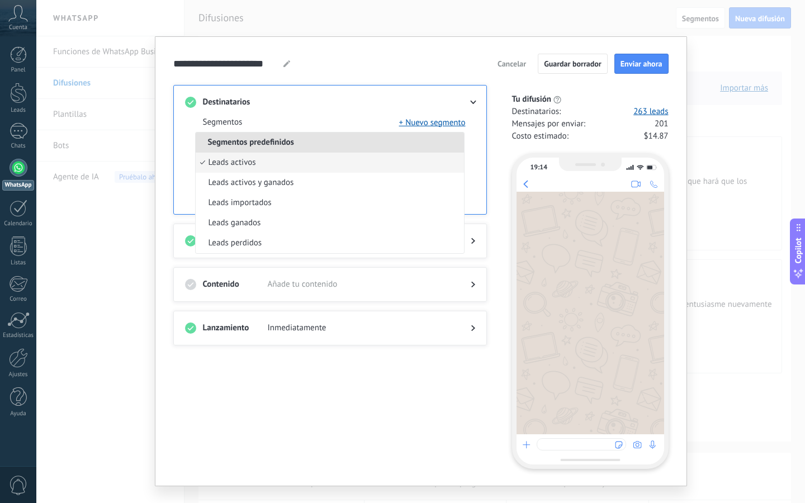
click at [173, 213] on div "Destinatarios Segmentos + Nuevo segmento Segmentos predefinidos Leads activos L…" at bounding box center [330, 150] width 314 height 130
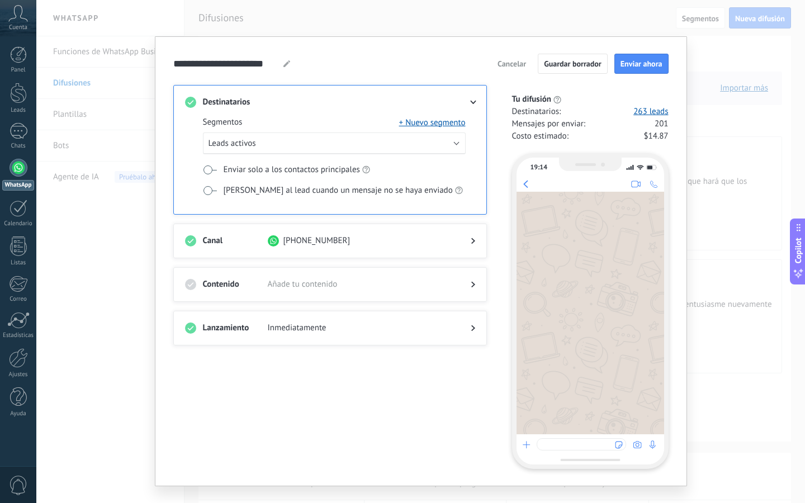
click at [300, 276] on div "Contenido Añade tu contenido" at bounding box center [330, 284] width 314 height 35
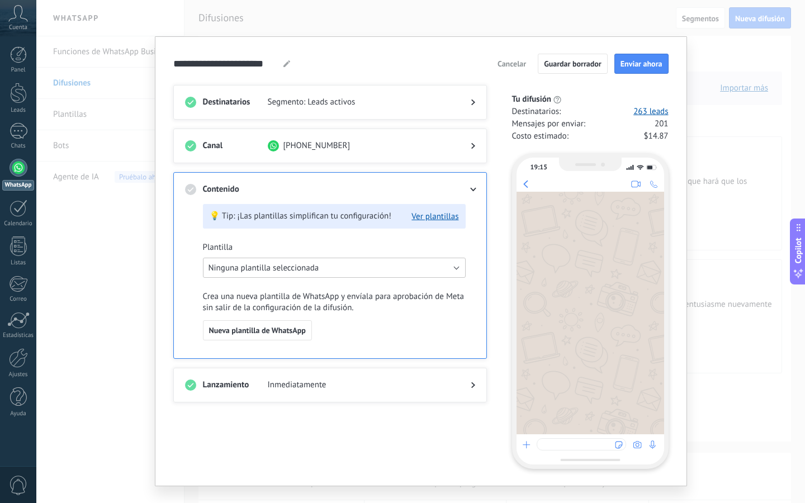
click at [304, 268] on span "Ninguna plantilla seleccionada" at bounding box center [264, 268] width 111 height 11
click at [304, 268] on span "Ninguna plantilla seleccionada" at bounding box center [329, 268] width 266 height 11
click at [430, 211] on button "Ver plantillas" at bounding box center [435, 216] width 47 height 11
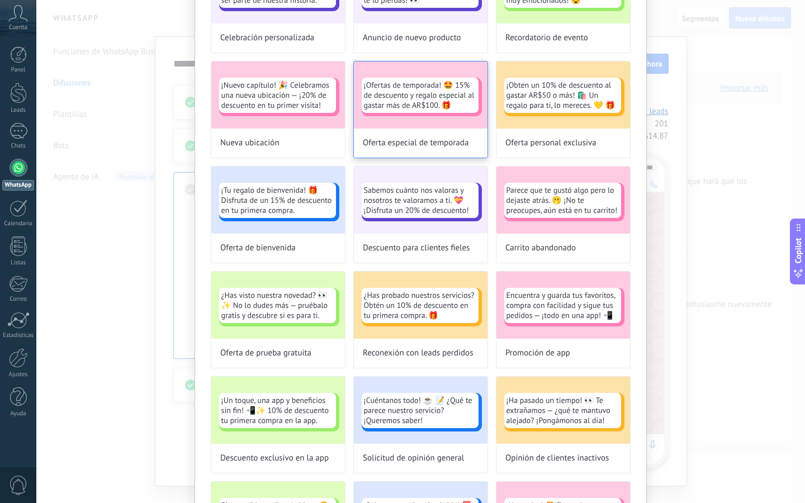
scroll to position [359, 0]
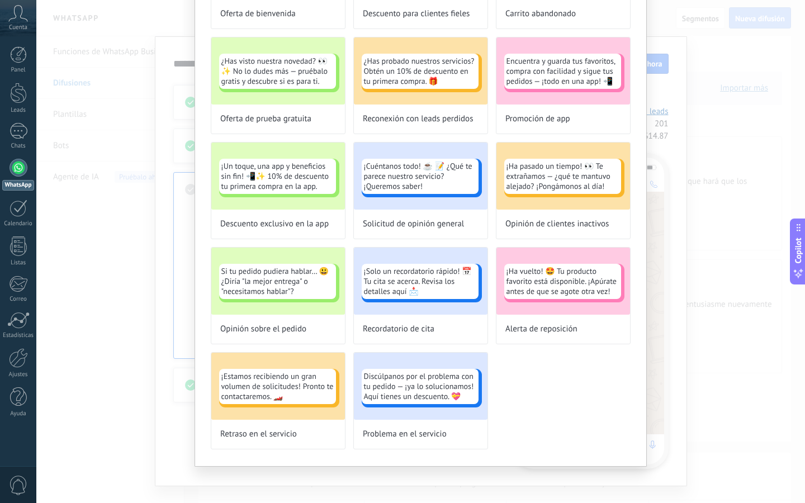
click at [547, 401] on div "¡Estamos celebrando! 🎈¡Nuestro regalo eres ✨ tú! ✨ Gracias por ser parte de nue…" at bounding box center [421, 86] width 418 height 728
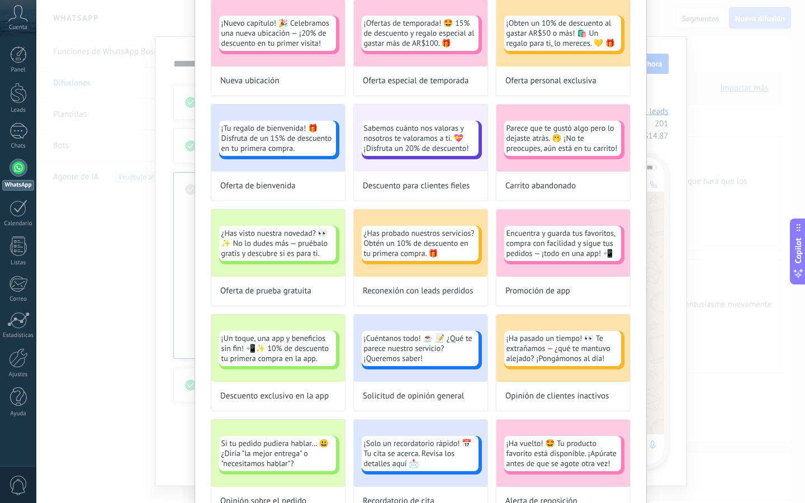
scroll to position [0, 0]
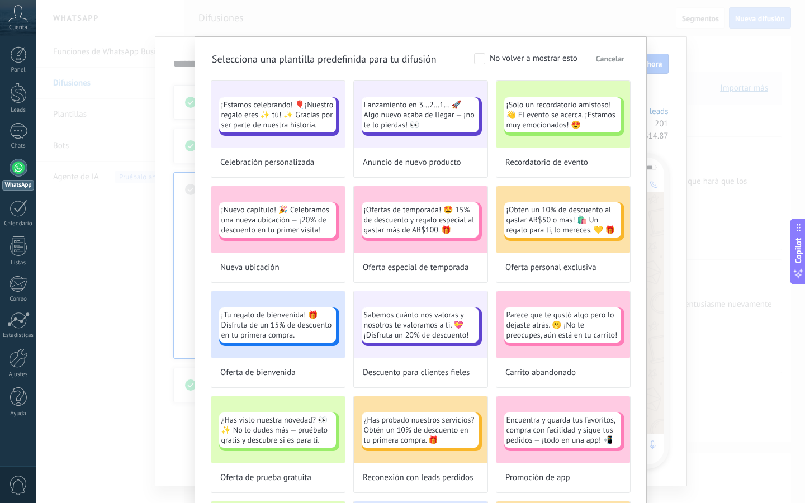
click at [554, 57] on div "No volver a mostrar esto" at bounding box center [534, 58] width 88 height 11
click at [617, 55] on span "Cancelar" at bounding box center [610, 59] width 29 height 8
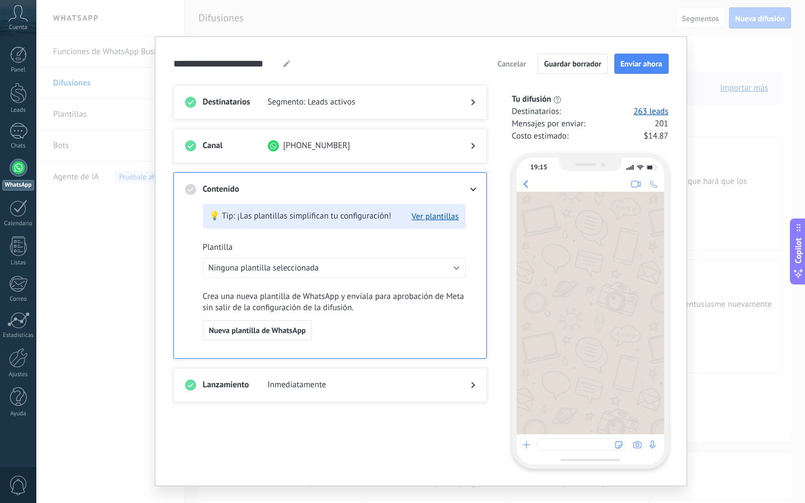
click at [225, 343] on div "💡 Tip: ¡Las plantillas simplifican tu configuración! Ver plantillas Plantilla N…" at bounding box center [334, 280] width 263 height 152
click at [226, 324] on button "Nueva plantilla de WhatsApp" at bounding box center [257, 330] width 109 height 20
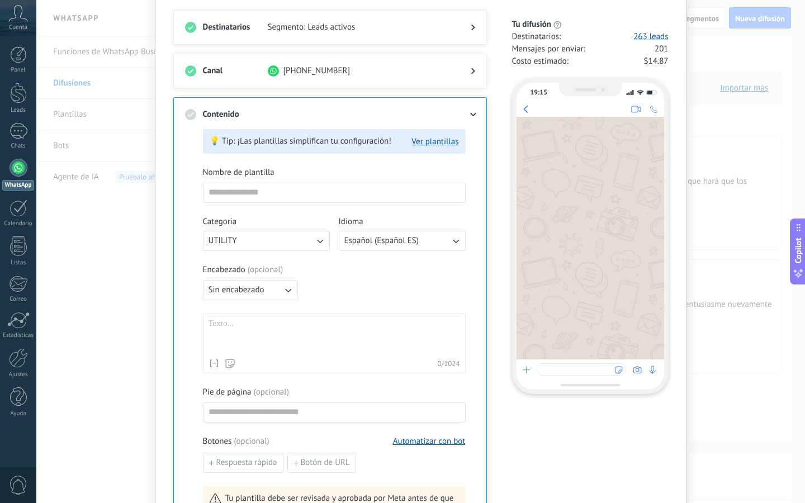
scroll to position [109, 0]
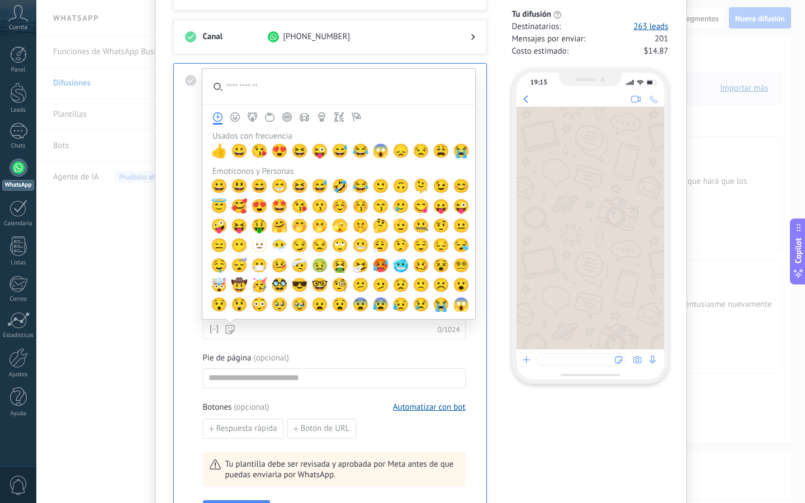
click at [226, 330] on icon at bounding box center [230, 330] width 10 height 10
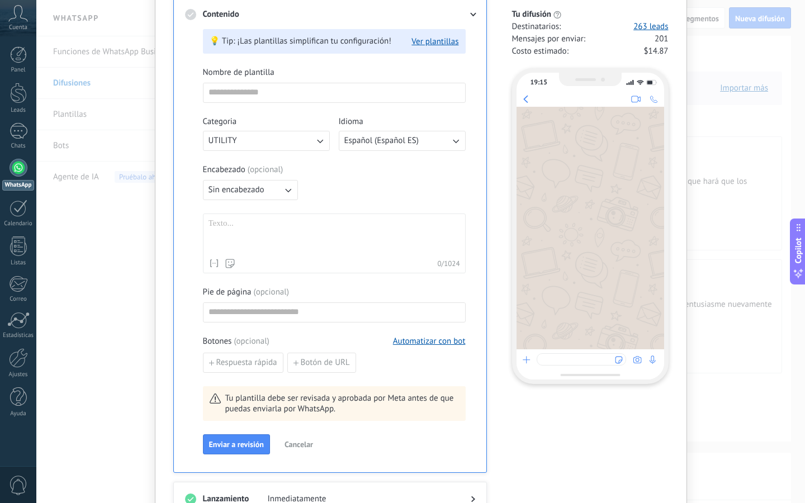
scroll to position [190, 0]
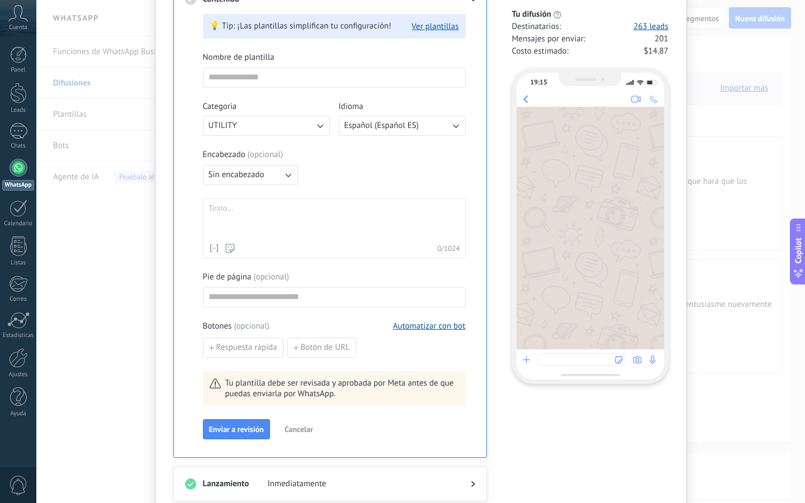
click at [286, 219] on div at bounding box center [335, 221] width 252 height 35
click at [278, 174] on button "Sin encabezado" at bounding box center [250, 175] width 95 height 20
click at [259, 209] on span "Imagen o archivo" at bounding box center [240, 212] width 62 height 11
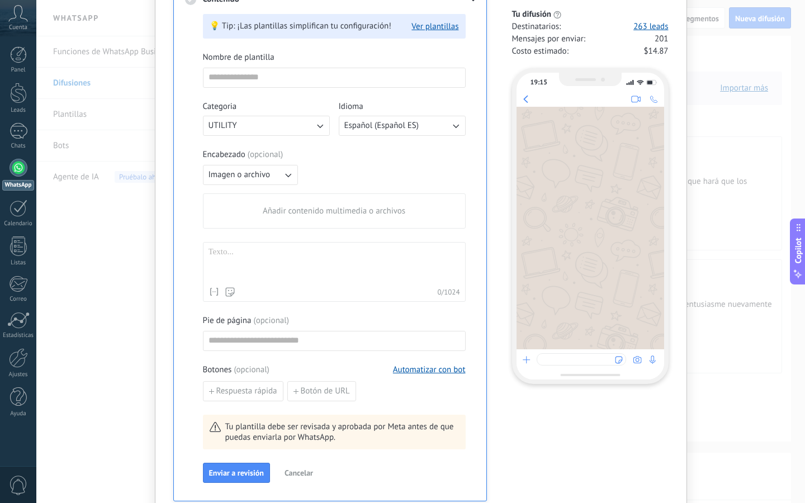
click at [275, 211] on span "Añadir contenido multimedia o archivos" at bounding box center [334, 211] width 143 height 11
click at [0, 0] on input "Añadir contenido multimedia o archivos" at bounding box center [0, 0] width 0 height 0
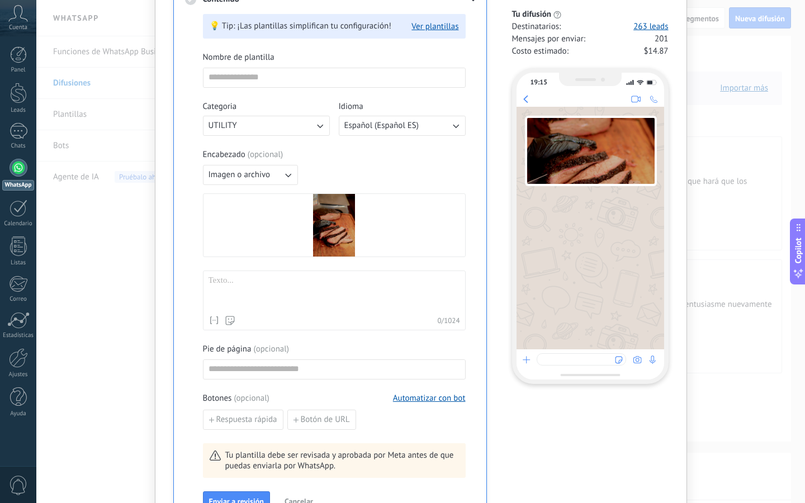
click at [282, 280] on div at bounding box center [335, 293] width 252 height 35
click at [253, 367] on input at bounding box center [335, 369] width 262 height 18
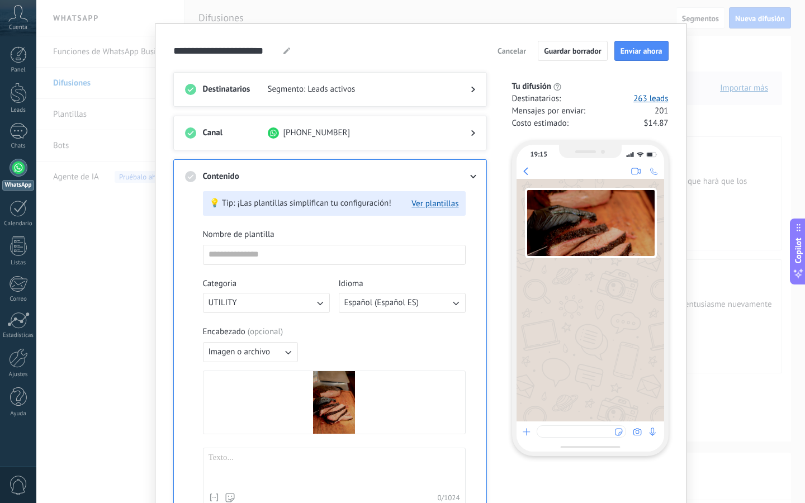
scroll to position [4, 0]
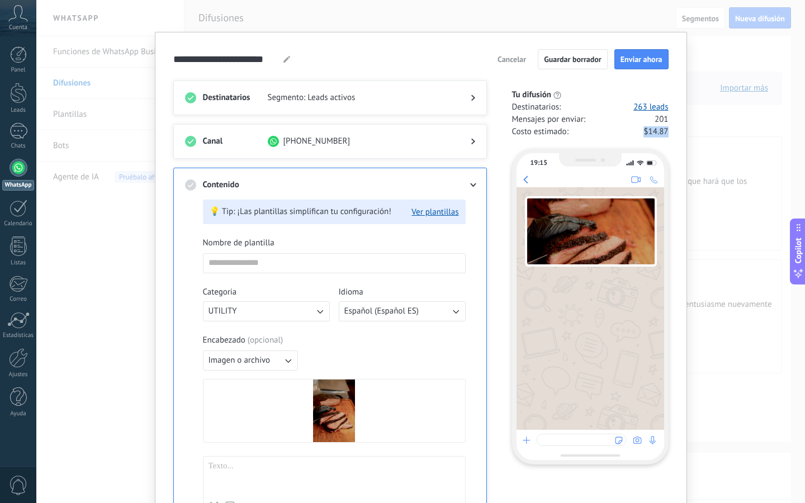
drag, startPoint x: 639, startPoint y: 130, endPoint x: 673, endPoint y: 133, distance: 33.6
click at [673, 133] on div "**********" at bounding box center [421, 409] width 532 height 754
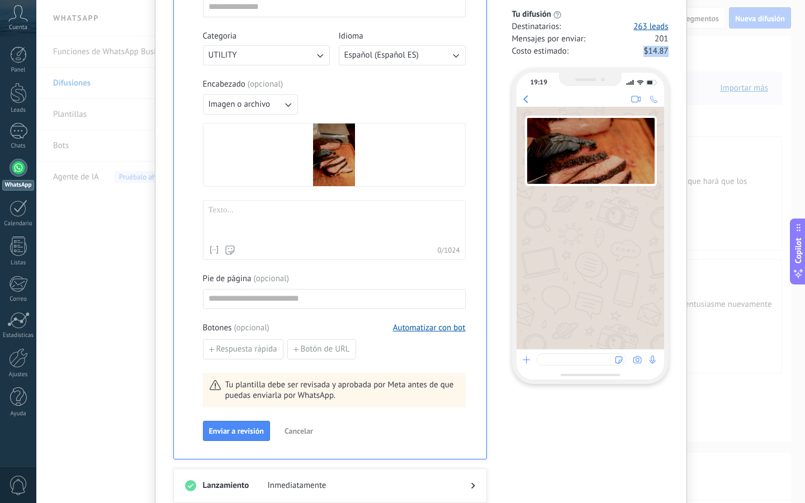
scroll to position [324, 0]
